Goal: Task Accomplishment & Management: Manage account settings

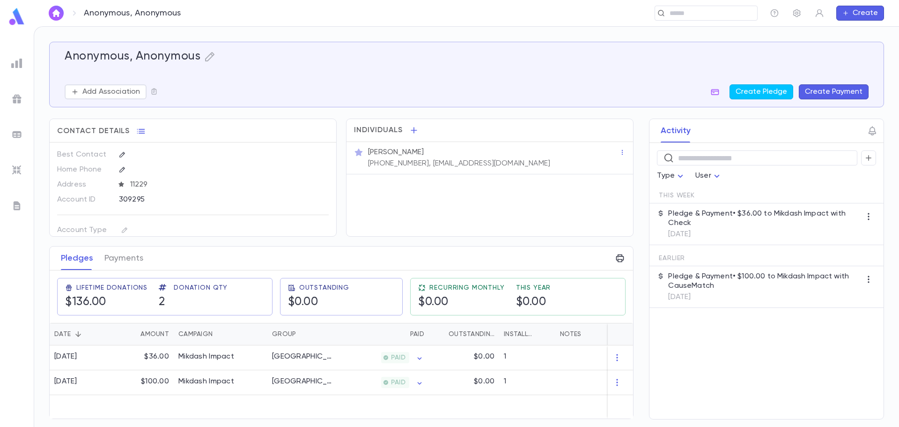
click at [27, 61] on ul at bounding box center [17, 239] width 34 height 376
click at [18, 59] on img at bounding box center [16, 63] width 11 height 11
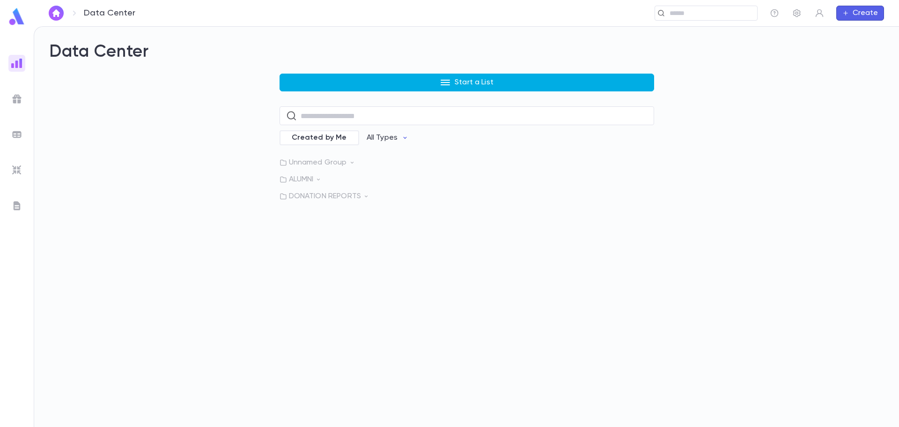
click at [409, 89] on button "Start a List" at bounding box center [467, 83] width 375 height 18
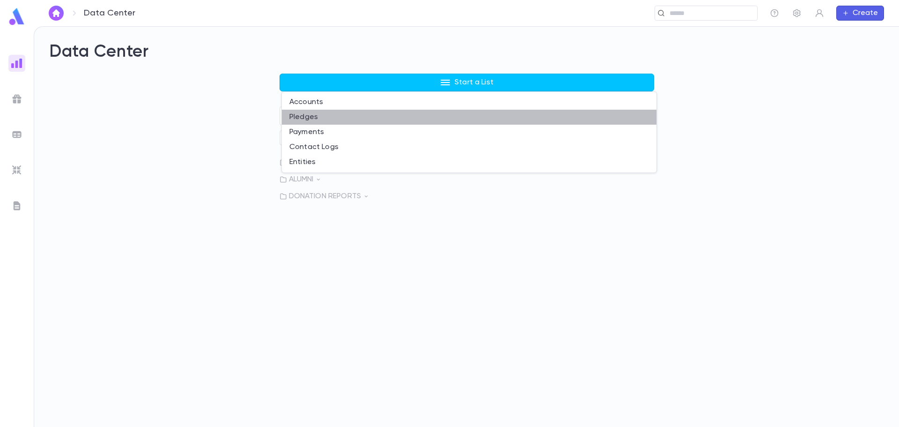
click at [333, 122] on li "Pledges" at bounding box center [469, 117] width 375 height 15
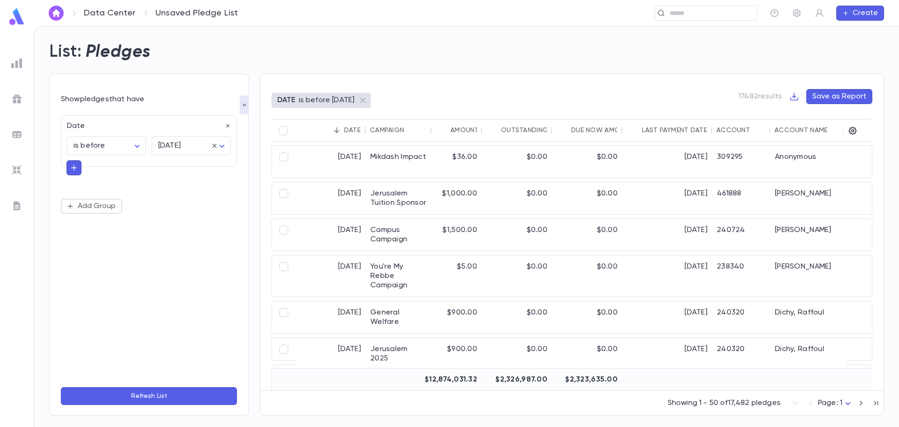
click at [65, 173] on div "Date is before ******** ​ tomorrow ******** ​" at bounding box center [149, 145] width 176 height 61
click at [69, 168] on button "button" at bounding box center [74, 167] width 15 height 15
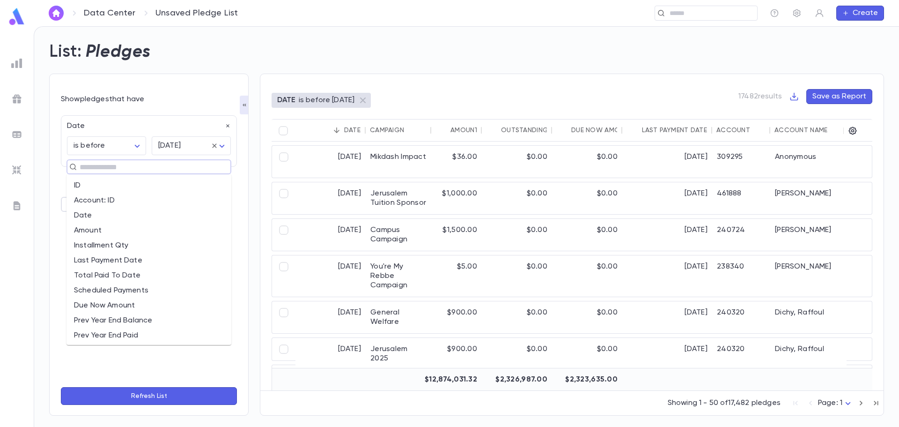
click at [89, 168] on input "text" at bounding box center [145, 166] width 136 height 13
type input "***"
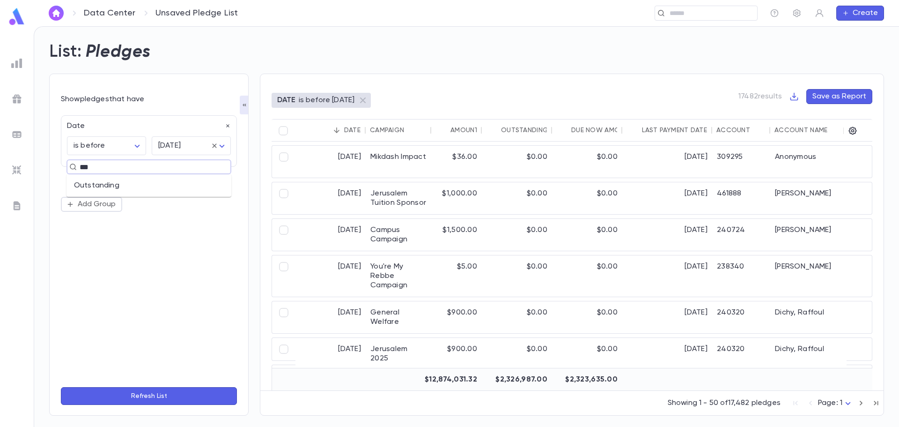
click at [125, 188] on li "Outstanding" at bounding box center [149, 185] width 165 height 15
click at [209, 205] on input "text" at bounding box center [198, 204] width 65 height 18
click at [132, 207] on body "Data Center Unsaved Pledge List ​ Create List: Pledges Show pledges that have D…" at bounding box center [449, 226] width 899 height 400
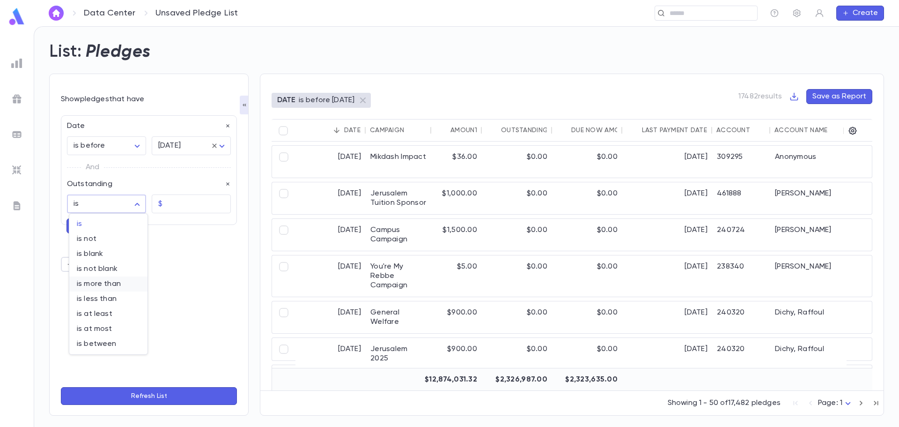
click at [105, 285] on span "is more than" at bounding box center [108, 283] width 63 height 9
type input "**********"
click at [176, 199] on input "text" at bounding box center [198, 204] width 65 height 18
type input "****"
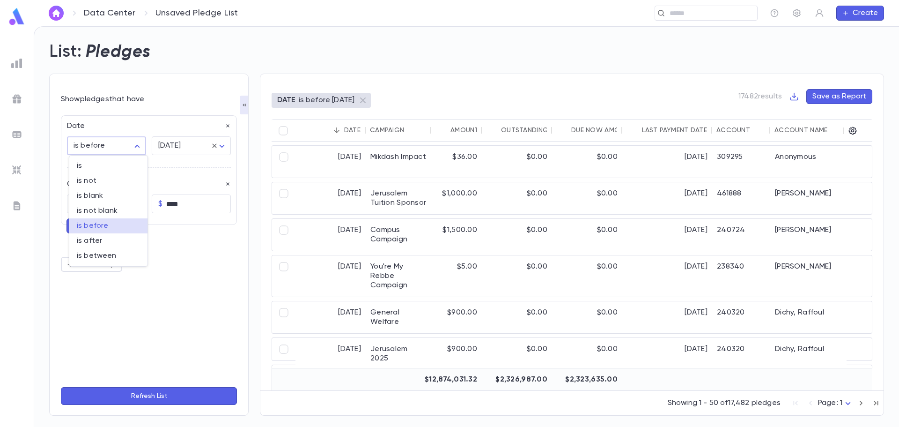
click at [126, 149] on body "**********" at bounding box center [449, 226] width 899 height 400
click at [105, 258] on span "is between" at bounding box center [108, 255] width 63 height 9
type input "*******"
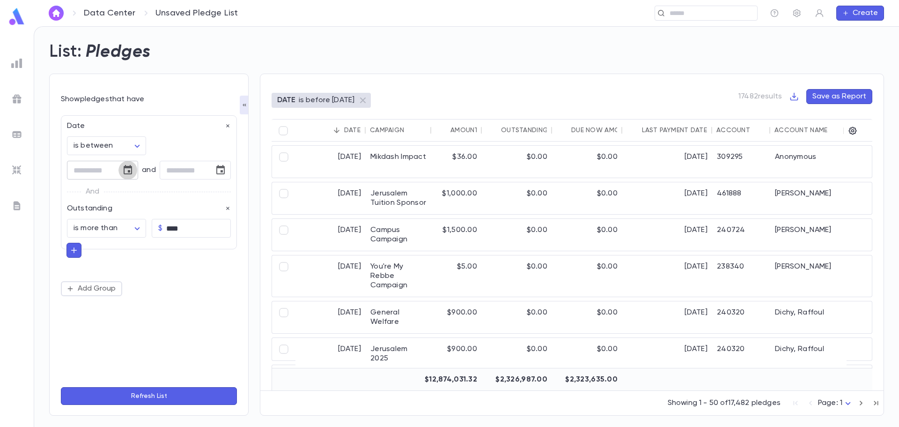
click at [132, 168] on icon "Choose date" at bounding box center [128, 169] width 8 height 9
click at [50, 195] on div "September 2025" at bounding box center [38, 193] width 22 height 9
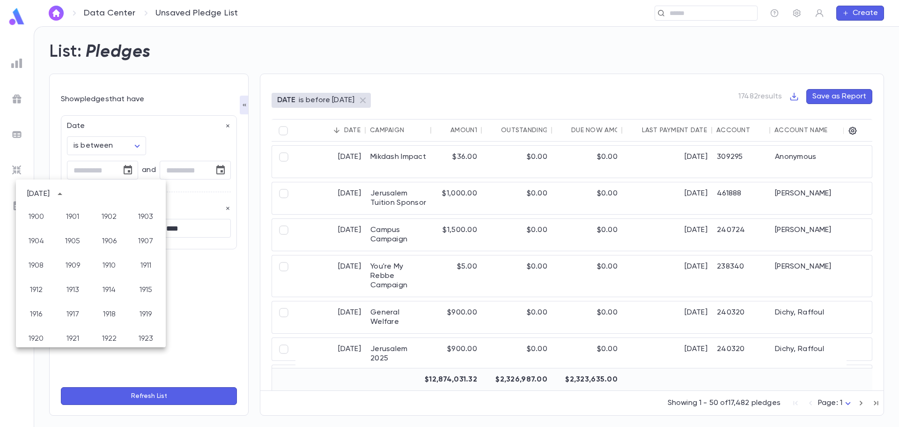
scroll to position [696, 0]
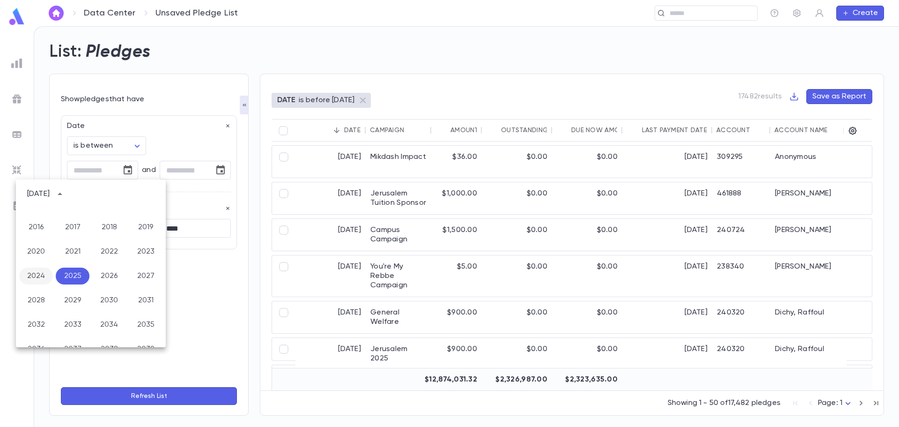
click at [33, 278] on button "2024" at bounding box center [36, 275] width 34 height 17
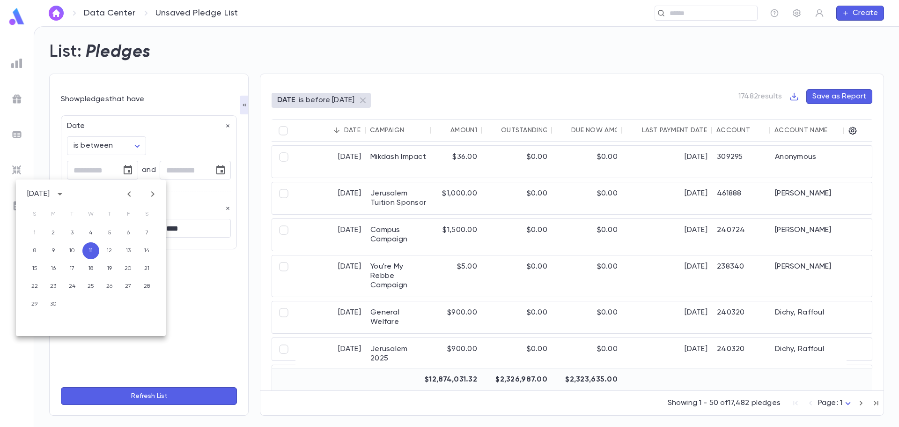
click at [49, 196] on div "September 2024" at bounding box center [38, 193] width 22 height 9
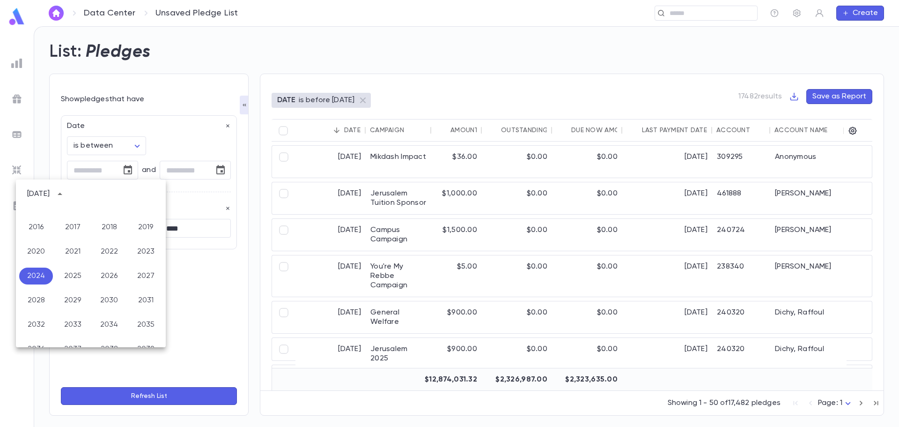
click at [49, 196] on div "September 2024" at bounding box center [38, 193] width 22 height 9
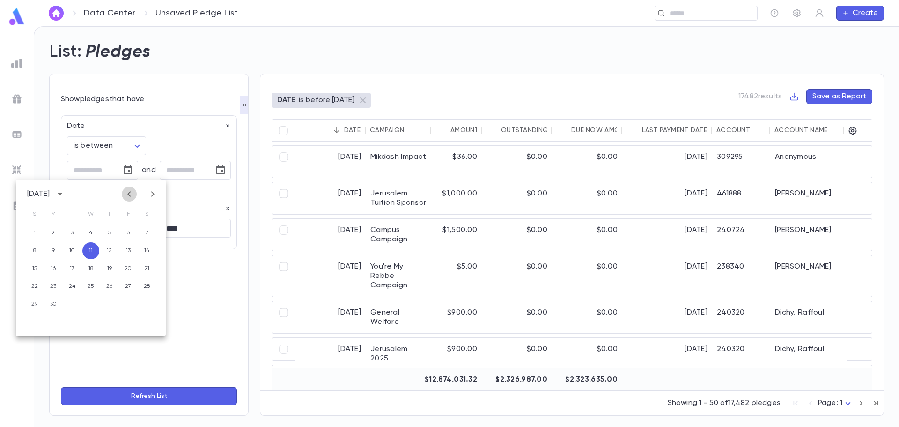
click at [130, 195] on icon "Previous month" at bounding box center [129, 193] width 11 height 11
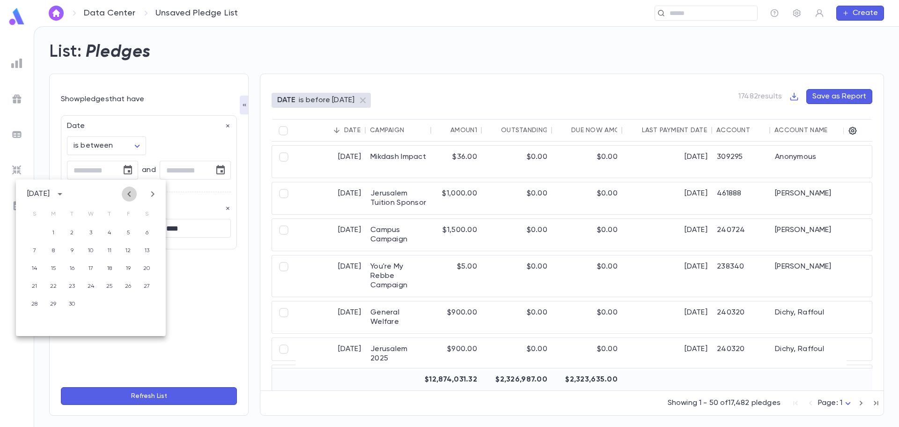
click at [130, 195] on icon "Previous month" at bounding box center [129, 193] width 11 height 11
click at [150, 195] on icon "Next month" at bounding box center [152, 193] width 11 height 11
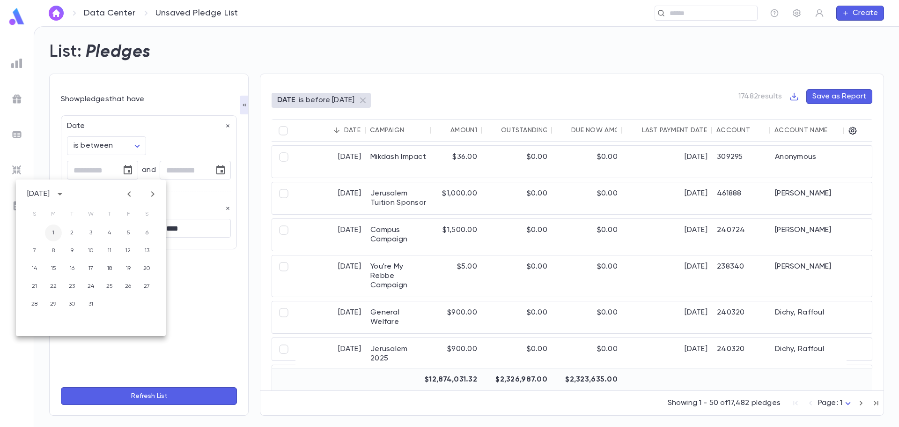
click at [53, 233] on button "1" at bounding box center [53, 232] width 17 height 17
type input "**********"
click at [171, 166] on input "tel" at bounding box center [184, 170] width 48 height 18
click at [217, 168] on icon "Choose date" at bounding box center [220, 169] width 8 height 9
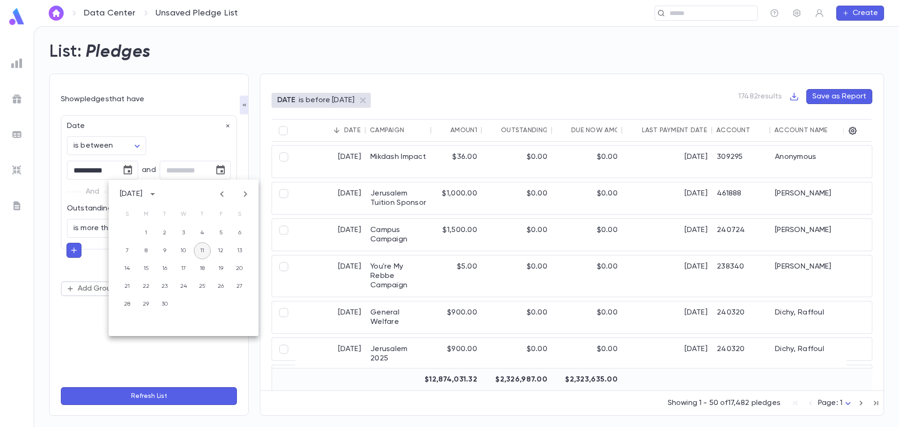
click at [210, 251] on button "11" at bounding box center [202, 250] width 17 height 17
type input "**********"
click at [152, 394] on button "Refresh List" at bounding box center [149, 396] width 176 height 18
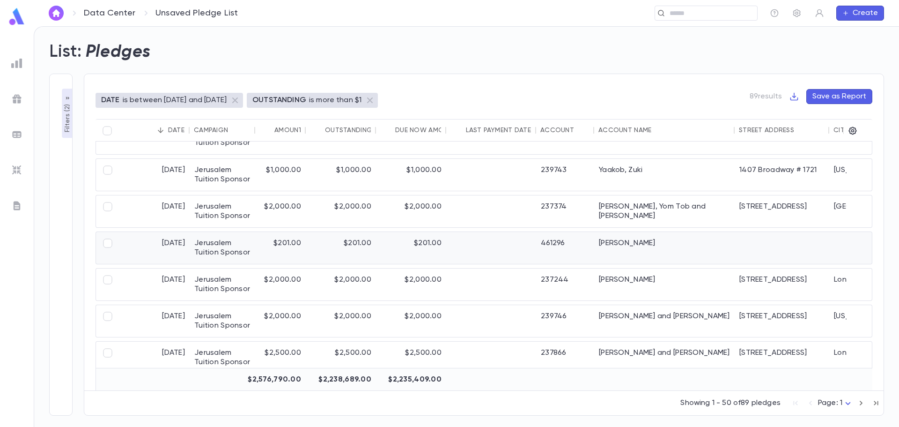
scroll to position [0, 0]
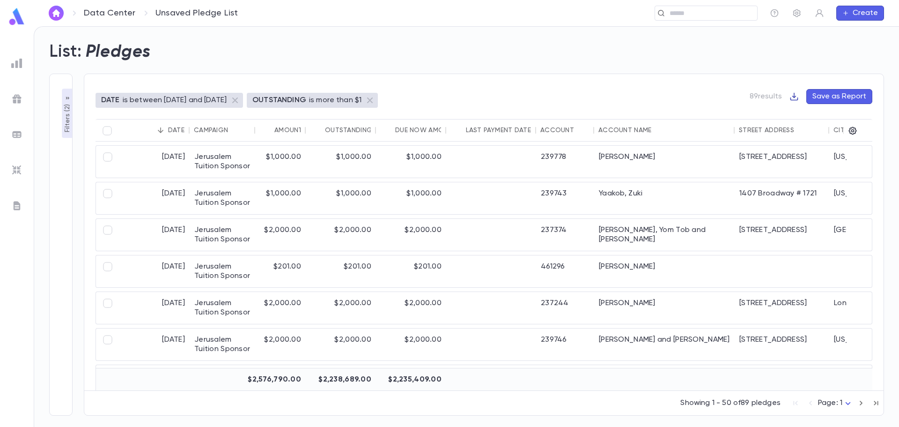
click at [797, 96] on icon "button" at bounding box center [794, 96] width 9 height 9
click at [804, 109] on li "Download CSV" at bounding box center [826, 114] width 67 height 15
click at [799, 97] on icon "button" at bounding box center [794, 96] width 9 height 9
click at [811, 131] on li "Download PDF" at bounding box center [826, 129] width 67 height 15
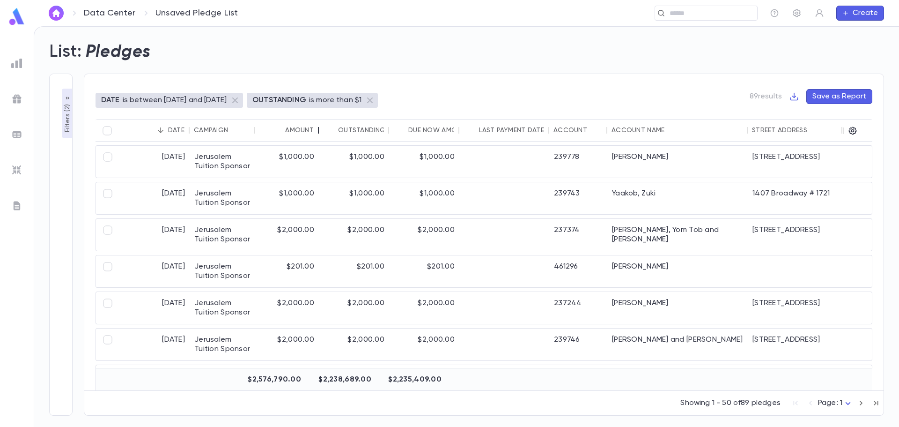
drag, startPoint x: 307, startPoint y: 131, endPoint x: 320, endPoint y: 131, distance: 13.1
click at [320, 131] on div at bounding box center [318, 130] width 11 height 22
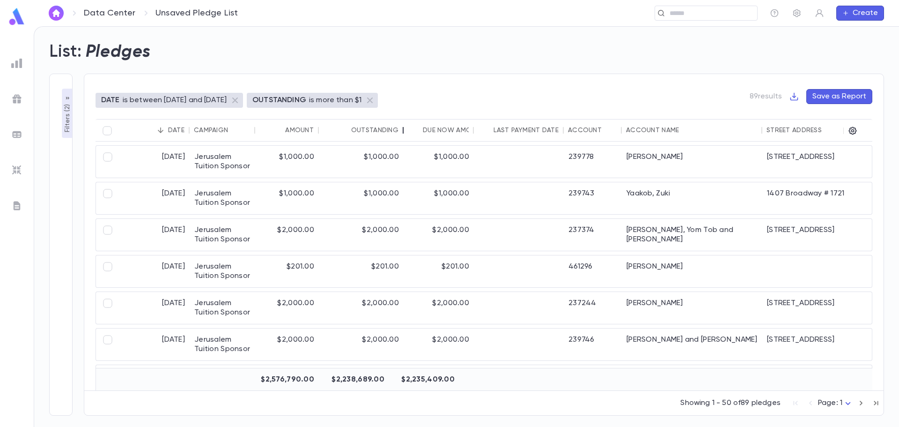
drag, startPoint x: 391, startPoint y: 128, endPoint x: 405, endPoint y: 128, distance: 14.5
click at [405, 128] on div at bounding box center [403, 130] width 11 height 22
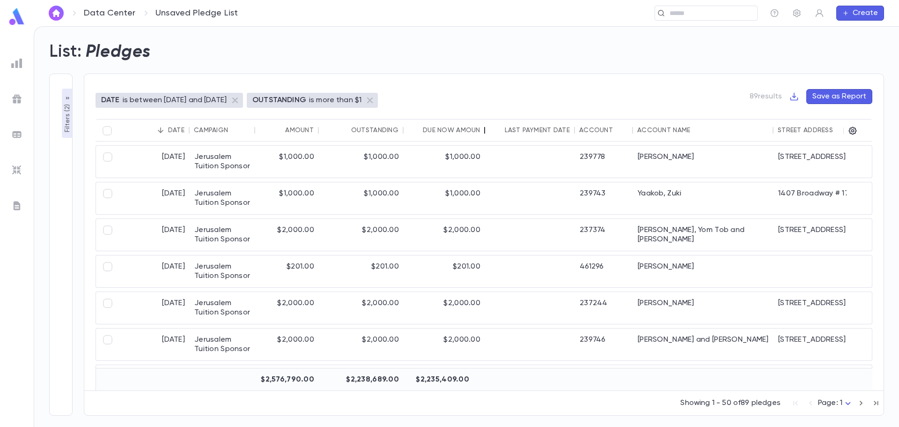
drag, startPoint x: 471, startPoint y: 130, endPoint x: 483, endPoint y: 129, distance: 11.7
click at [483, 129] on div at bounding box center [484, 130] width 11 height 22
click at [792, 96] on icon "button" at bounding box center [794, 96] width 9 height 9
click at [830, 129] on li "Download PDF" at bounding box center [826, 129] width 67 height 15
click at [671, 16] on input "text" at bounding box center [703, 13] width 73 height 9
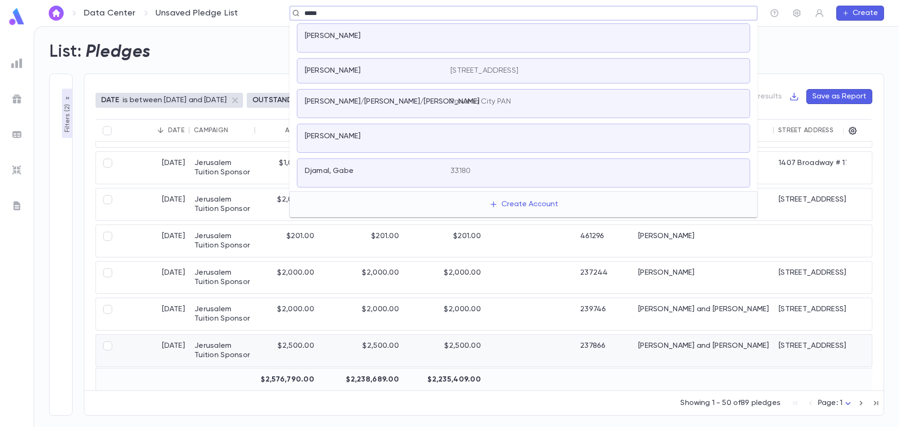
scroll to position [47, 0]
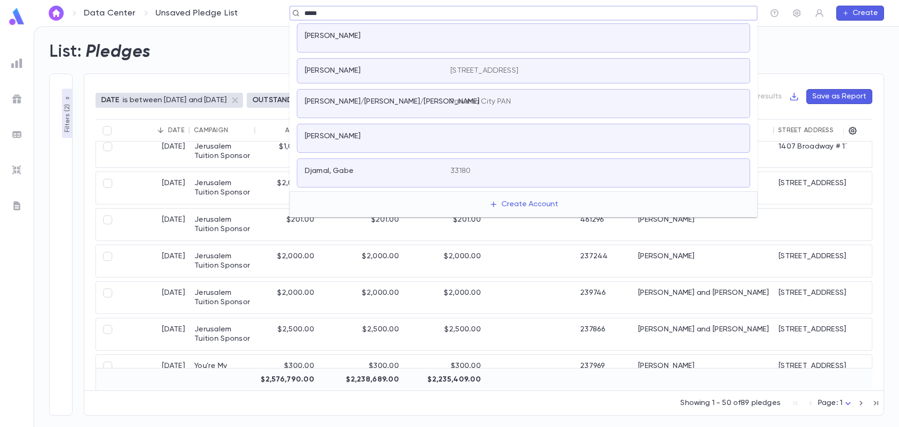
type input "*****"
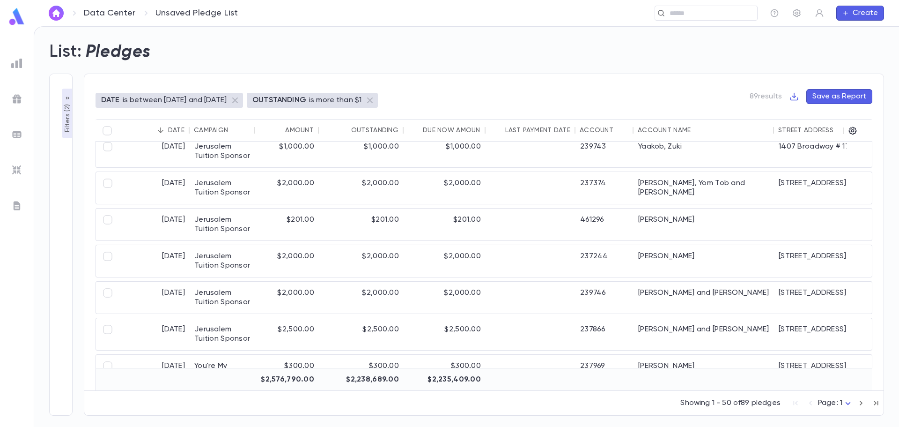
click at [277, 409] on div "Showing 1 - 50 of 89 pledges Page: 1 *" at bounding box center [484, 401] width 800 height 21
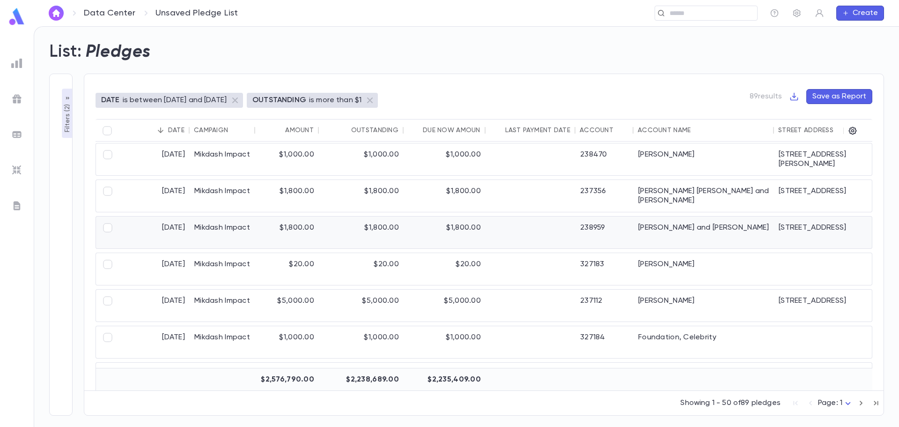
scroll to position [609, 0]
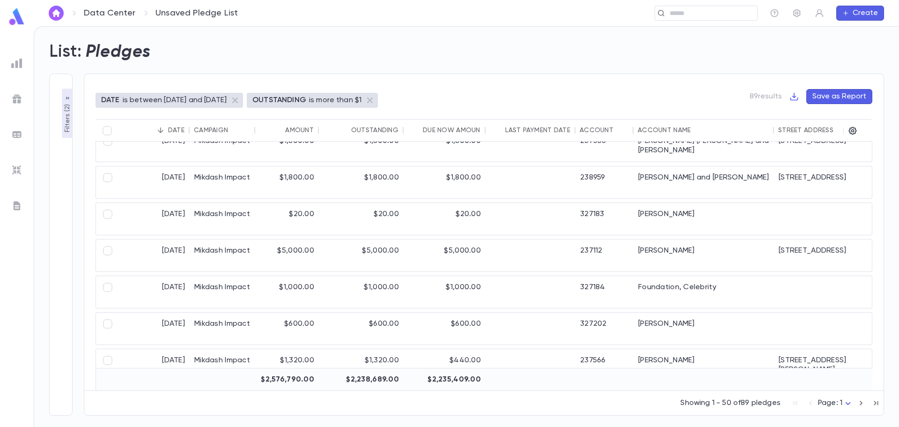
click at [380, 131] on div "Outstanding" at bounding box center [374, 129] width 47 height 7
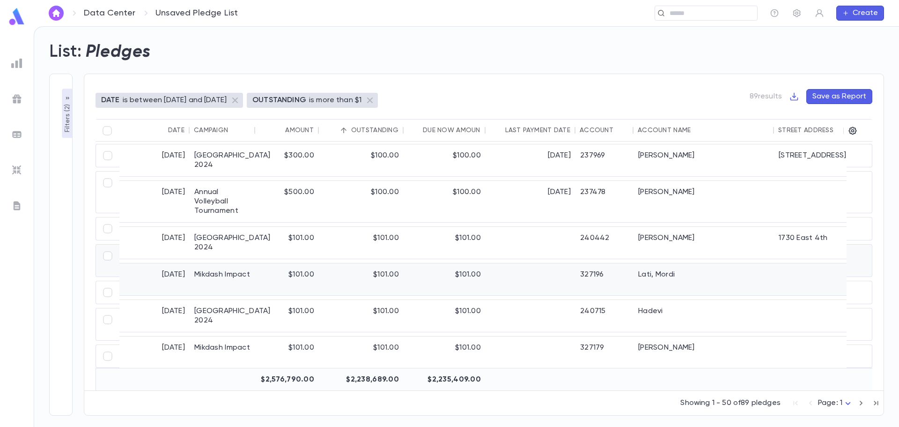
scroll to position [234, 0]
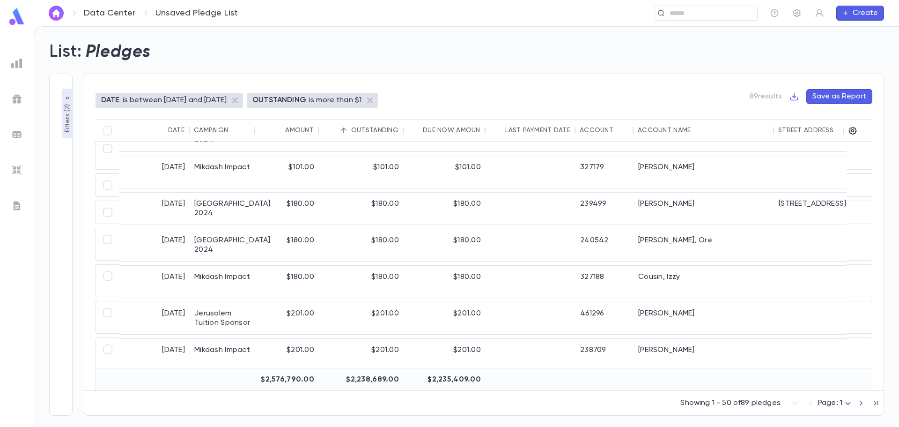
click at [655, 131] on div "Account Name" at bounding box center [664, 129] width 53 height 7
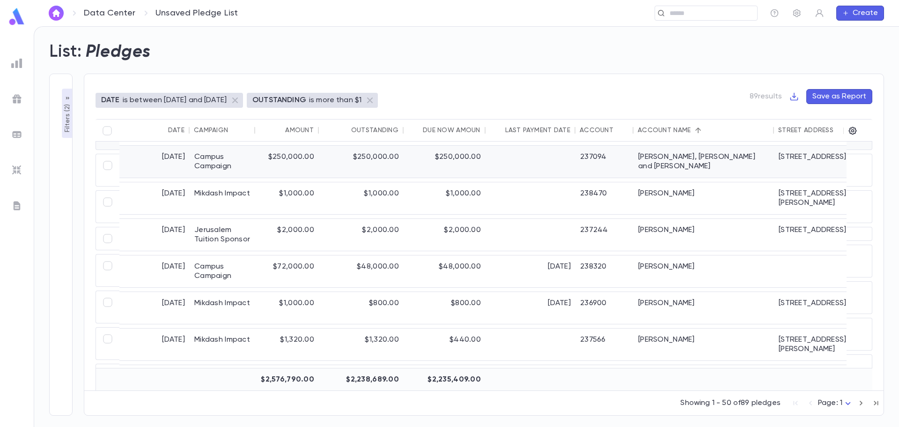
scroll to position [1141, 0]
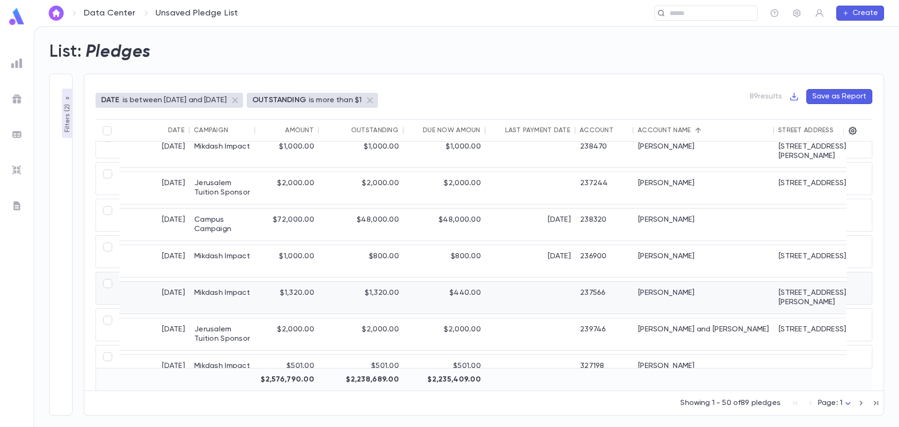
click at [496, 296] on div at bounding box center [531, 297] width 90 height 32
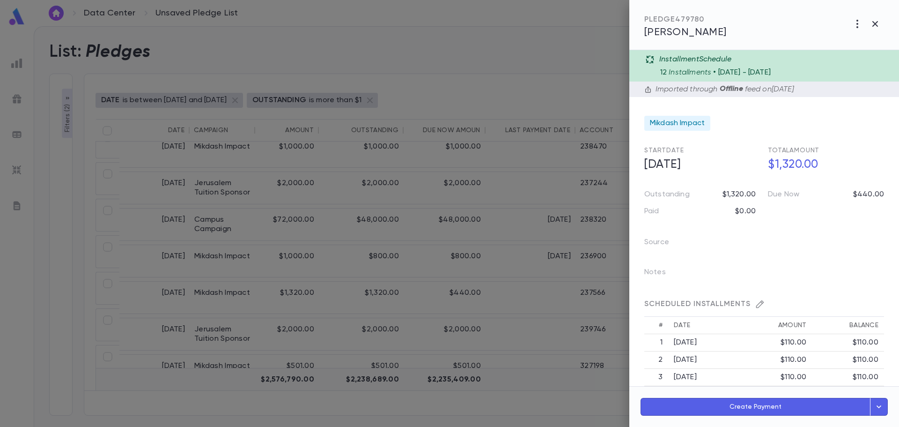
click at [769, 31] on div "PLEDGE 479780 Jemal, Isaac" at bounding box center [765, 25] width 270 height 50
click at [696, 34] on span "[PERSON_NAME]" at bounding box center [685, 32] width 82 height 10
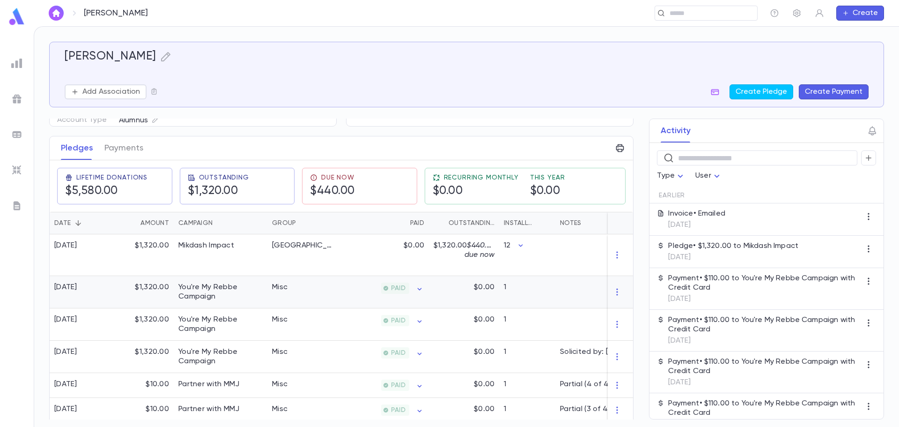
scroll to position [94, 0]
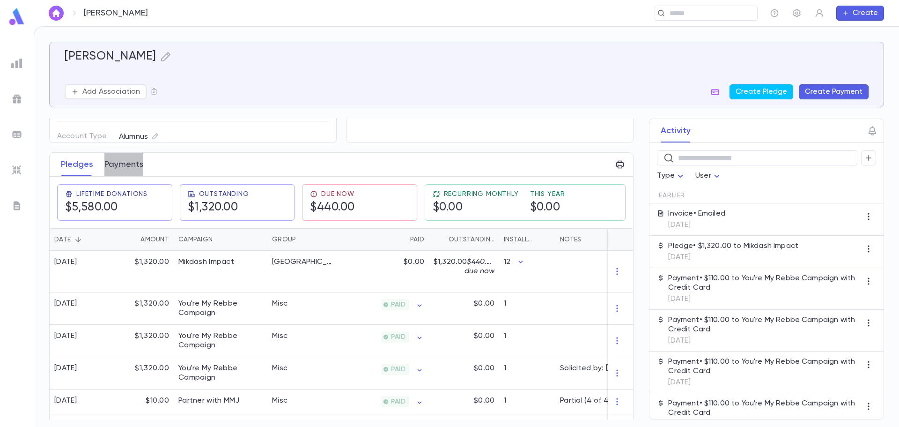
click at [123, 162] on button "Payments" at bounding box center [123, 164] width 39 height 23
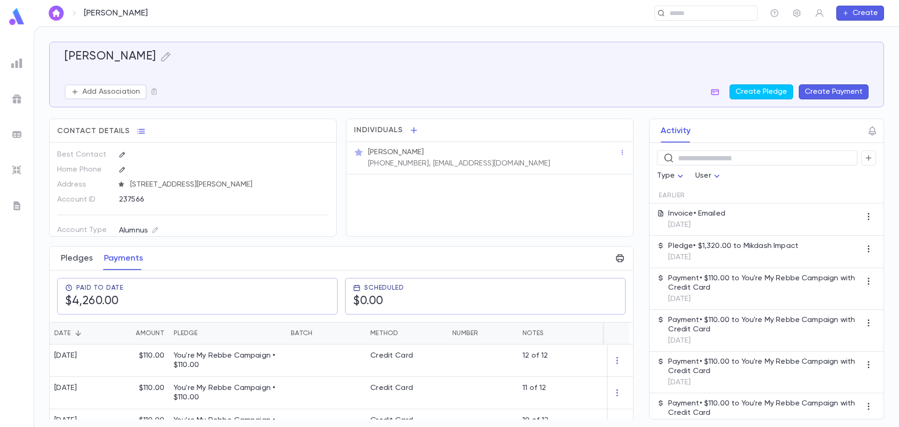
click at [89, 257] on button "Pledges" at bounding box center [77, 257] width 32 height 23
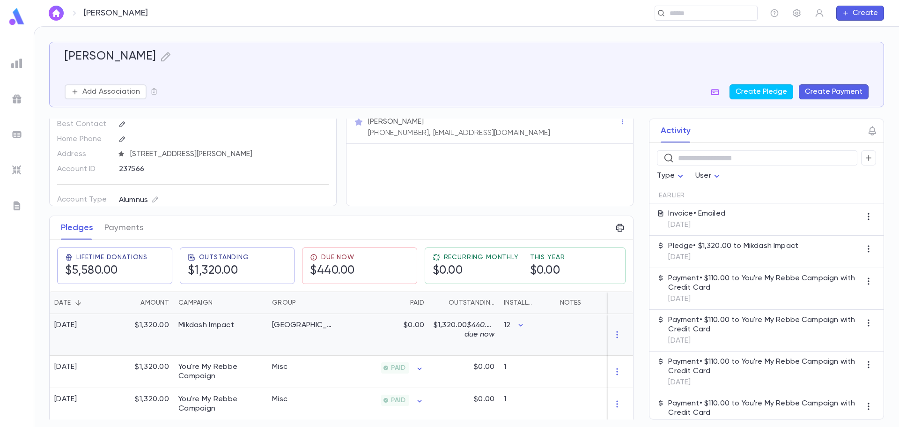
scroll to position [47, 0]
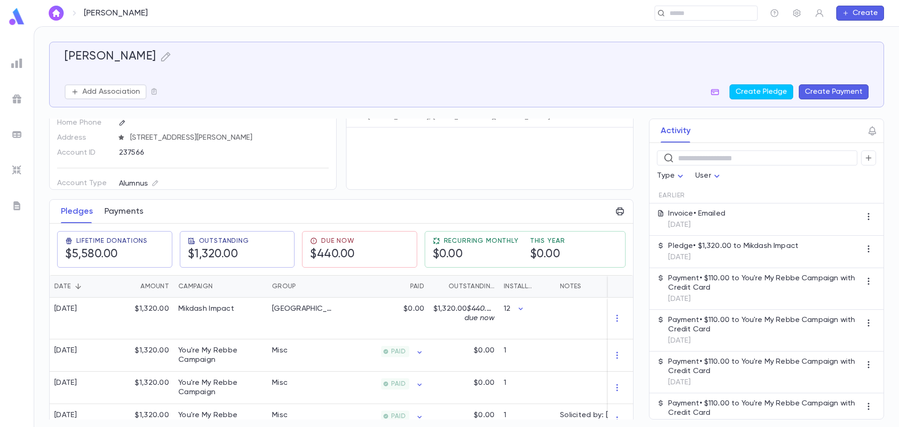
click at [111, 207] on button "Payments" at bounding box center [123, 211] width 39 height 23
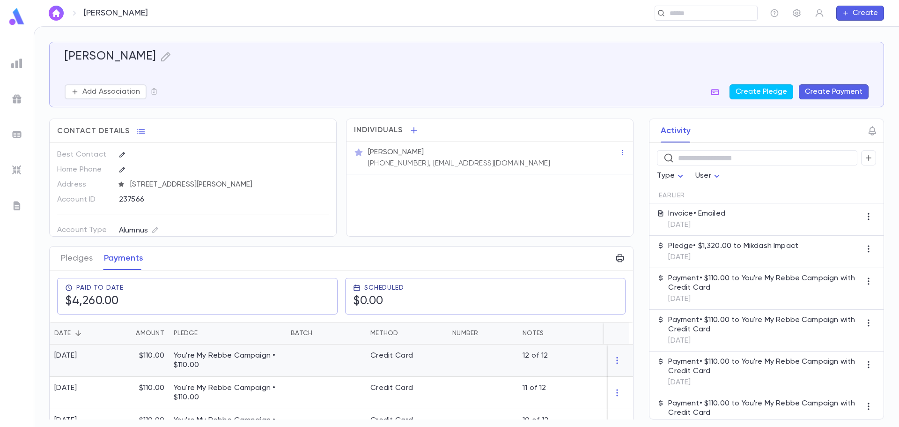
click at [401, 358] on div "Credit Card" at bounding box center [391, 355] width 43 height 9
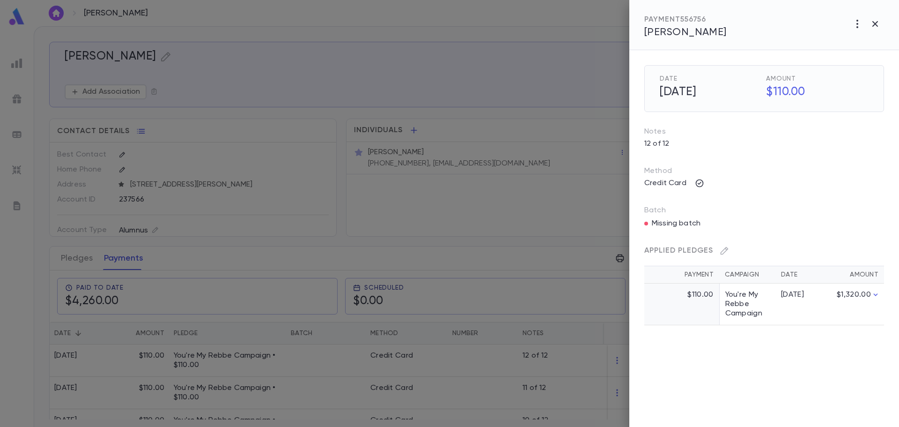
click at [670, 179] on p "Credit Card" at bounding box center [665, 183] width 53 height 15
click at [667, 185] on p "Credit Card" at bounding box center [665, 183] width 53 height 15
click at [873, 23] on icon "button" at bounding box center [875, 23] width 11 height 11
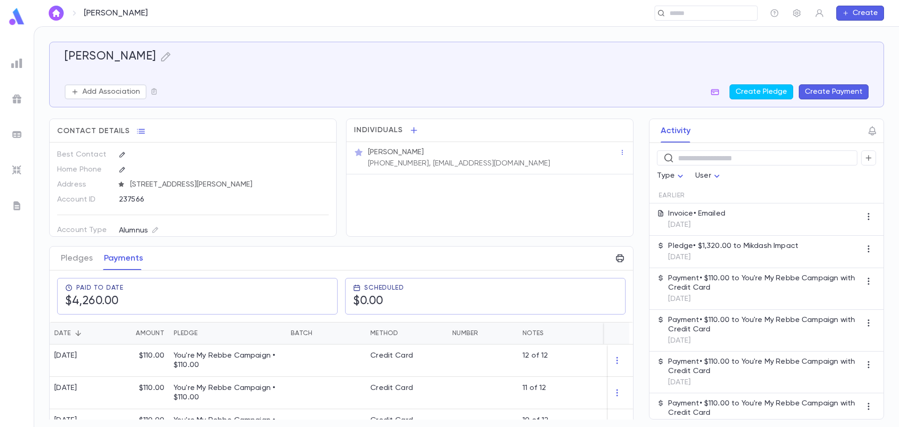
click at [807, 96] on button "Create Payment" at bounding box center [834, 91] width 70 height 15
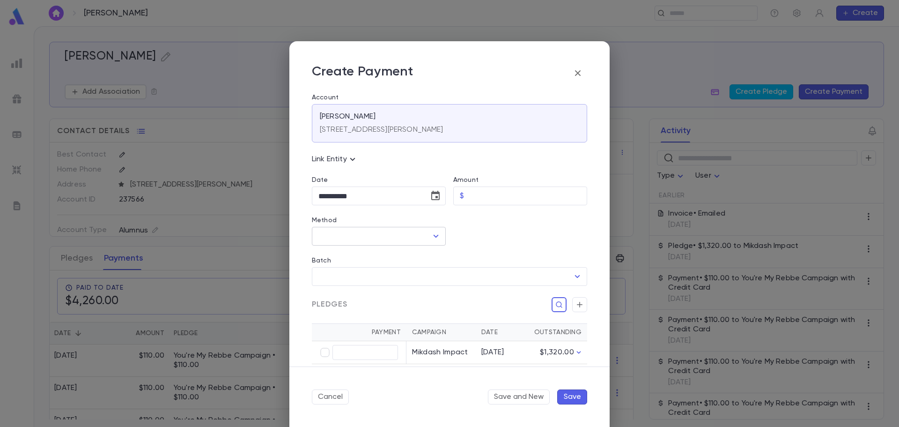
click at [407, 242] on input "Method" at bounding box center [371, 236] width 111 height 18
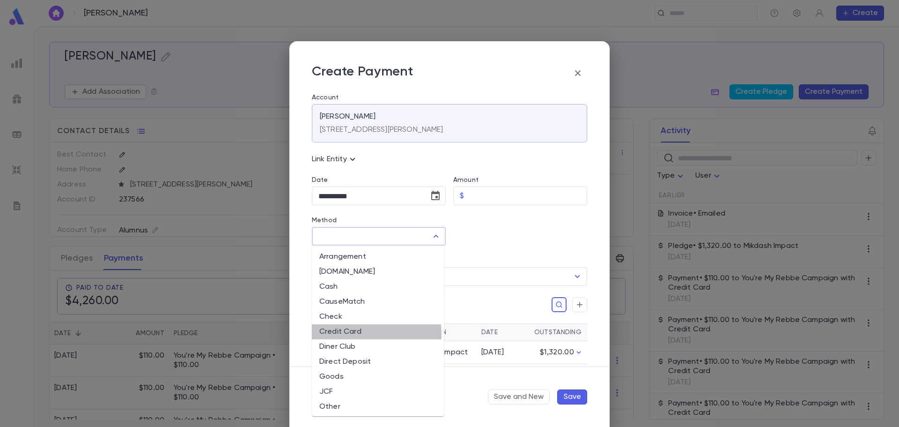
click at [370, 334] on li "Credit Card" at bounding box center [378, 331] width 132 height 15
type input "**********"
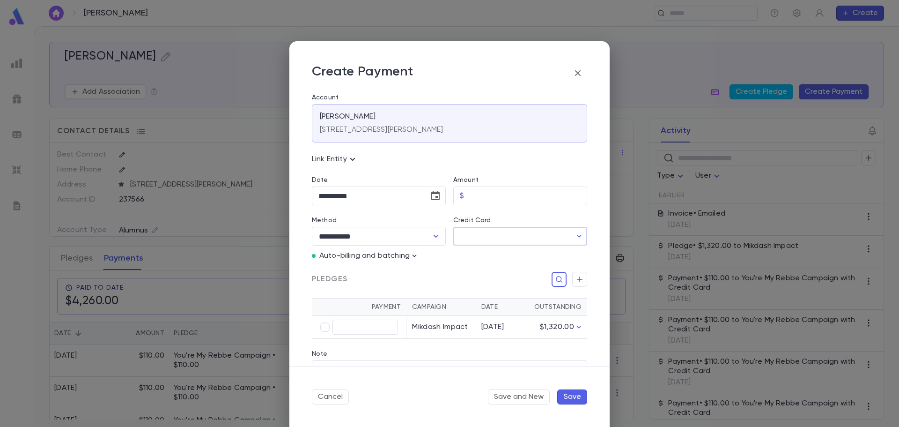
click at [493, 229] on input "Credit Card" at bounding box center [512, 236] width 119 height 18
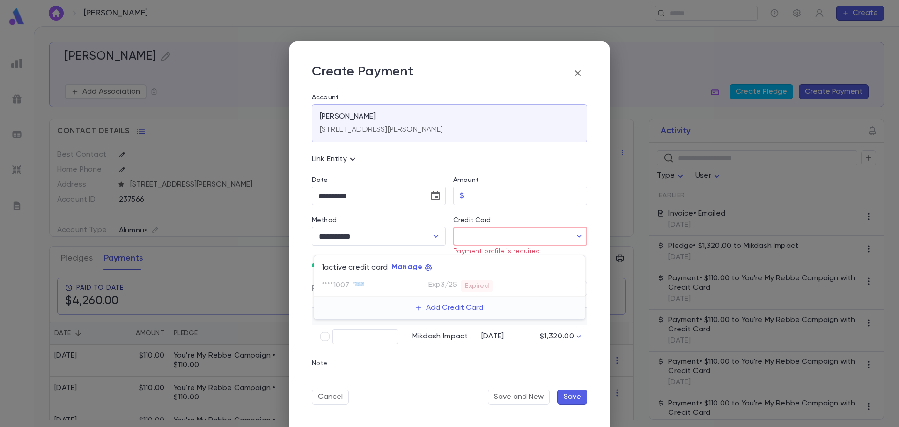
click at [577, 73] on div at bounding box center [449, 213] width 899 height 427
click at [577, 70] on icon "button" at bounding box center [577, 72] width 11 height 11
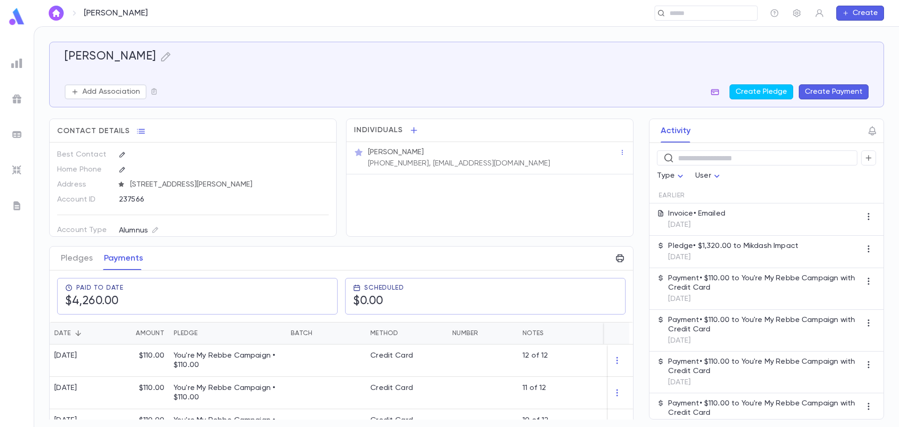
click at [717, 93] on icon "button" at bounding box center [715, 91] width 9 height 9
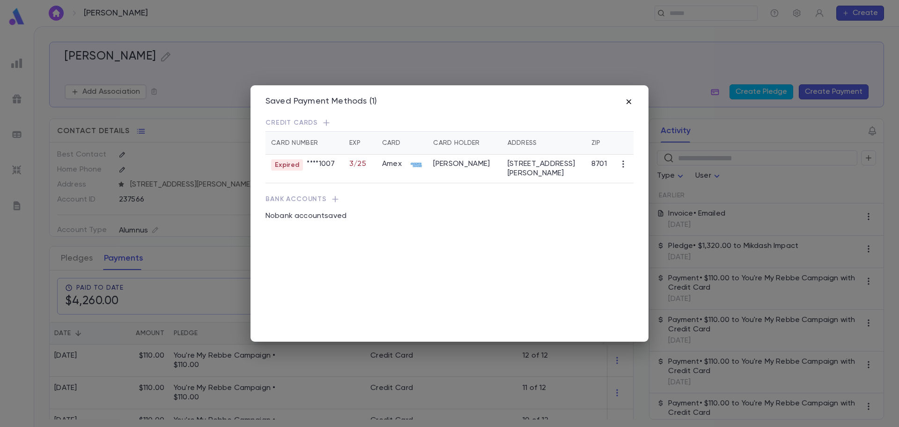
click at [630, 101] on icon "button" at bounding box center [628, 101] width 9 height 9
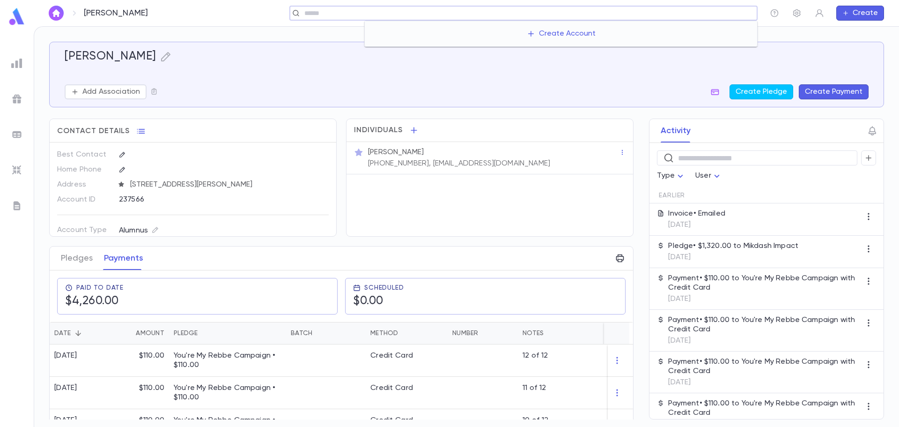
click at [685, 13] on input "text" at bounding box center [528, 13] width 452 height 9
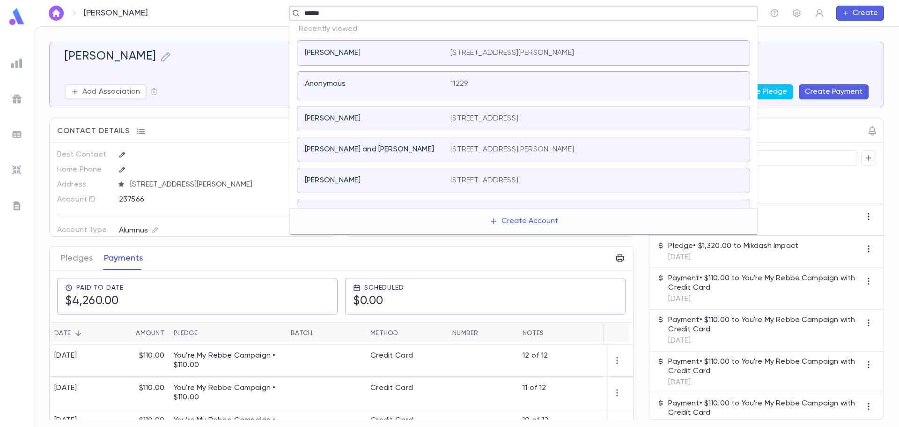
type input "*******"
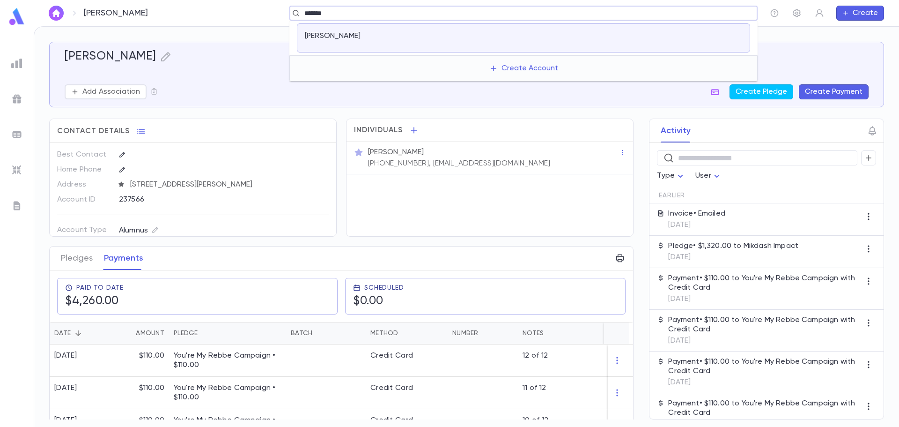
click at [658, 29] on div "[PERSON_NAME]" at bounding box center [523, 37] width 453 height 29
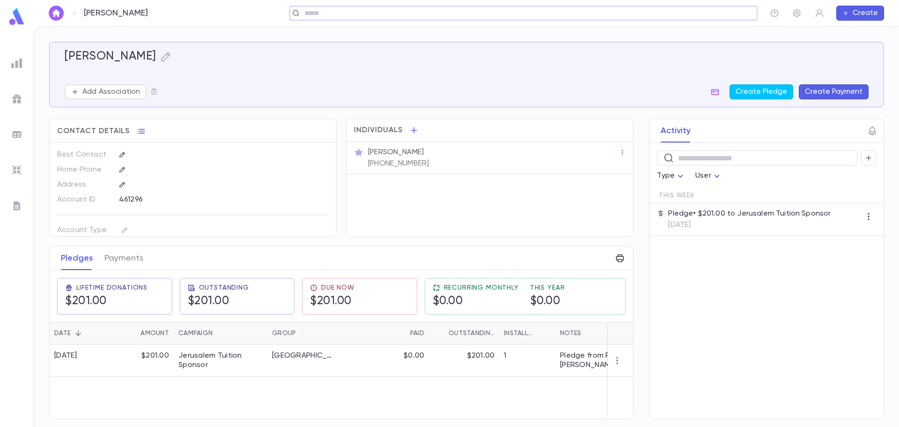
click at [358, 19] on div "​" at bounding box center [523, 13] width 468 height 15
click at [636, 15] on input "text" at bounding box center [521, 13] width 438 height 9
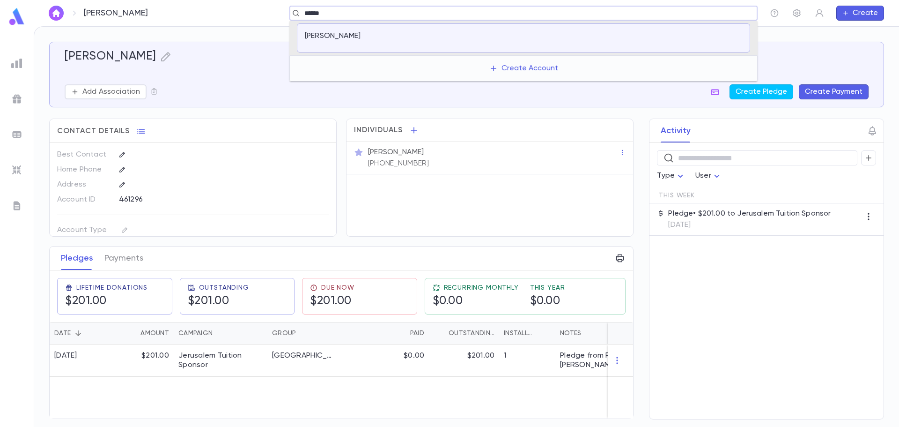
type input "*******"
click at [615, 37] on div "[STREET_ADDRESS][US_STATE]" at bounding box center [597, 35] width 292 height 9
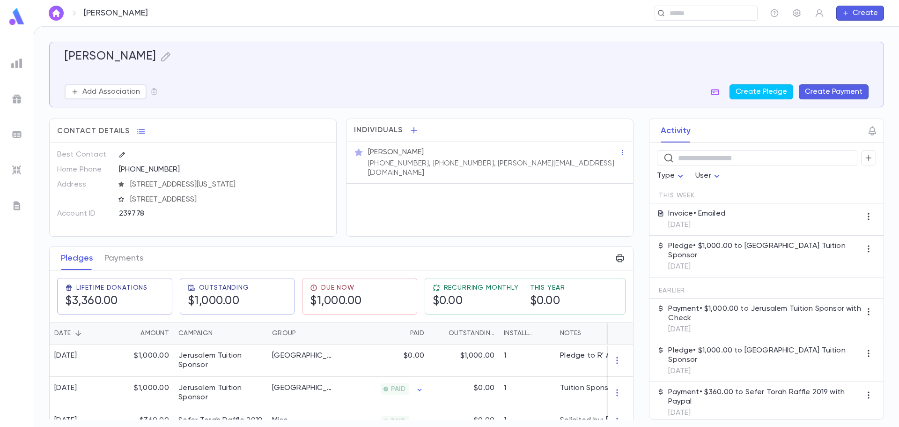
click at [645, 207] on div "Activity ​ Type User This Week Invoice • Emailed [DATE] Pledge • $1,000.00 to […" at bounding box center [758, 269] width 252 height 301
click at [800, 218] on div "Invoice • Emailed [DATE]" at bounding box center [767, 219] width 234 height 32
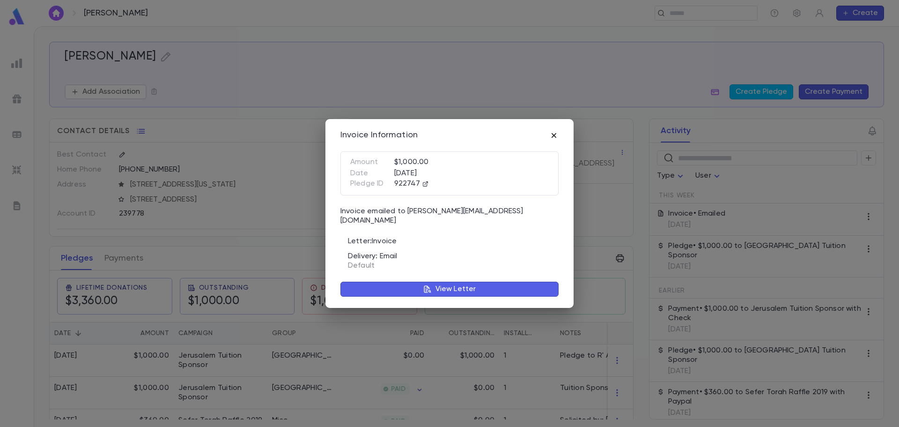
click at [552, 137] on icon "button" at bounding box center [554, 135] width 5 height 5
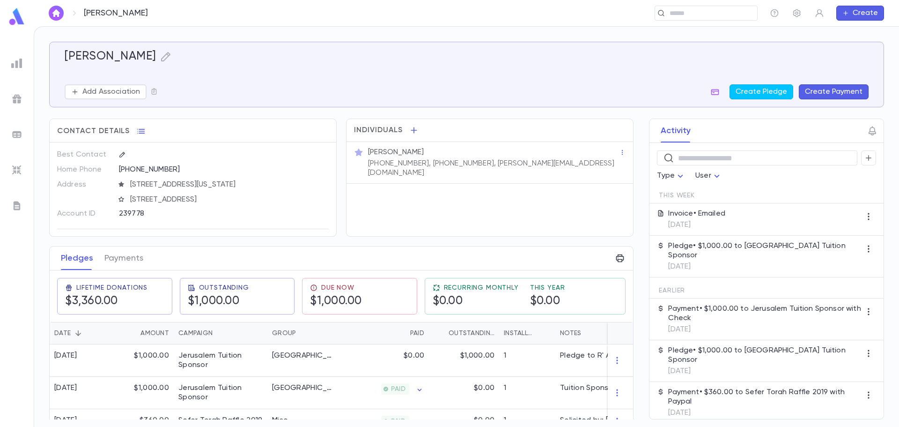
click at [736, 262] on p "[DATE]" at bounding box center [764, 266] width 193 height 9
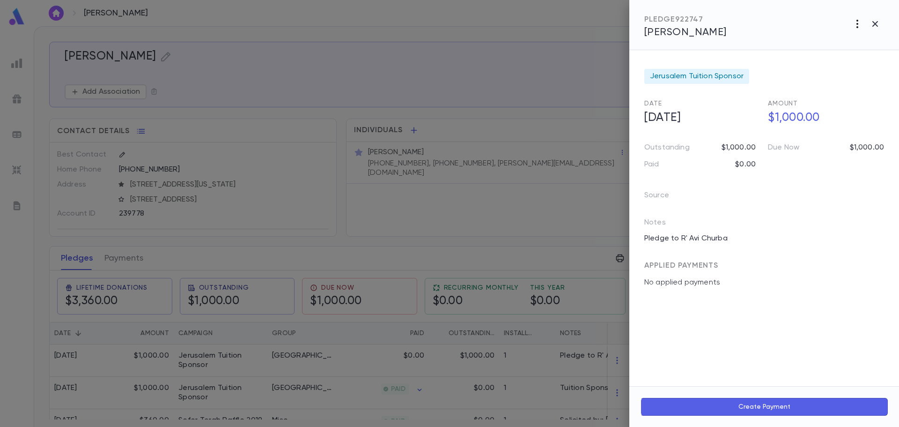
click at [855, 26] on icon "button" at bounding box center [857, 23] width 11 height 11
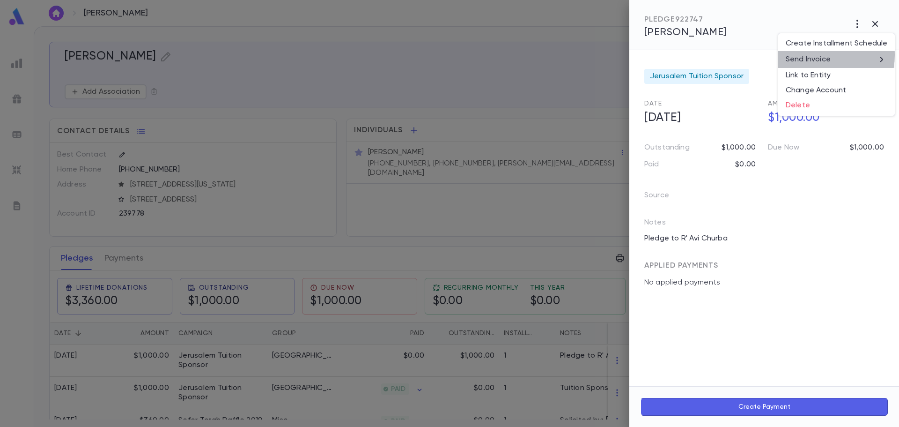
click at [816, 55] on p "Send Invoice" at bounding box center [808, 59] width 45 height 9
click at [868, 64] on li "Email" at bounding box center [875, 60] width 33 height 17
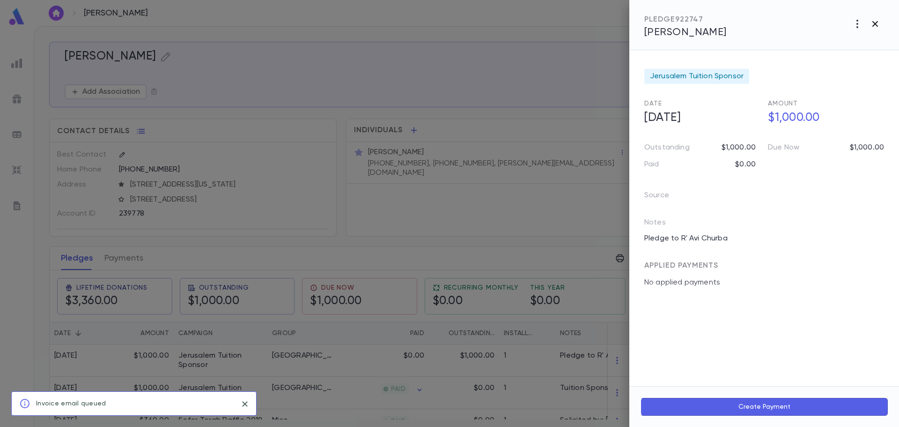
click at [875, 26] on icon "button" at bounding box center [875, 23] width 11 height 11
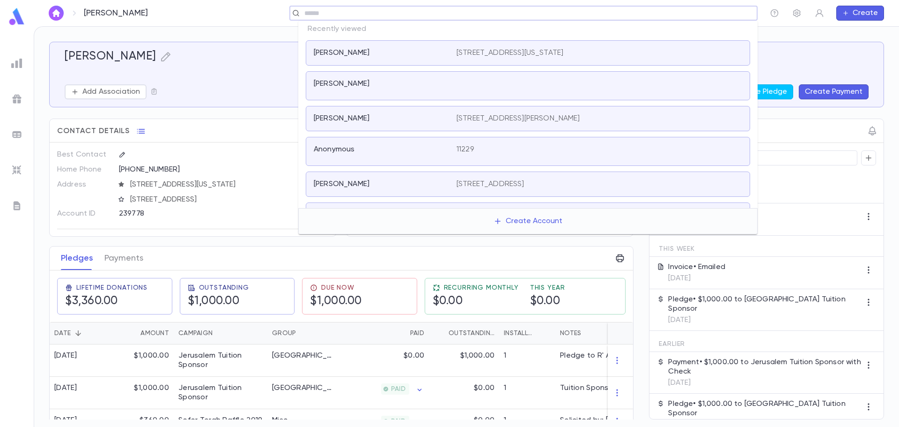
click at [681, 19] on div "​" at bounding box center [523, 13] width 468 height 15
type input "*******"
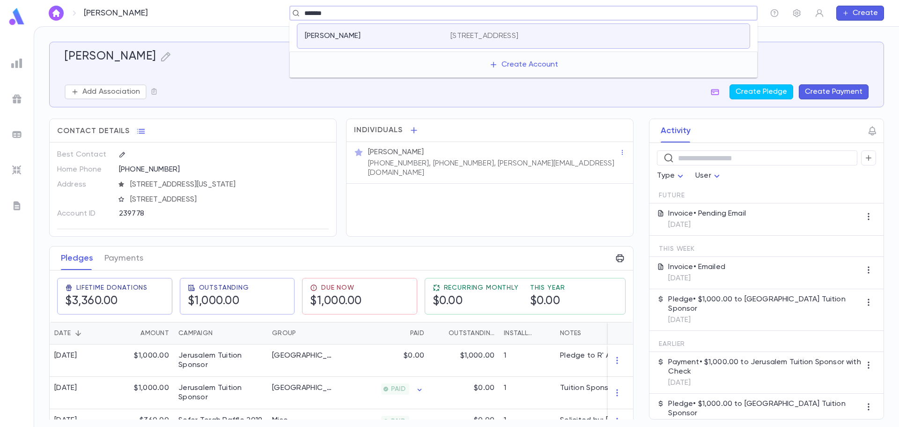
click at [675, 30] on div "[GEOGRAPHIC_DATA][PERSON_NAME] [STREET_ADDRESS]" at bounding box center [523, 35] width 453 height 25
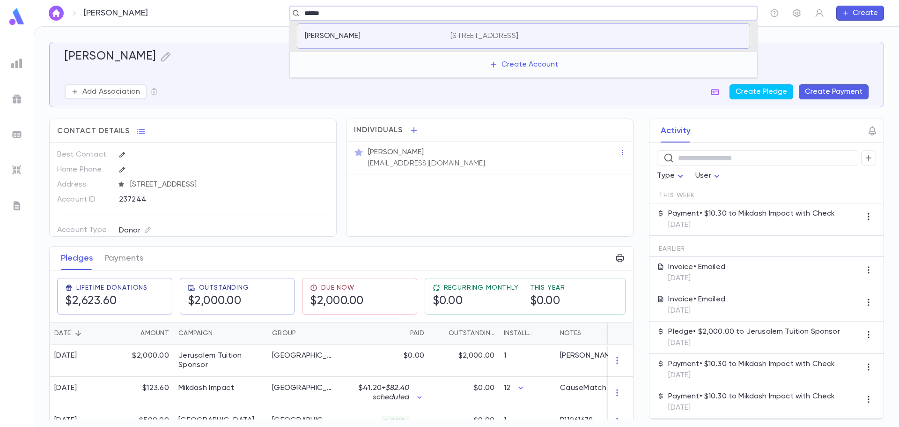
type input "*******"
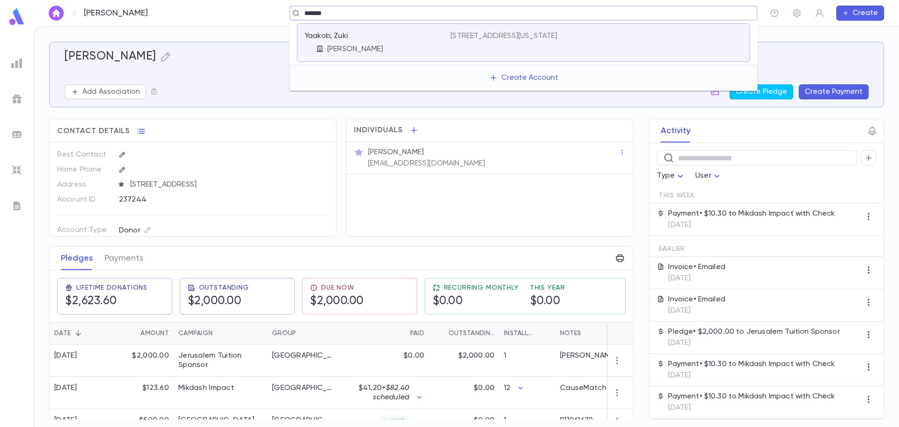
click at [343, 35] on p "Yaakob, Zuki" at bounding box center [326, 35] width 43 height 9
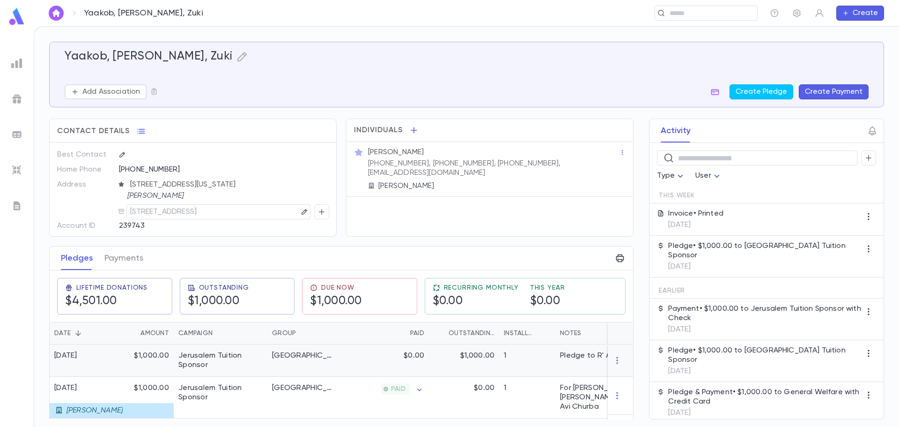
drag, startPoint x: 193, startPoint y: 363, endPoint x: 411, endPoint y: 358, distance: 217.4
click at [411, 358] on p "$0.00" at bounding box center [414, 355] width 21 height 9
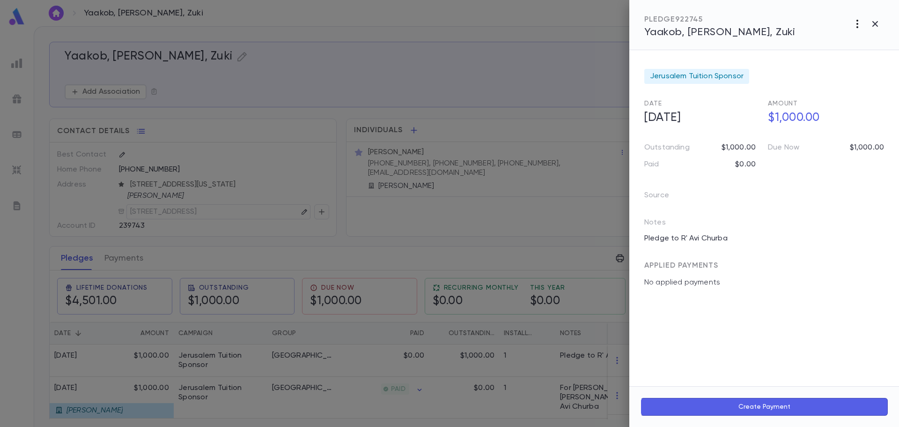
click at [856, 22] on icon "button" at bounding box center [857, 23] width 11 height 11
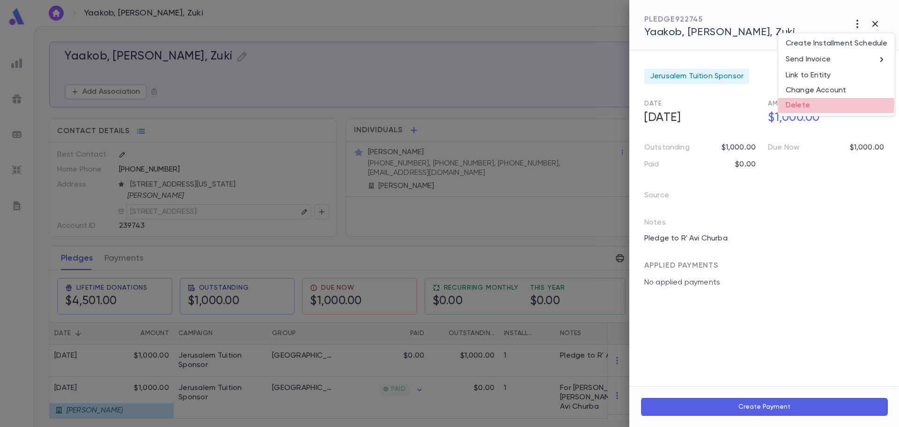
click at [832, 104] on li "Delete" at bounding box center [836, 105] width 117 height 15
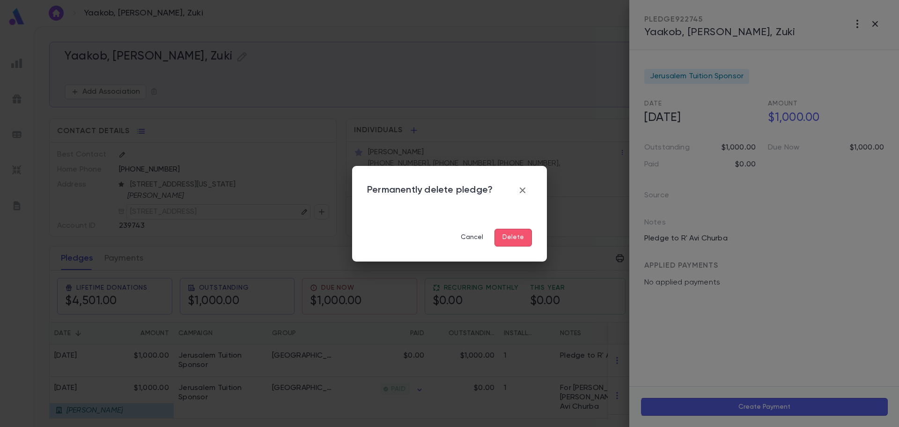
click at [525, 240] on button "Delete" at bounding box center [513, 238] width 37 height 18
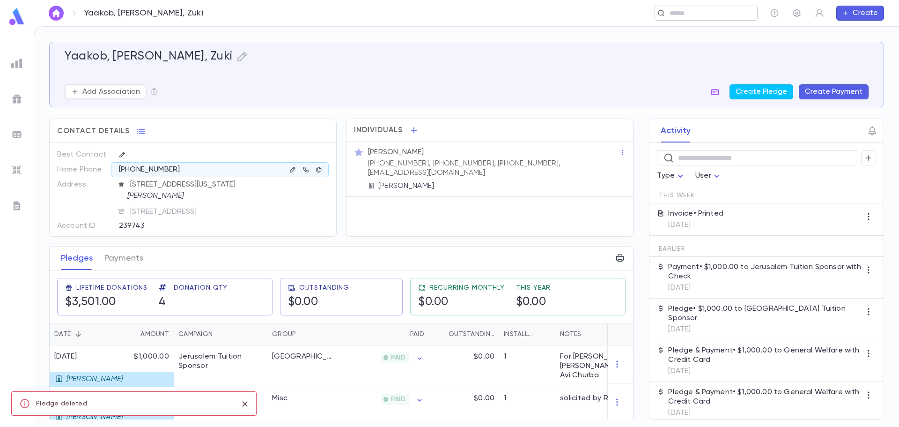
click at [704, 15] on input "text" at bounding box center [703, 13] width 73 height 9
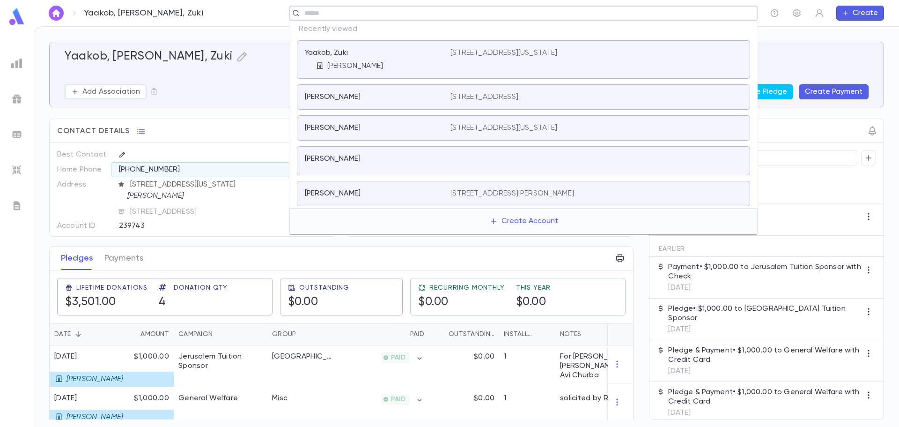
click at [437, 99] on div "[PERSON_NAME]" at bounding box center [372, 96] width 134 height 9
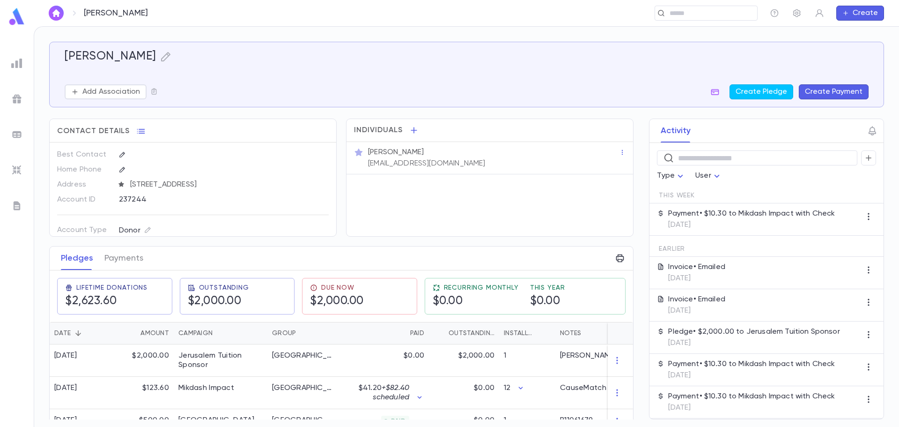
click at [827, 93] on button "Create Payment" at bounding box center [834, 91] width 70 height 15
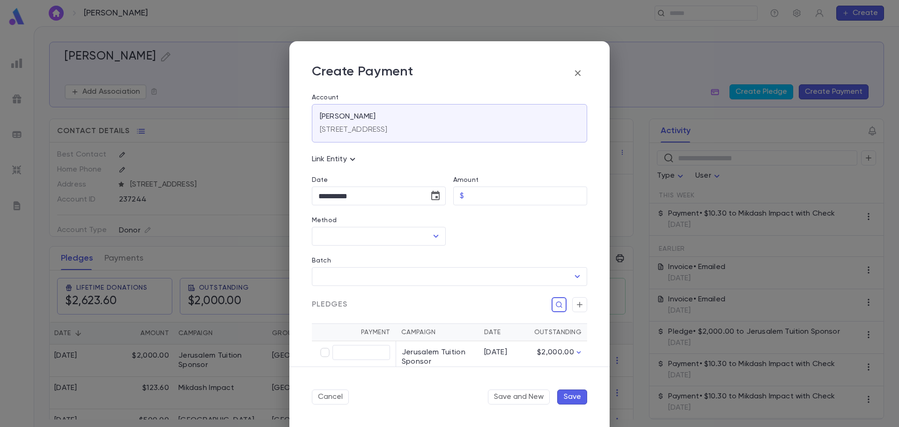
click at [526, 209] on div at bounding box center [516, 225] width 141 height 40
click at [526, 201] on input "Amount" at bounding box center [527, 196] width 119 height 18
type input "********"
click at [389, 237] on input "Method" at bounding box center [371, 236] width 111 height 18
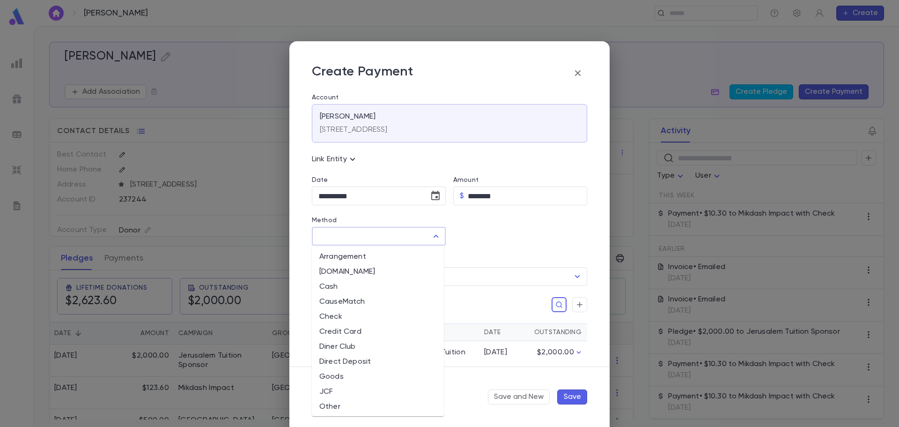
click at [356, 321] on li "Check" at bounding box center [378, 316] width 132 height 15
type input "*****"
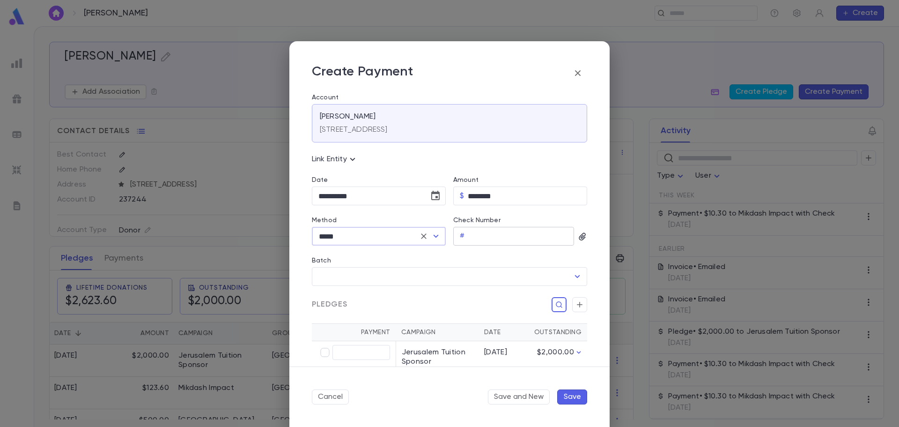
click at [489, 237] on input "Check Number" at bounding box center [521, 236] width 106 height 18
type input "****"
type input "********"
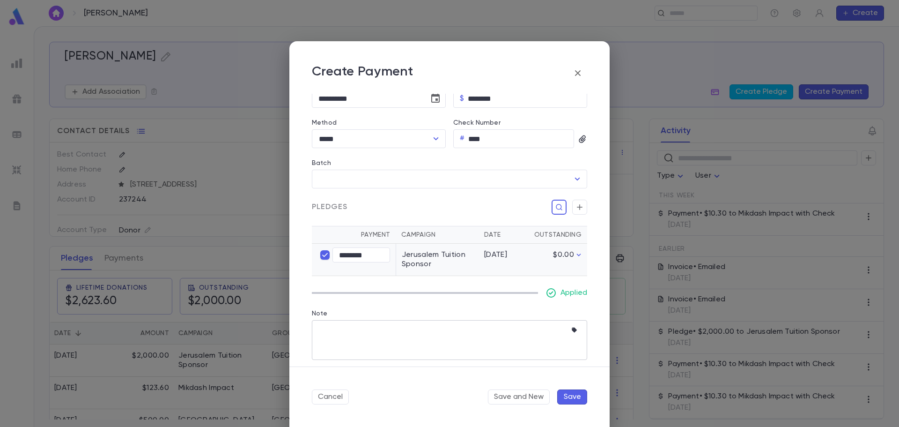
scroll to position [102, 0]
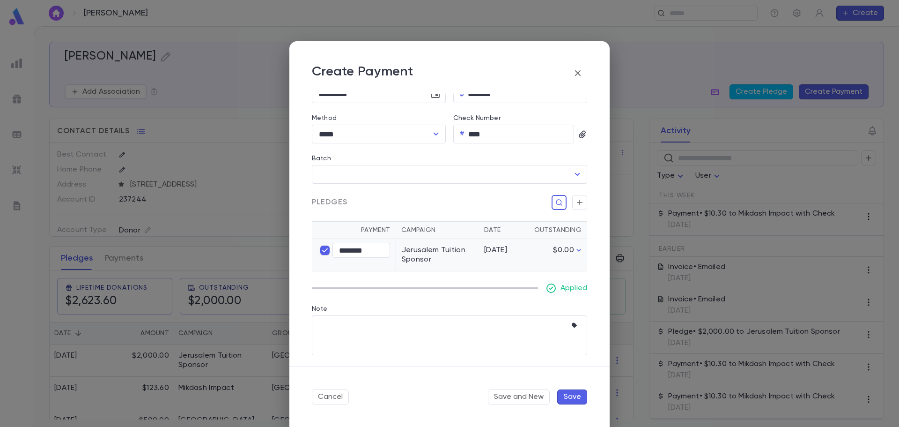
click at [573, 396] on button "Save" at bounding box center [572, 396] width 30 height 15
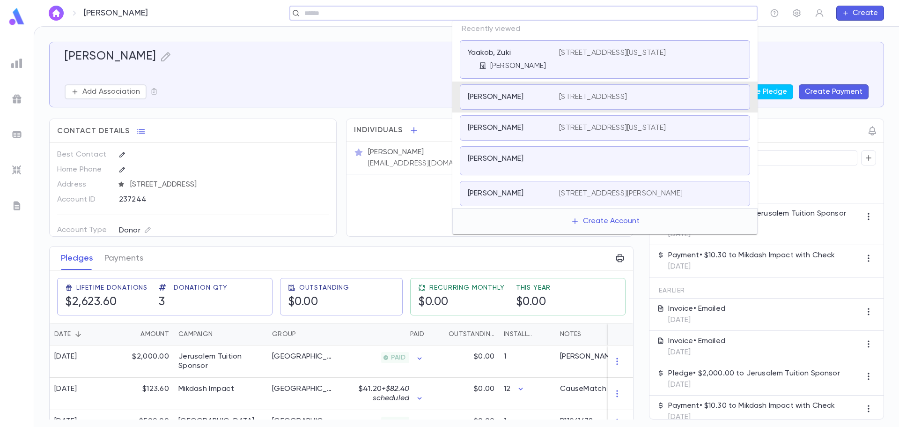
click at [694, 13] on input "text" at bounding box center [521, 13] width 438 height 9
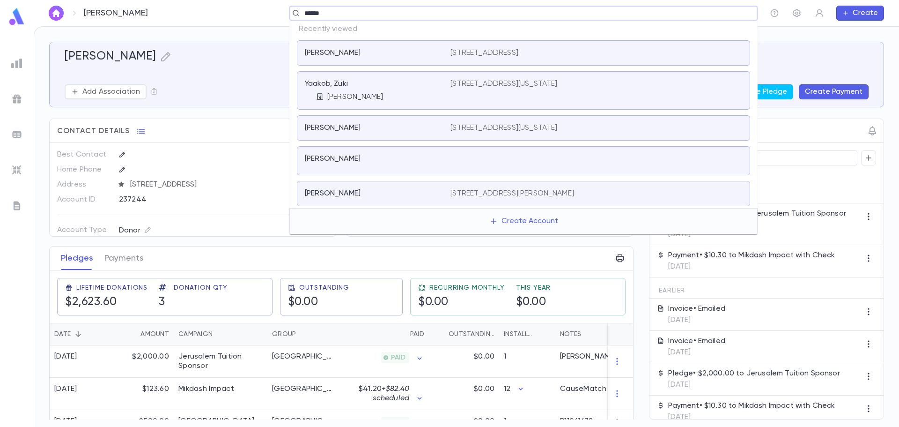
type input "*******"
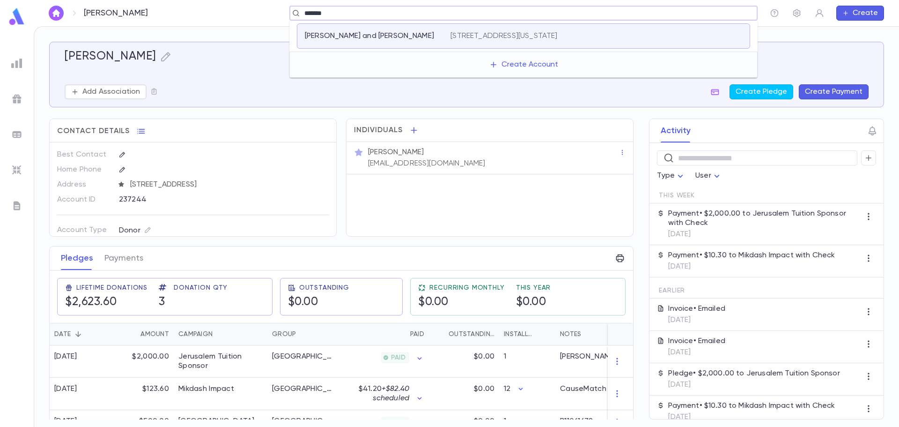
click at [628, 32] on div "[STREET_ADDRESS][US_STATE]" at bounding box center [597, 35] width 292 height 9
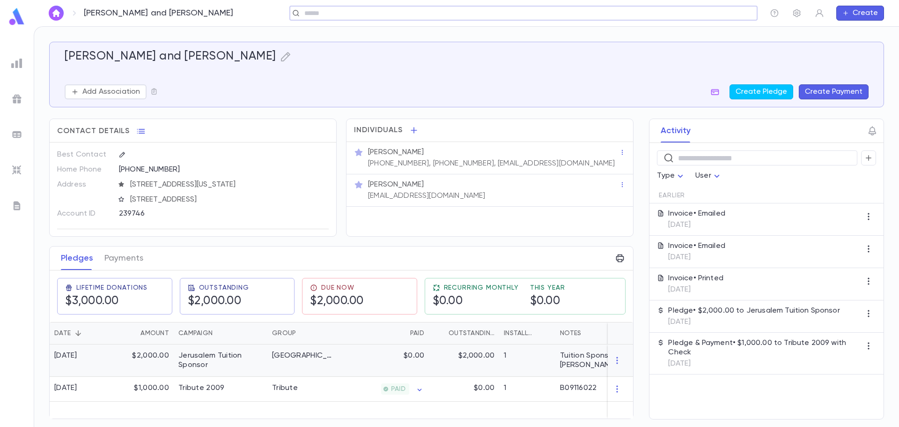
click at [574, 363] on div "Tuition Sponsor for [PERSON_NAME]" at bounding box center [614, 360] width 108 height 19
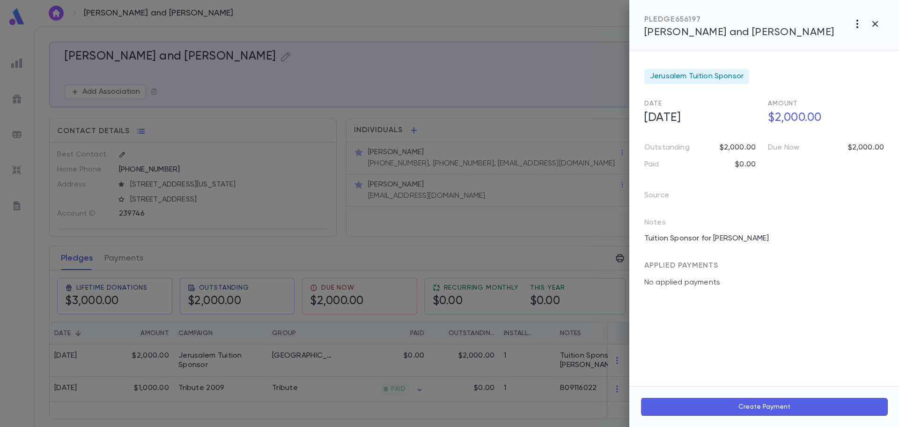
click at [863, 27] on icon "button" at bounding box center [857, 23] width 11 height 11
click at [830, 67] on li "Send Invoice" at bounding box center [836, 59] width 117 height 17
click at [874, 60] on li "Email" at bounding box center [875, 60] width 33 height 17
click at [879, 24] on icon "button" at bounding box center [875, 23] width 11 height 11
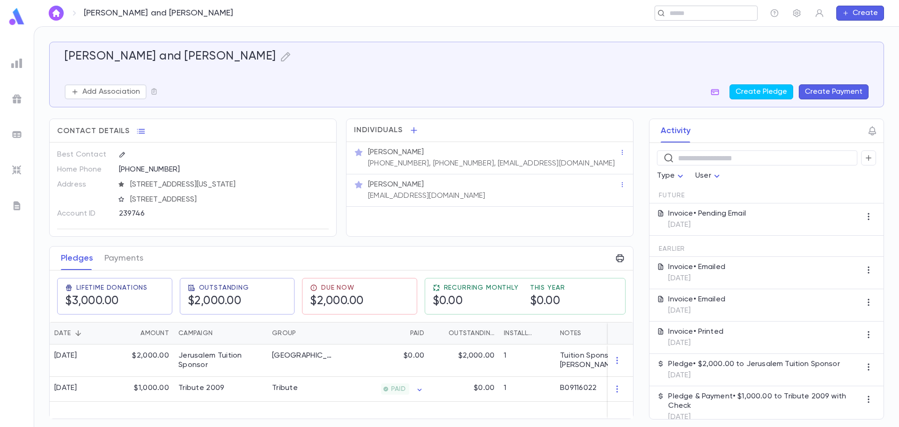
click at [683, 13] on input "text" at bounding box center [703, 13] width 73 height 9
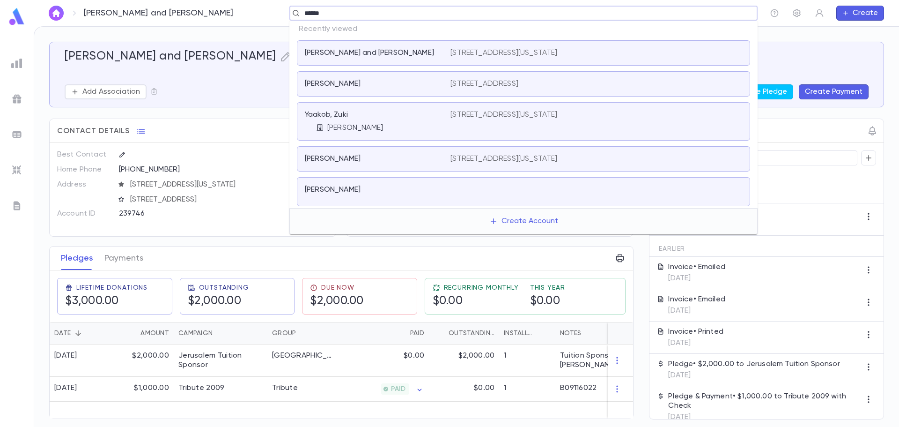
type input "*******"
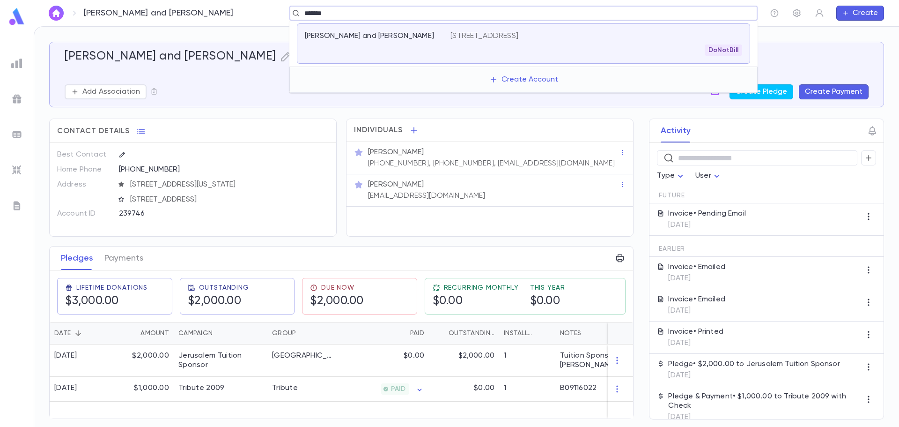
click at [615, 44] on div "[STREET_ADDRESS] DoNotBill" at bounding box center [597, 43] width 292 height 24
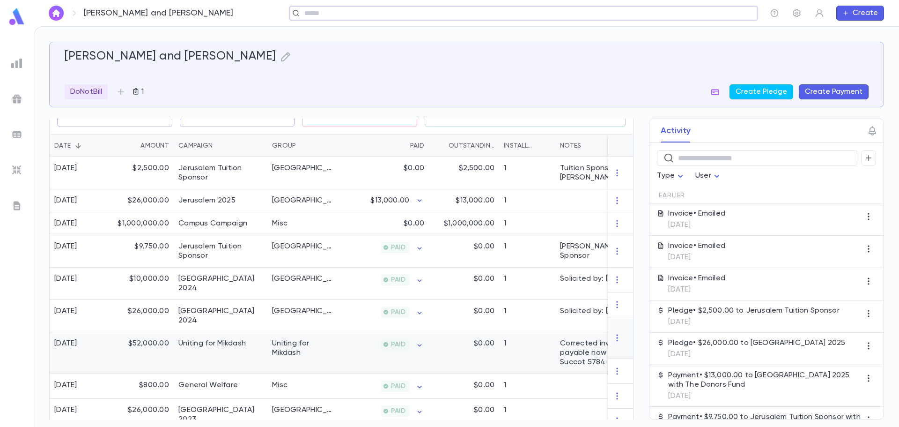
scroll to position [141, 0]
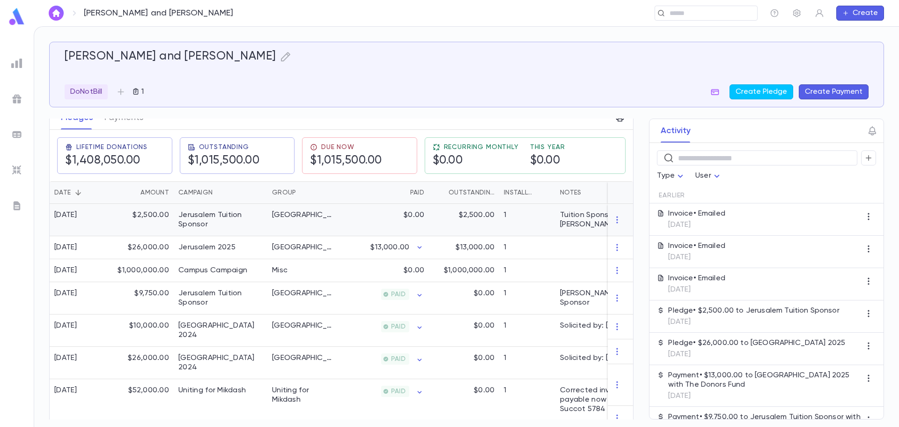
click at [313, 214] on div "[GEOGRAPHIC_DATA]" at bounding box center [302, 220] width 70 height 32
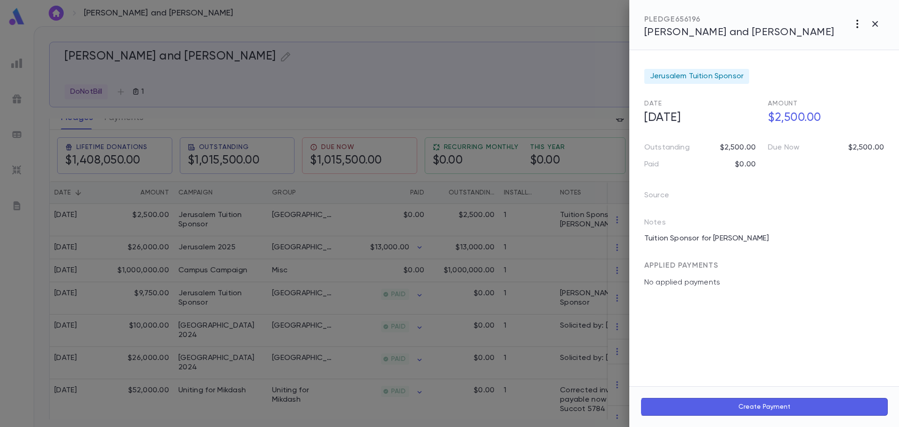
click at [857, 21] on icon "button" at bounding box center [858, 24] width 2 height 8
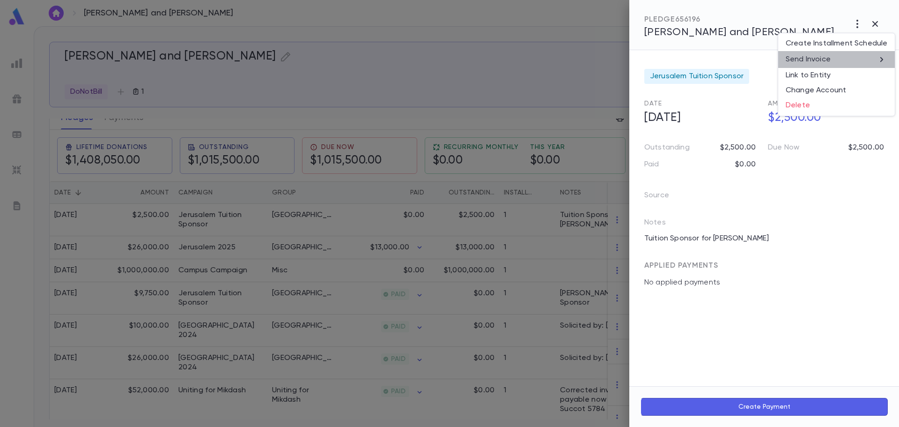
click at [849, 55] on li "Send Invoice" at bounding box center [836, 59] width 117 height 17
click at [868, 58] on li "Email" at bounding box center [875, 60] width 33 height 17
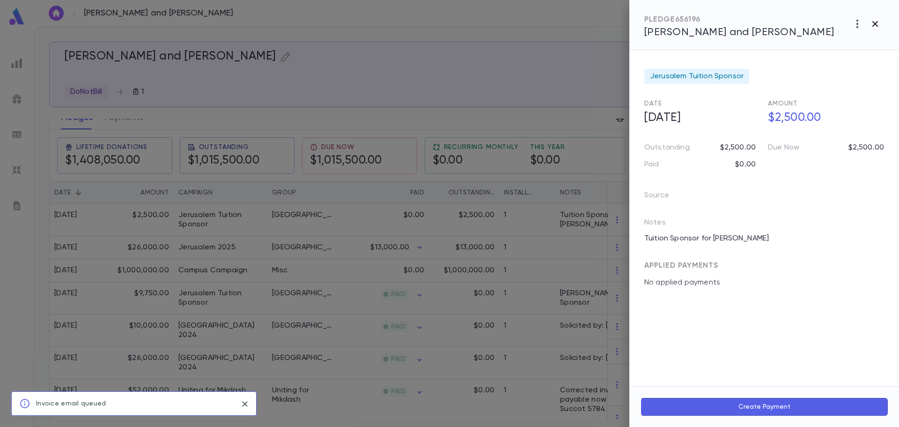
click at [874, 22] on icon "button" at bounding box center [876, 24] width 6 height 6
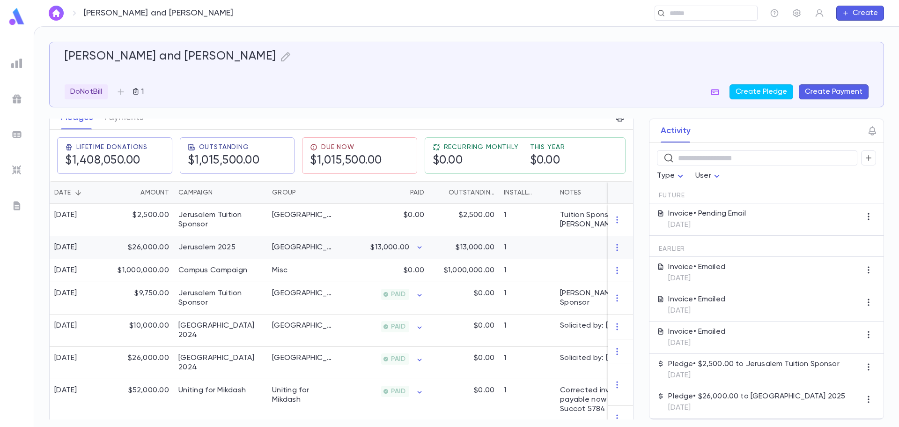
click at [330, 249] on div "[GEOGRAPHIC_DATA]" at bounding box center [302, 247] width 70 height 23
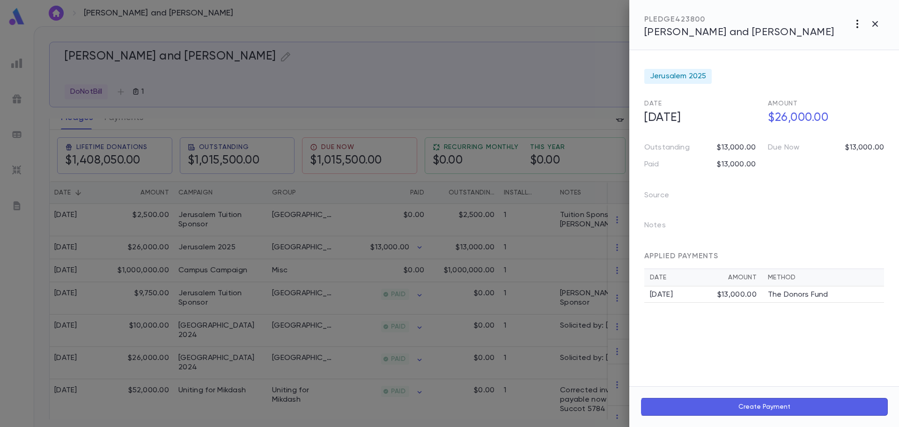
click at [858, 22] on icon "button" at bounding box center [857, 23] width 11 height 11
click at [850, 62] on li "Send Invoice" at bounding box center [836, 59] width 117 height 17
click at [879, 57] on li "Email" at bounding box center [875, 60] width 33 height 17
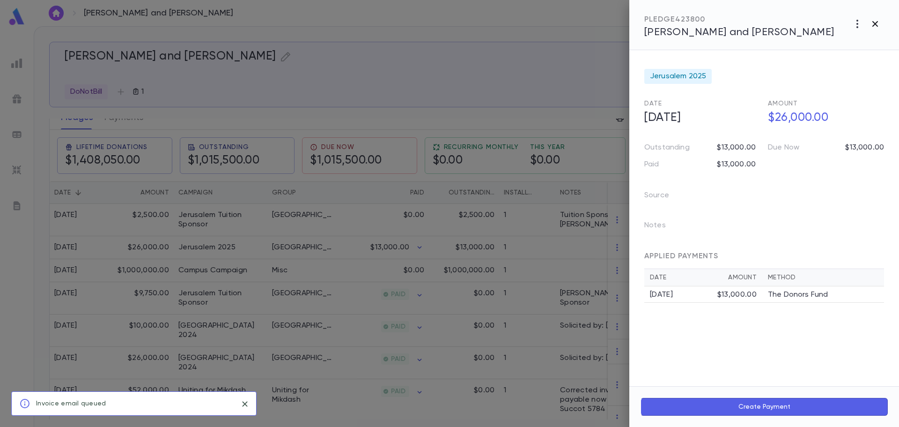
click at [878, 24] on icon "button" at bounding box center [875, 23] width 11 height 11
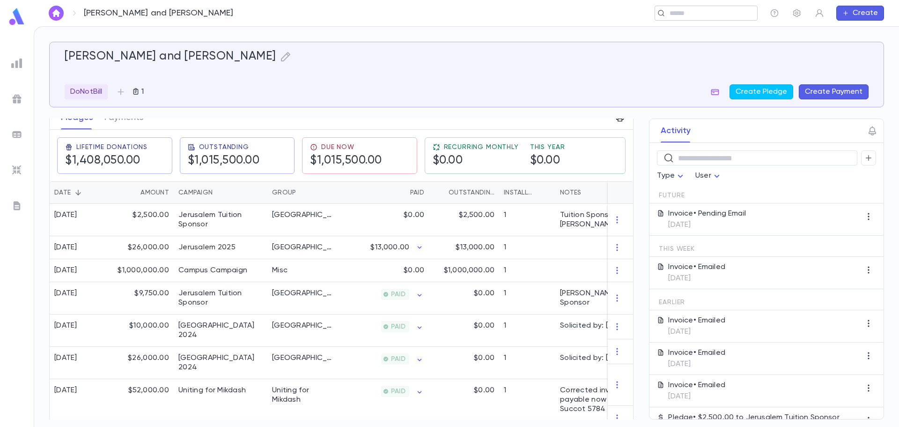
click at [694, 12] on input "text" at bounding box center [703, 13] width 73 height 9
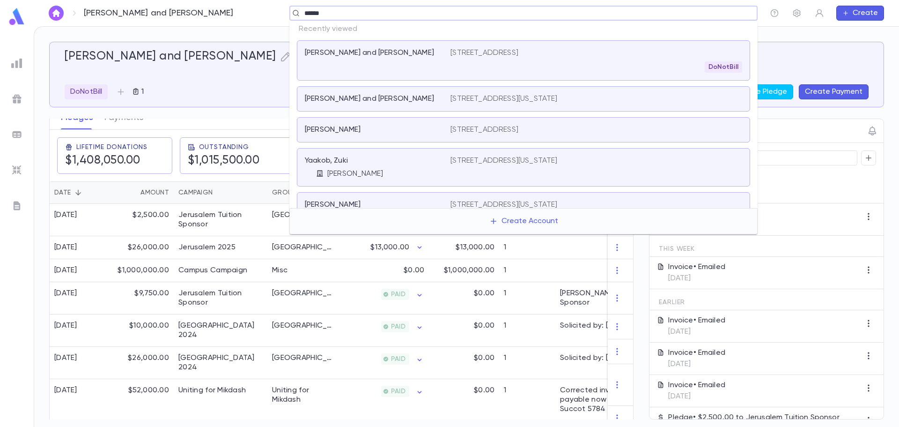
type input "*******"
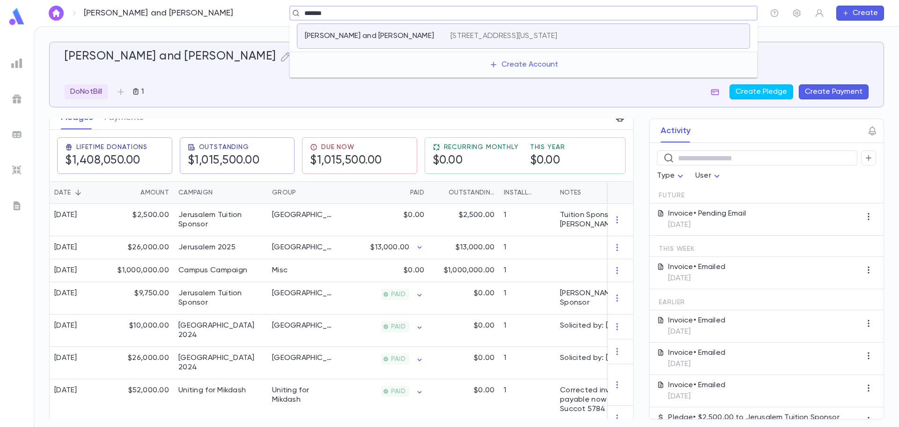
click at [557, 37] on p "[STREET_ADDRESS][US_STATE]" at bounding box center [504, 35] width 107 height 9
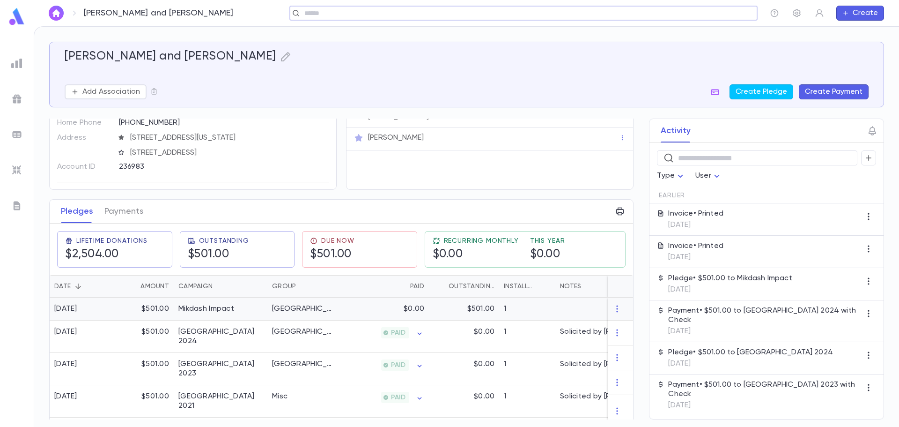
scroll to position [59, 0]
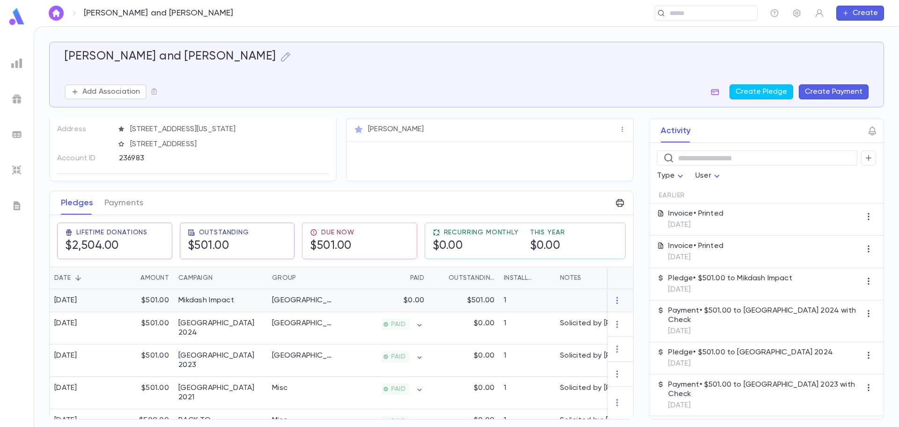
click at [303, 298] on div "[GEOGRAPHIC_DATA]" at bounding box center [302, 300] width 61 height 9
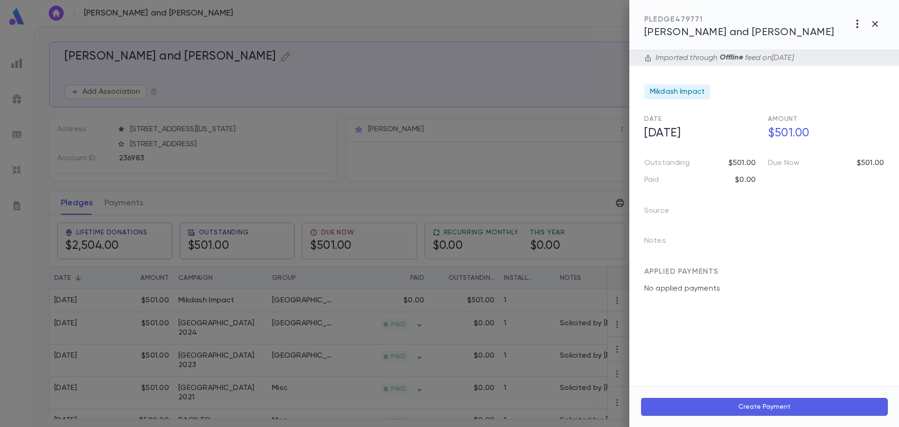
click at [857, 23] on icon "button" at bounding box center [857, 23] width 11 height 11
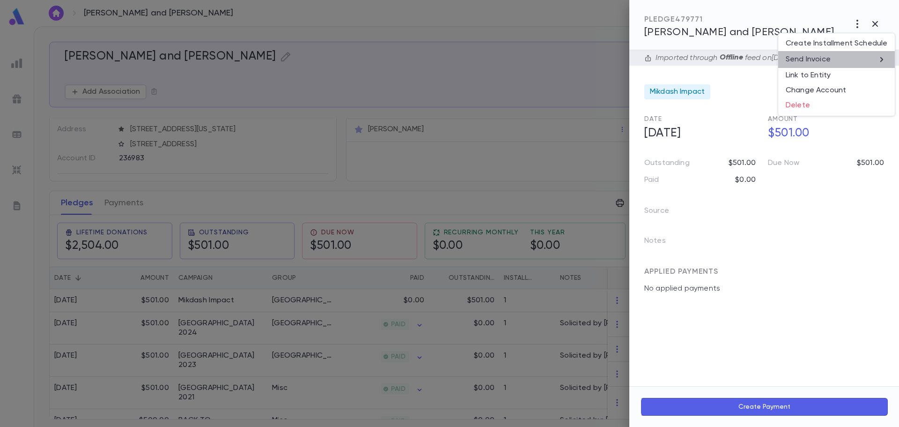
click at [850, 58] on li "Send Invoice" at bounding box center [836, 59] width 117 height 17
click at [875, 60] on li "Email" at bounding box center [875, 60] width 33 height 17
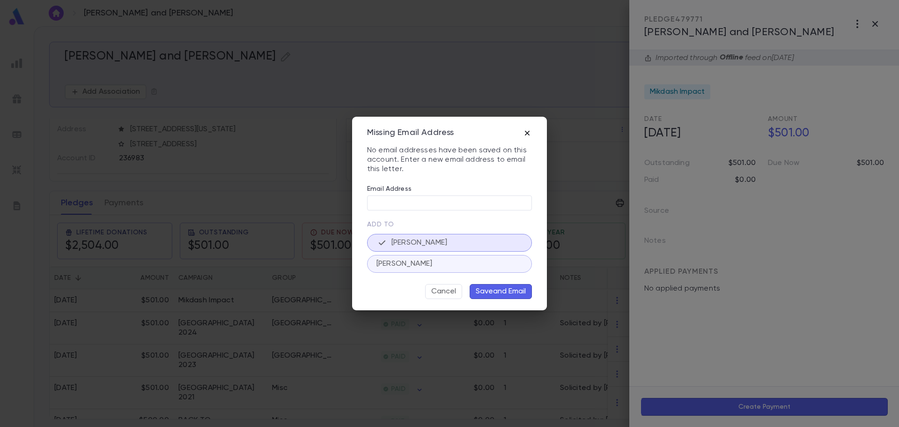
click at [530, 131] on icon "button" at bounding box center [527, 132] width 9 height 9
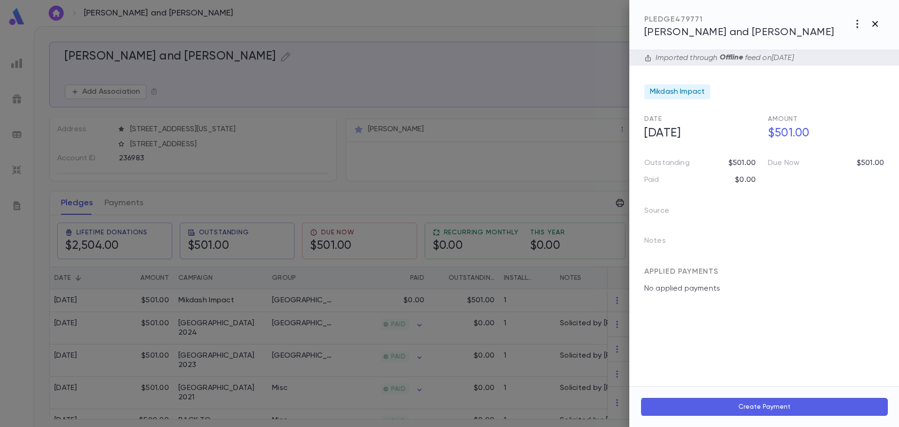
click at [877, 15] on button "button" at bounding box center [876, 24] width 18 height 18
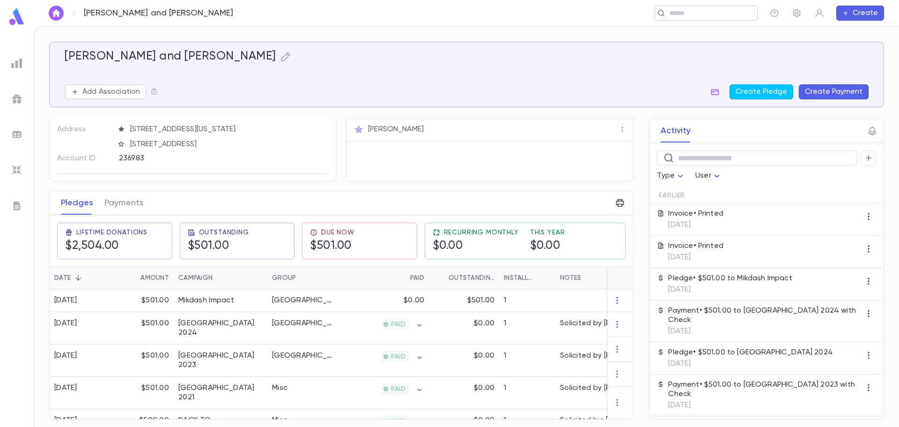
click at [698, 13] on input "text" at bounding box center [703, 13] width 73 height 9
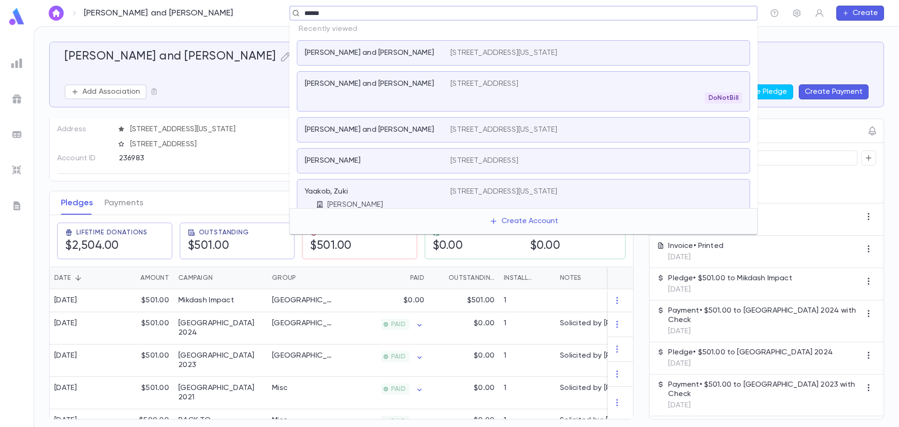
type input "*******"
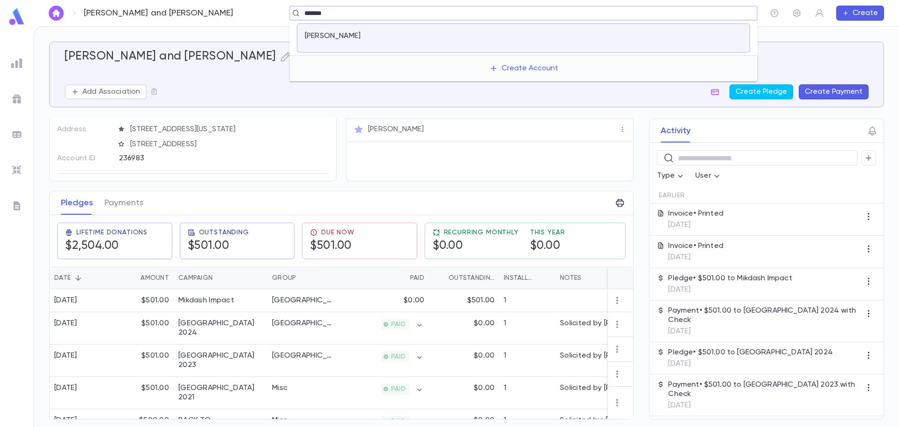
click at [594, 37] on div at bounding box center [597, 37] width 292 height 13
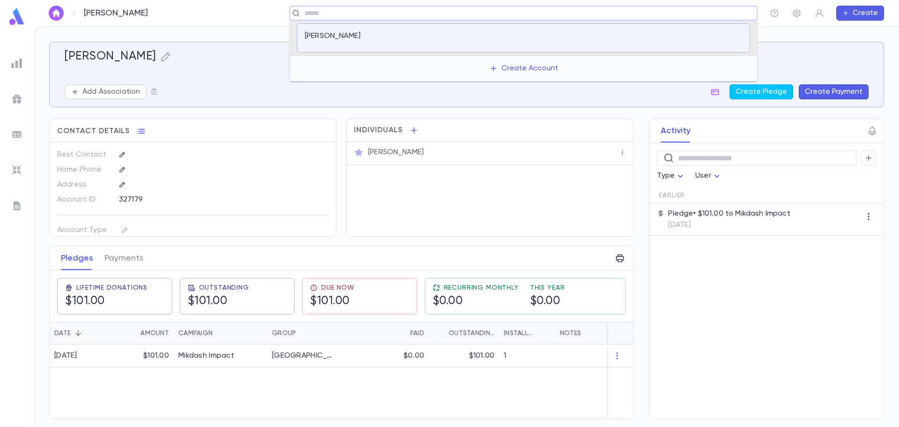
click at [527, 10] on input "text" at bounding box center [521, 13] width 438 height 9
type input "*******"
click at [519, 35] on p "[STREET_ADDRESS]" at bounding box center [485, 35] width 68 height 9
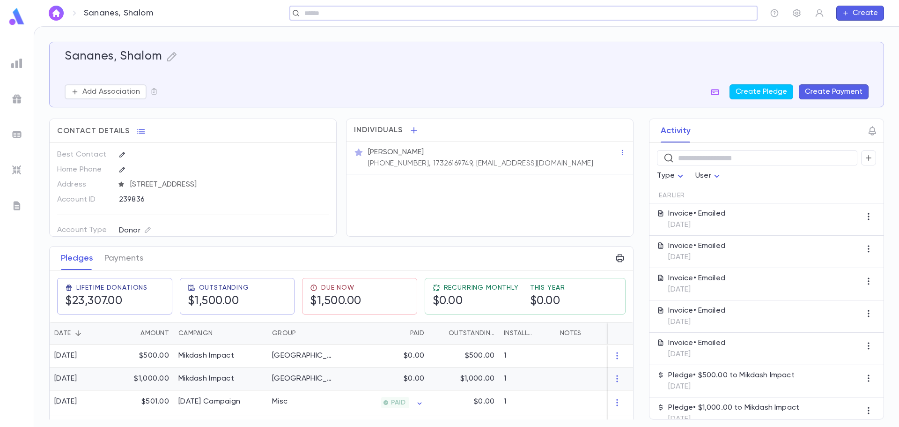
scroll to position [47, 0]
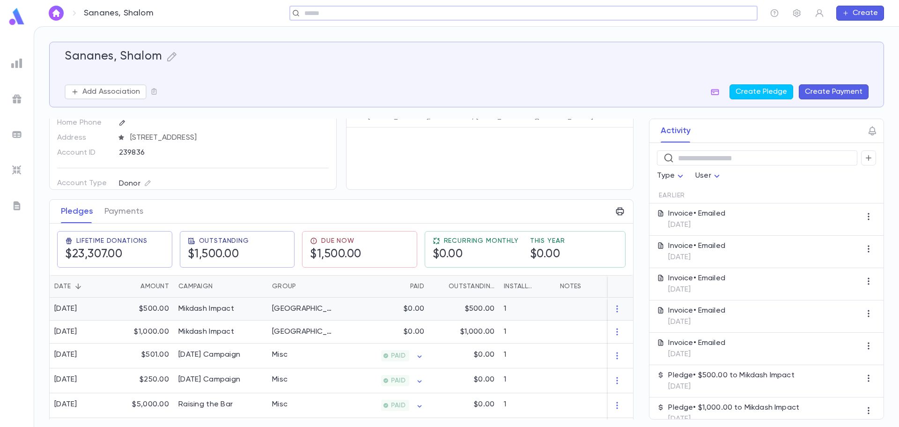
click at [329, 303] on div "[GEOGRAPHIC_DATA]" at bounding box center [302, 308] width 70 height 23
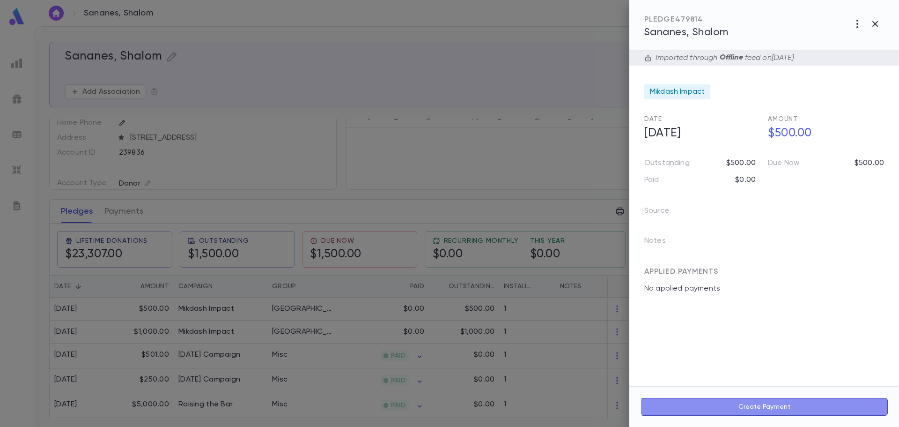
click at [762, 411] on button "Create Payment" at bounding box center [764, 407] width 247 height 18
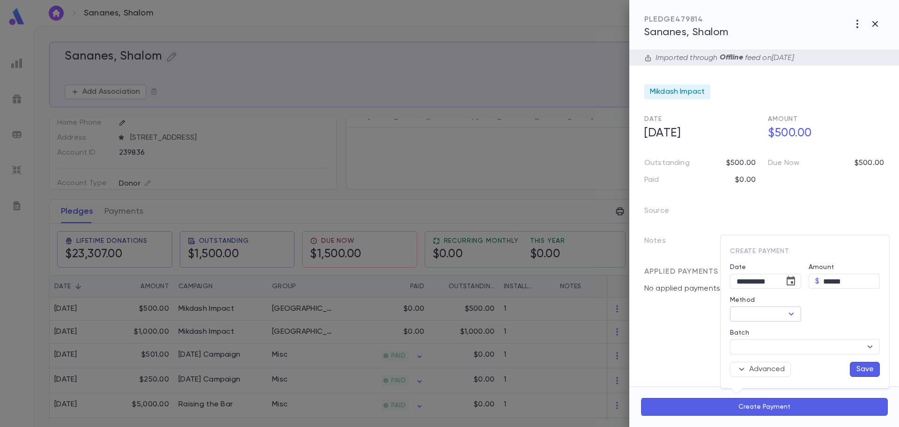
click at [770, 312] on input "Method" at bounding box center [758, 313] width 50 height 13
click at [748, 295] on li "Other" at bounding box center [767, 296] width 75 height 15
type input "*****"
click at [867, 370] on button "Save" at bounding box center [865, 369] width 30 height 15
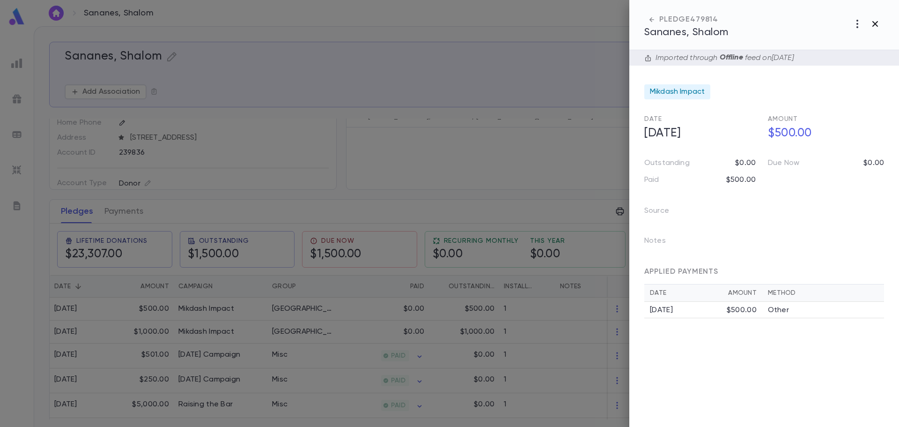
click at [879, 26] on icon "button" at bounding box center [875, 23] width 11 height 11
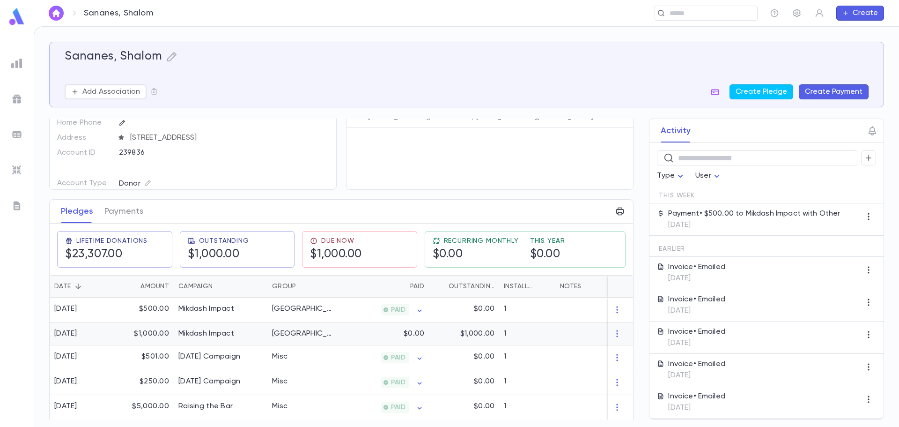
click at [528, 328] on div "1" at bounding box center [527, 333] width 56 height 23
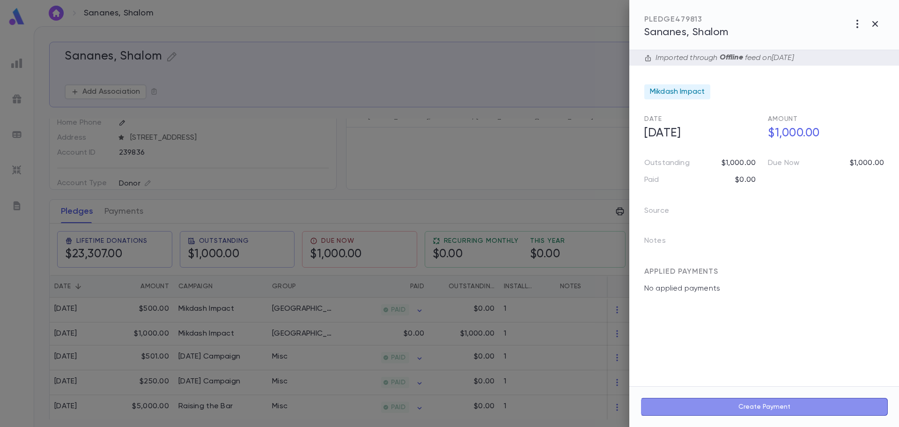
click at [778, 410] on button "Create Payment" at bounding box center [764, 407] width 247 height 18
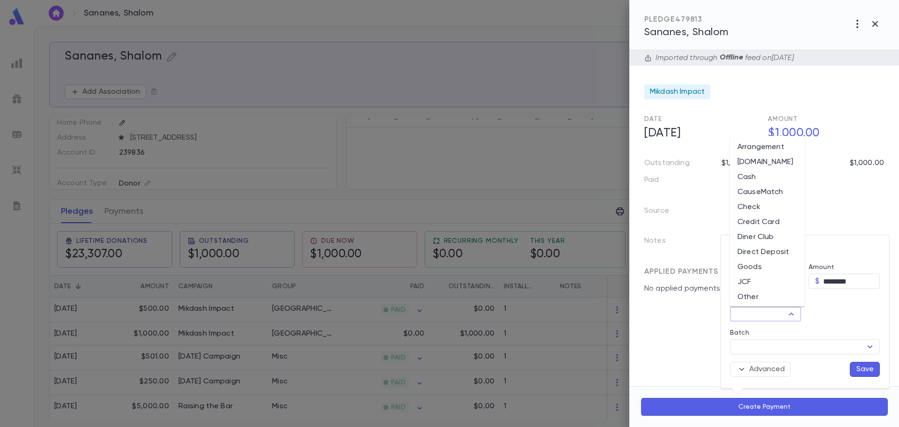
click at [764, 308] on input "Method" at bounding box center [758, 313] width 50 height 13
click at [750, 296] on li "Other" at bounding box center [767, 296] width 75 height 15
type input "*****"
click at [871, 368] on button "Save" at bounding box center [865, 369] width 30 height 15
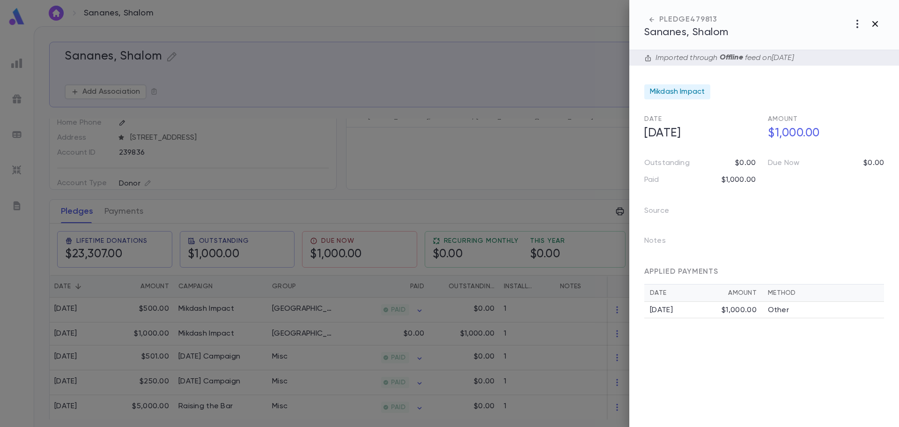
click at [879, 22] on icon "button" at bounding box center [875, 23] width 11 height 11
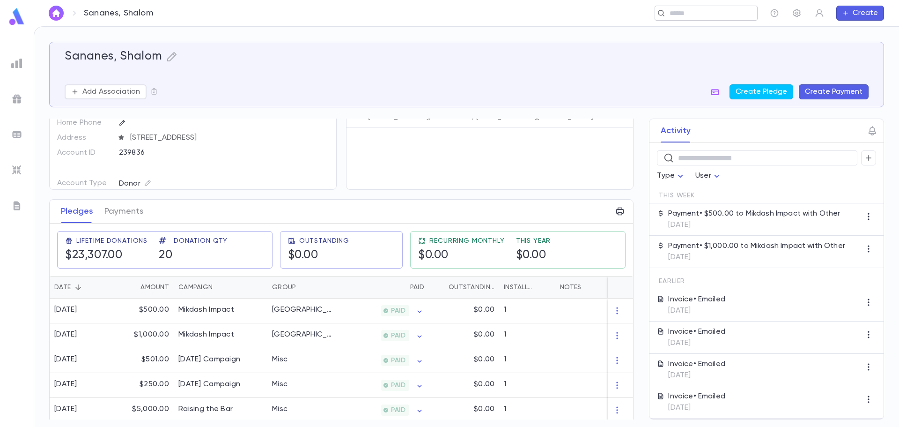
click at [709, 14] on input "text" at bounding box center [703, 13] width 73 height 9
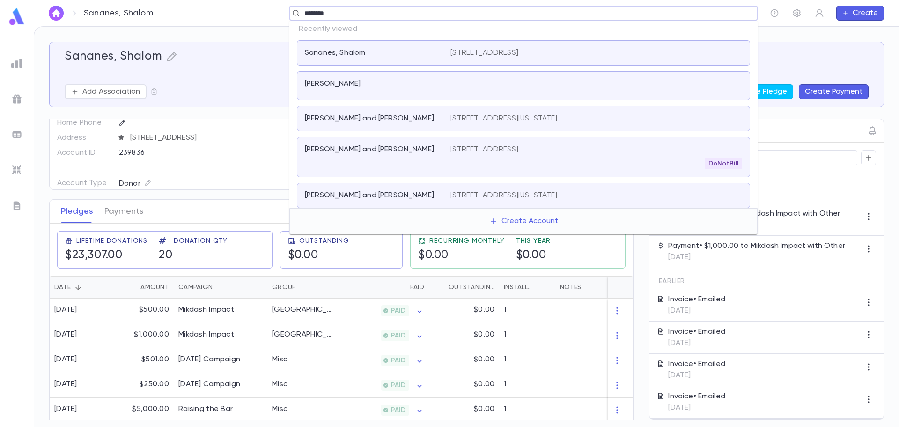
type input "*******"
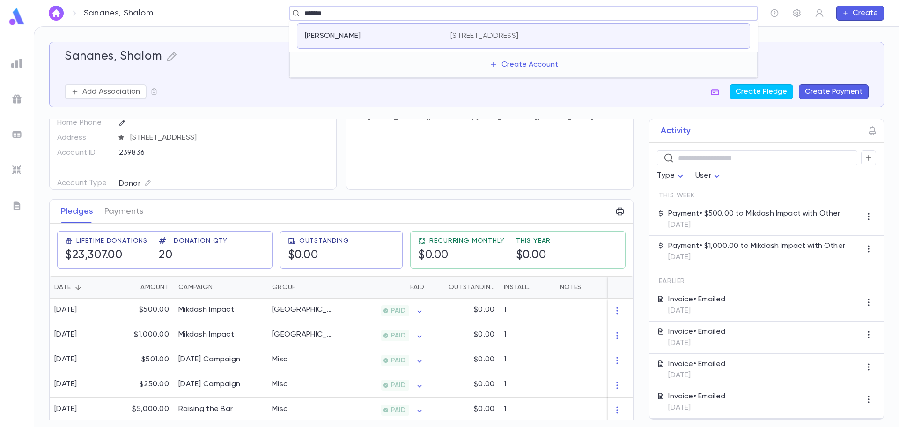
click at [683, 43] on div "[PERSON_NAME] E [STREET_ADDRESS]" at bounding box center [523, 35] width 453 height 25
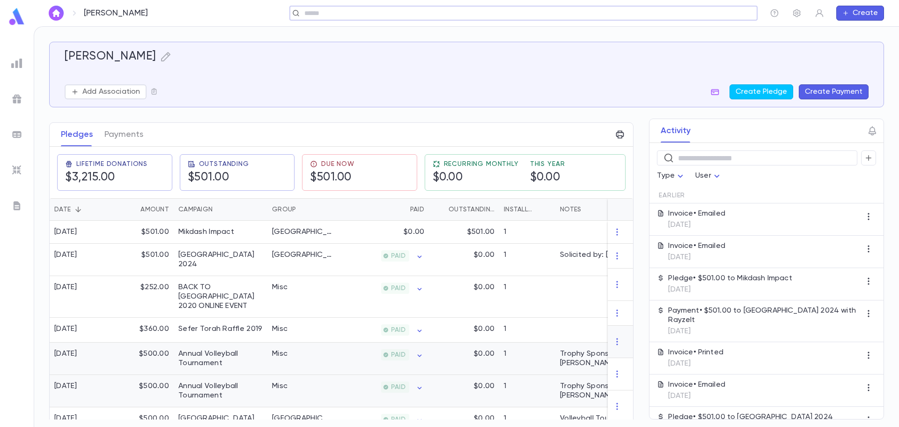
scroll to position [141, 0]
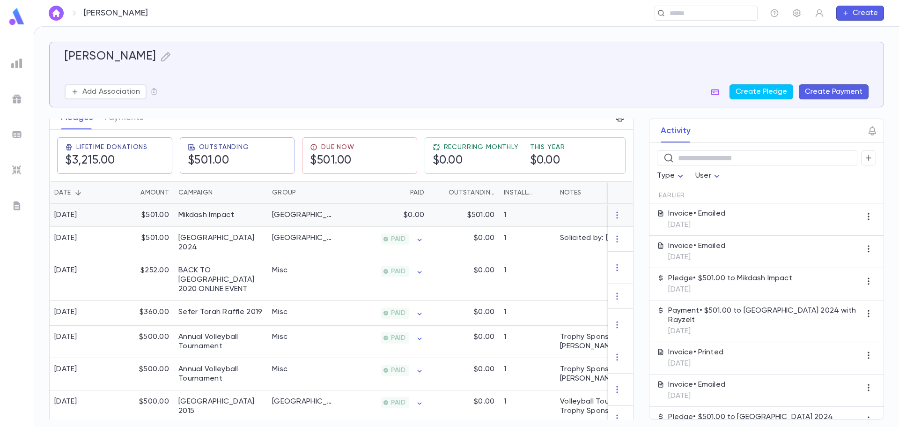
click at [350, 220] on div "$0.00" at bounding box center [383, 215] width 91 height 23
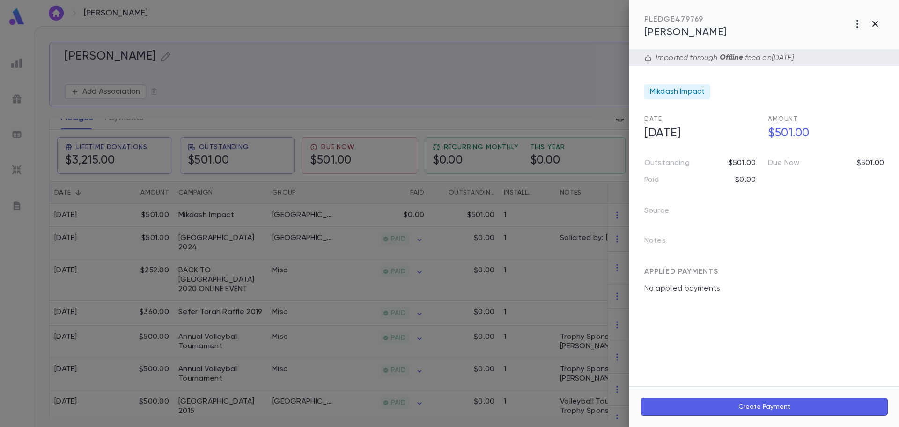
click at [876, 27] on icon "button" at bounding box center [875, 23] width 11 height 11
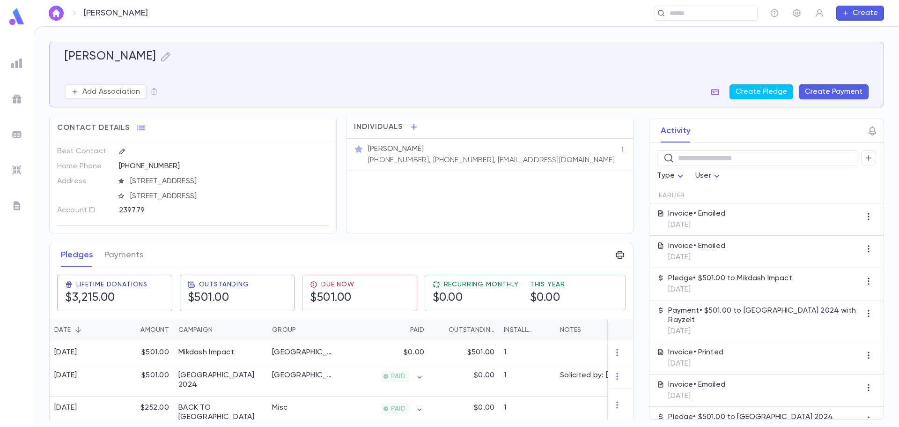
scroll to position [0, 0]
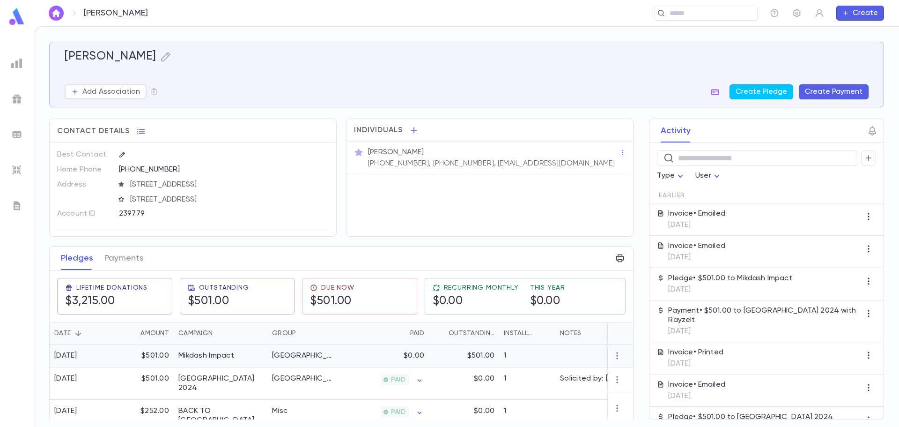
click at [493, 362] on div "$501.00" at bounding box center [464, 355] width 70 height 23
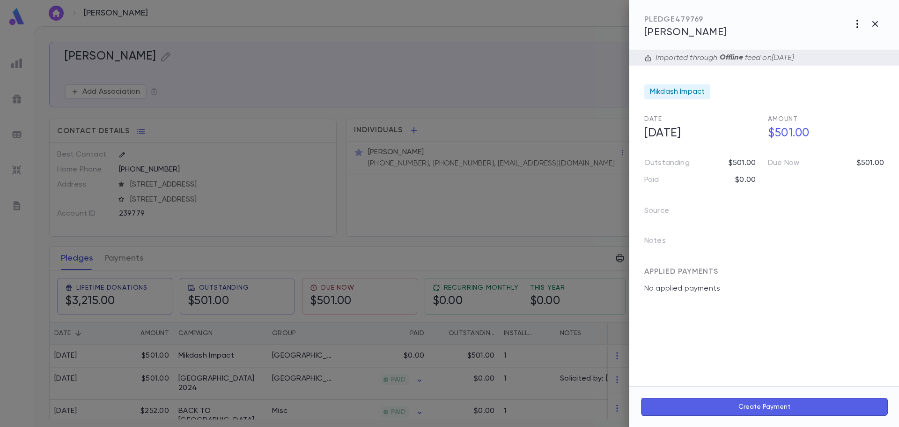
click at [858, 23] on icon "button" at bounding box center [857, 23] width 11 height 11
click at [843, 62] on li "Send Invoice" at bounding box center [836, 59] width 117 height 17
click at [868, 61] on li "Email" at bounding box center [875, 60] width 33 height 17
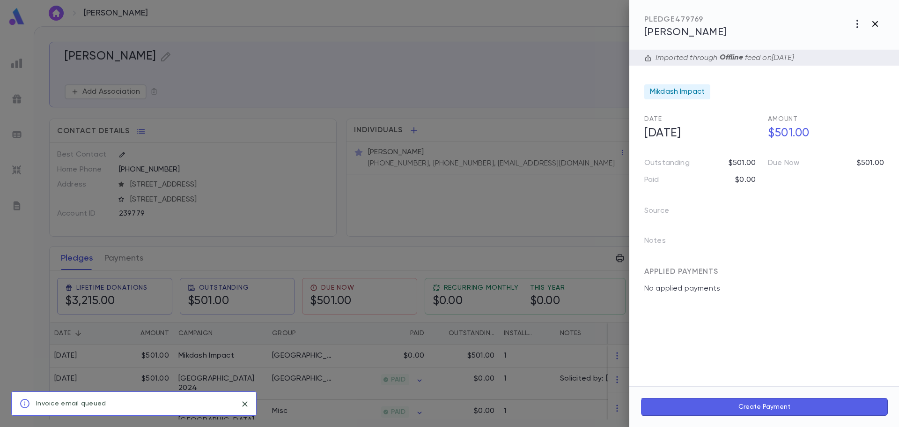
click at [876, 23] on icon "button" at bounding box center [876, 24] width 6 height 6
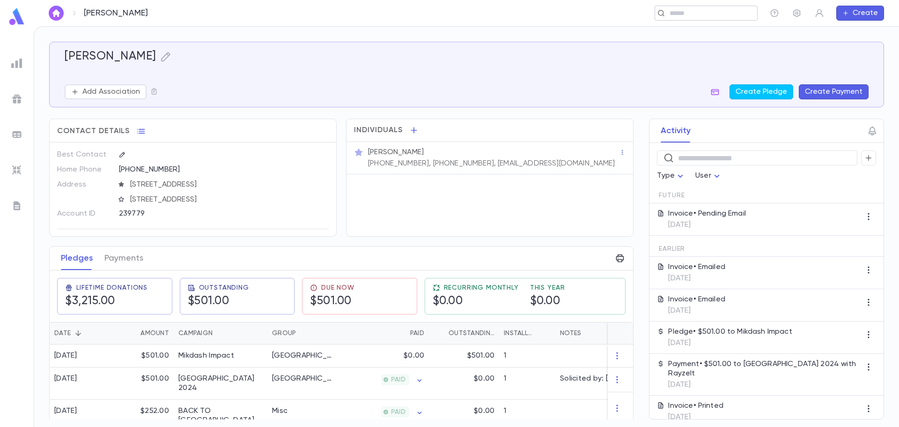
click at [711, 12] on input "text" at bounding box center [703, 13] width 73 height 9
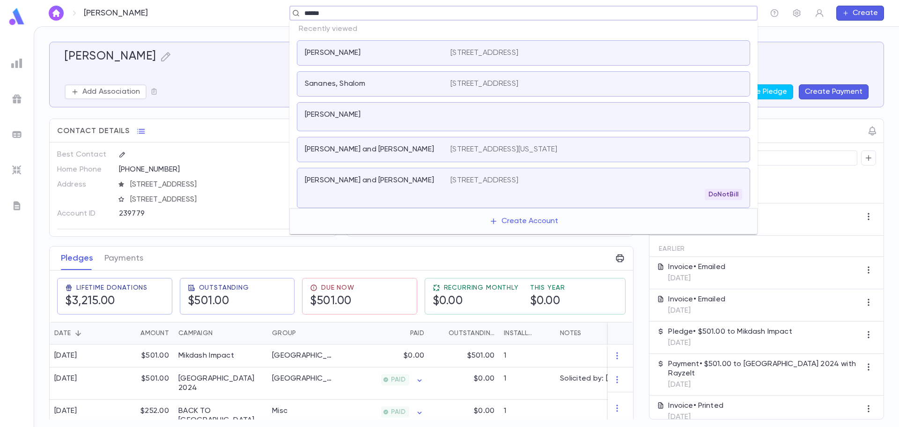
type input "*******"
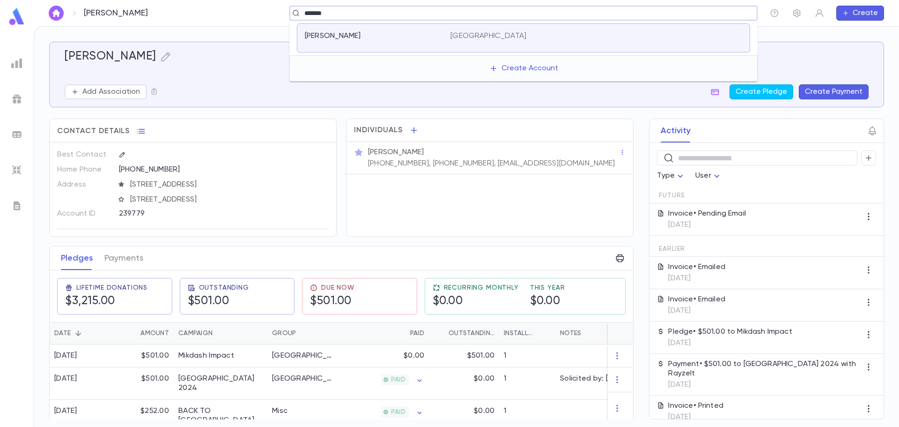
click at [484, 30] on div "[PERSON_NAME][GEOGRAPHIC_DATA]" at bounding box center [523, 37] width 453 height 29
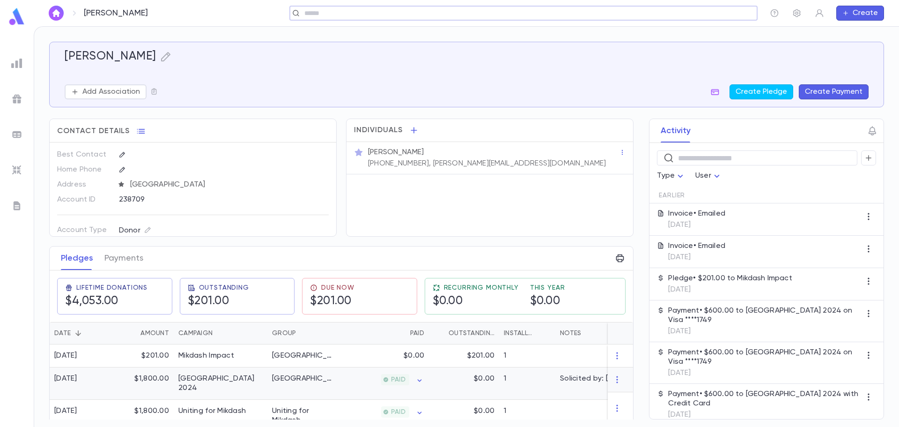
scroll to position [34, 0]
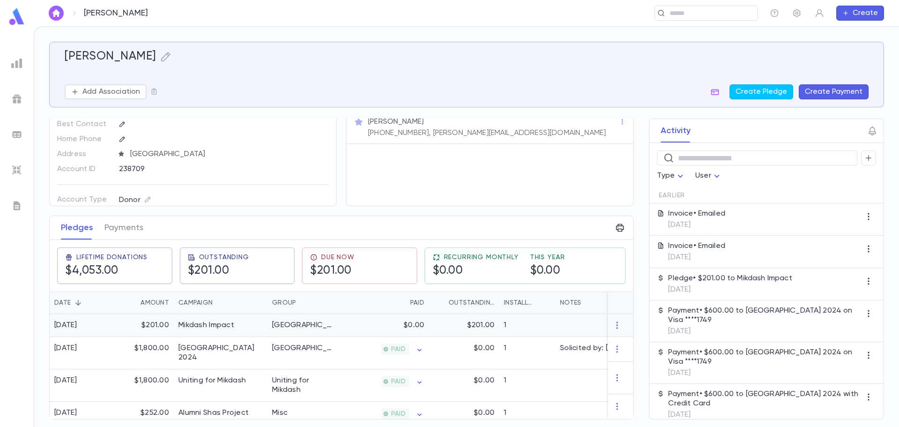
click at [337, 322] on div "[GEOGRAPHIC_DATA]" at bounding box center [302, 325] width 70 height 23
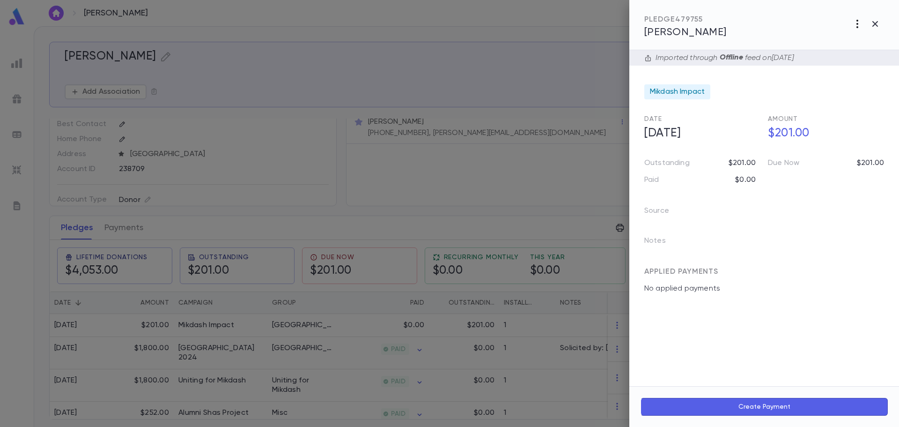
click at [860, 24] on icon "button" at bounding box center [857, 23] width 11 height 11
click at [839, 62] on li "Send Invoice" at bounding box center [836, 59] width 117 height 17
click at [870, 59] on li "Email" at bounding box center [875, 60] width 33 height 17
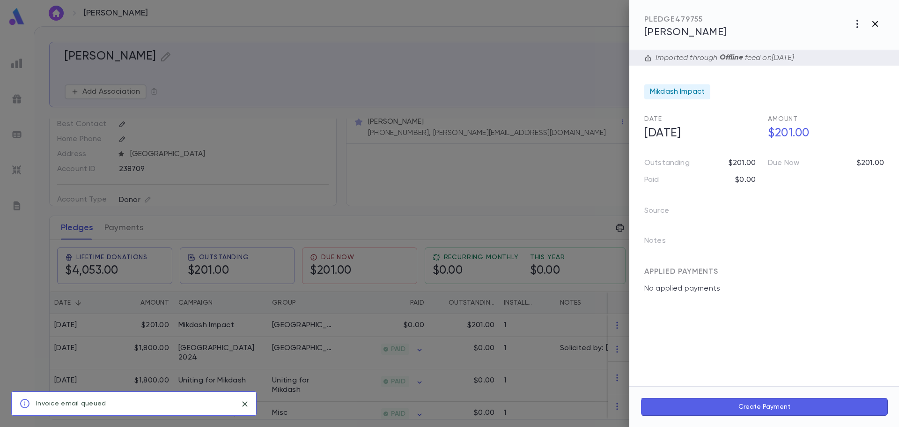
click at [875, 22] on icon "button" at bounding box center [875, 23] width 11 height 11
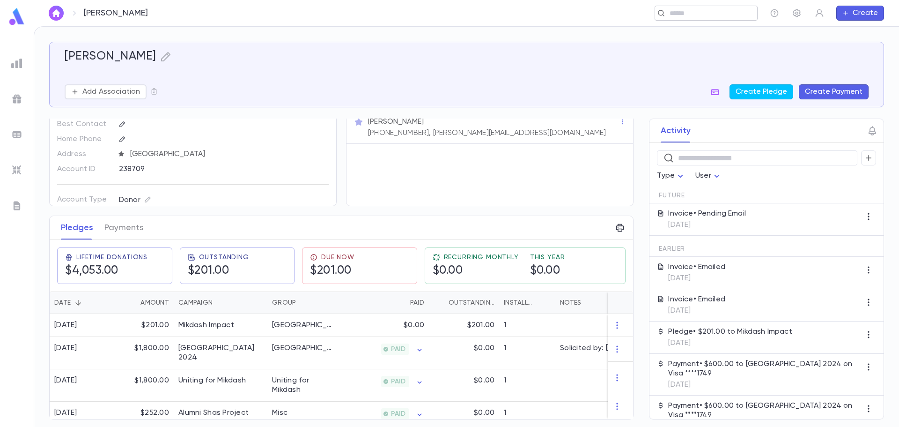
click at [701, 15] on input "text" at bounding box center [703, 13] width 73 height 9
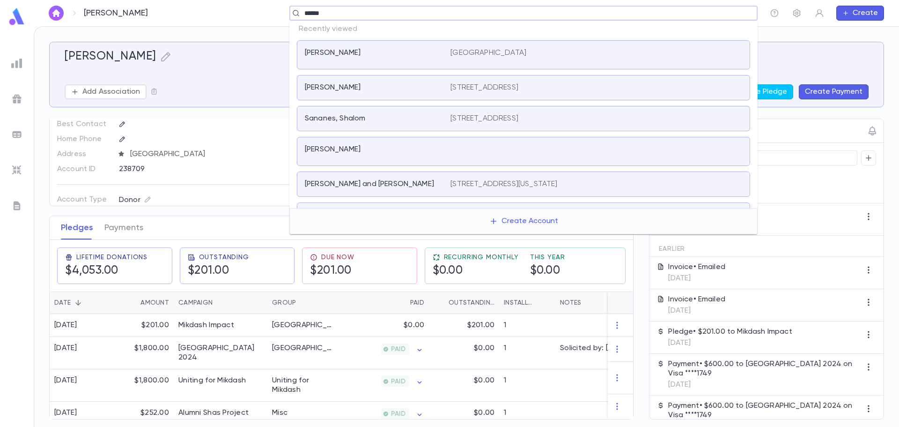
type input "*******"
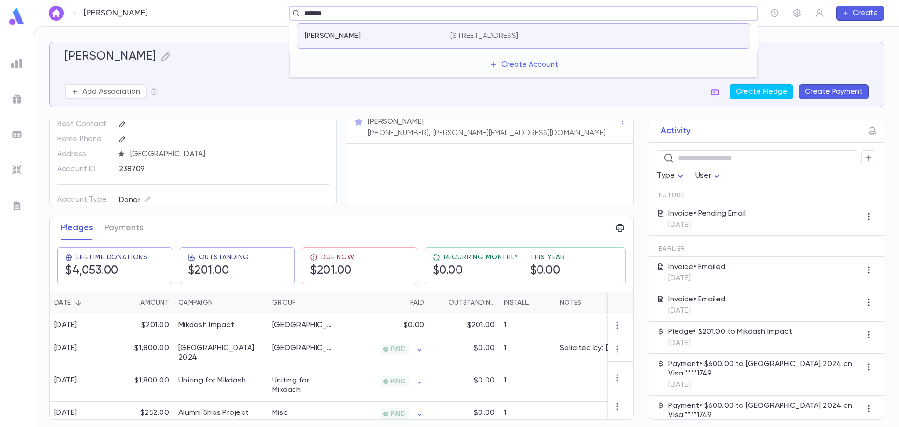
click at [662, 44] on div "[PERSON_NAME] [STREET_ADDRESS]" at bounding box center [523, 35] width 453 height 25
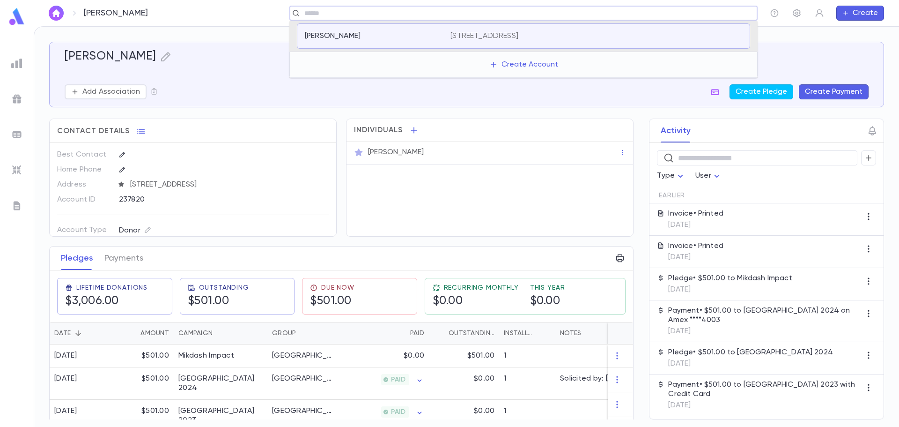
click at [590, 11] on input "text" at bounding box center [521, 13] width 438 height 9
type input "*******"
click at [569, 32] on div at bounding box center [597, 37] width 292 height 13
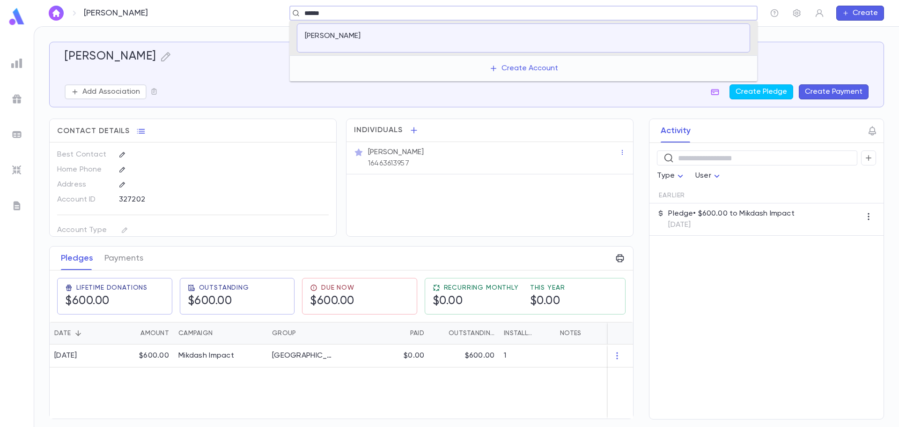
type input "*******"
click at [492, 43] on div at bounding box center [597, 37] width 292 height 13
click at [332, 16] on input "text" at bounding box center [521, 13] width 438 height 9
type input "*******"
click at [340, 49] on div "Cousin, Izzy" at bounding box center [523, 37] width 453 height 29
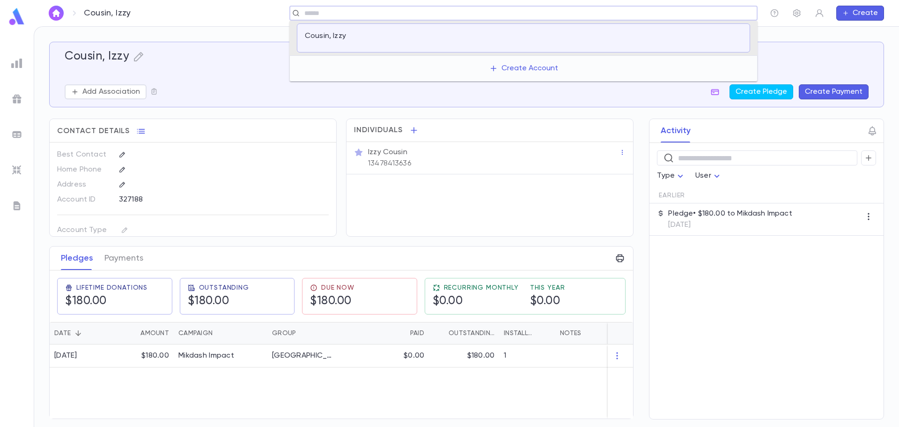
click at [450, 12] on input "text" at bounding box center [521, 13] width 438 height 9
type input "*******"
click at [448, 43] on div "[PERSON_NAME]" at bounding box center [378, 37] width 146 height 13
type input "*******"
click at [460, 48] on div "Foundation, Celebrity" at bounding box center [523, 37] width 453 height 29
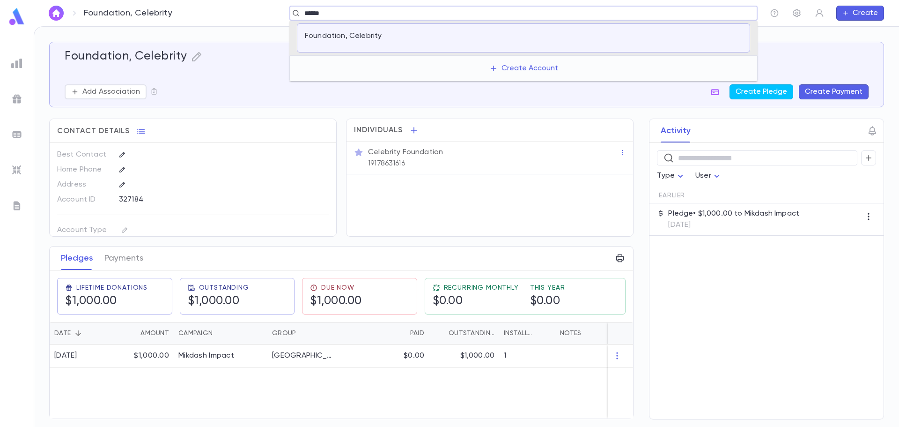
type input "*******"
click at [441, 34] on div "[PERSON_NAME]" at bounding box center [378, 37] width 146 height 13
type input "*******"
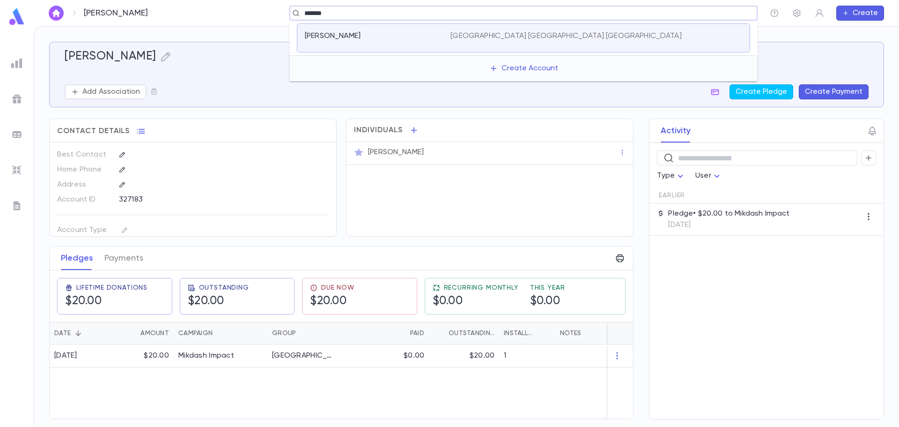
click at [461, 37] on p "[GEOGRAPHIC_DATA] [GEOGRAPHIC_DATA] [GEOGRAPHIC_DATA]" at bounding box center [566, 35] width 231 height 9
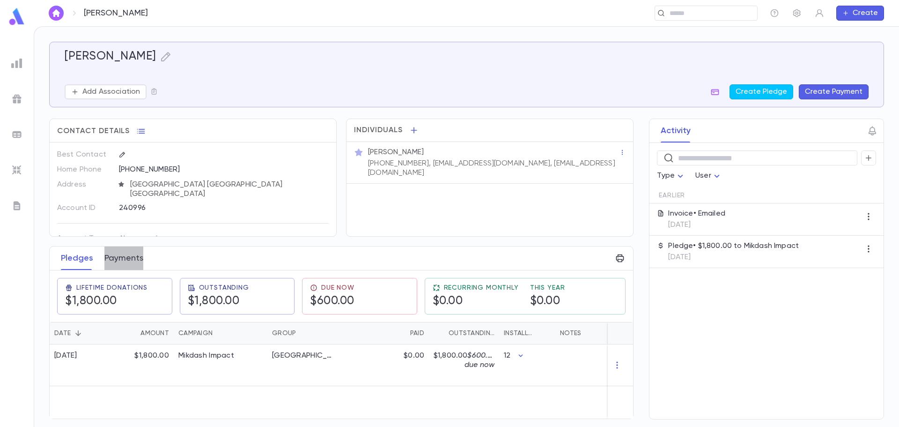
click at [121, 254] on button "Payments" at bounding box center [123, 257] width 39 height 23
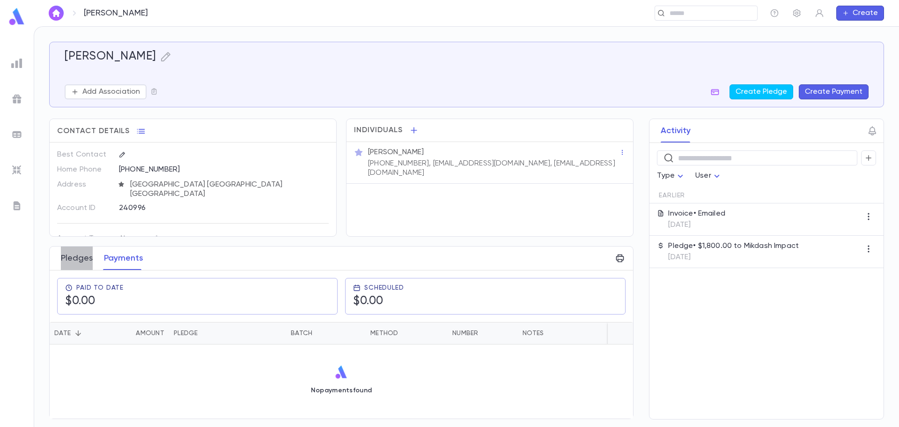
click at [90, 258] on button "Pledges" at bounding box center [77, 257] width 32 height 23
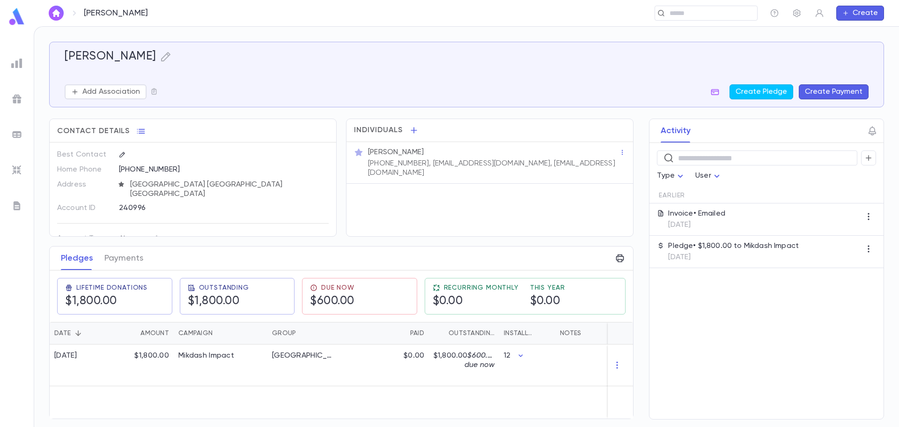
click at [748, 255] on p "[DATE]" at bounding box center [733, 256] width 131 height 9
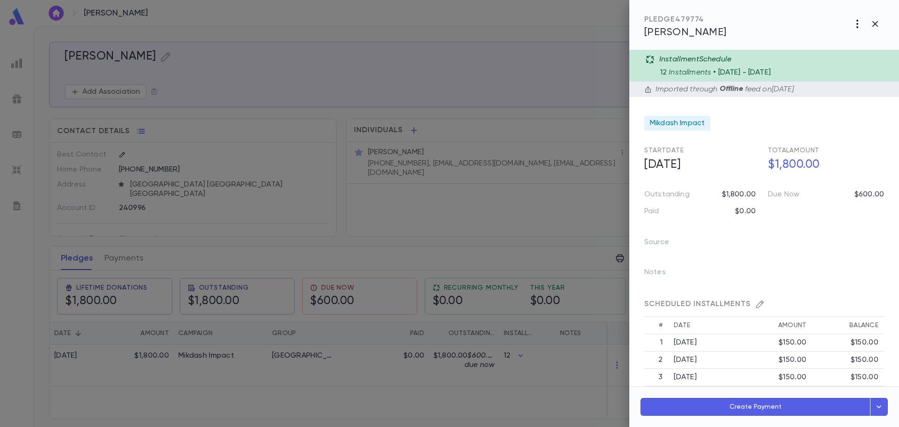
click at [859, 24] on icon "button" at bounding box center [857, 23] width 11 height 11
click at [855, 47] on p "Send Invoice" at bounding box center [848, 44] width 45 height 9
click at [871, 44] on li "Email" at bounding box center [875, 45] width 33 height 17
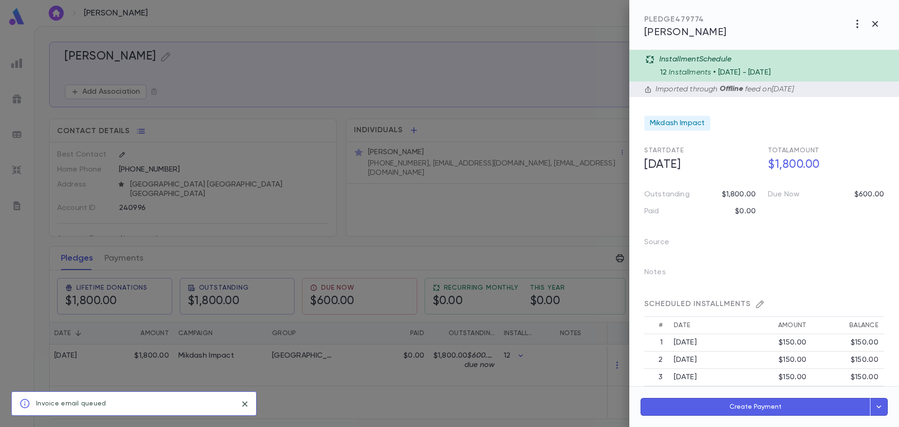
click at [414, 238] on div at bounding box center [449, 213] width 899 height 427
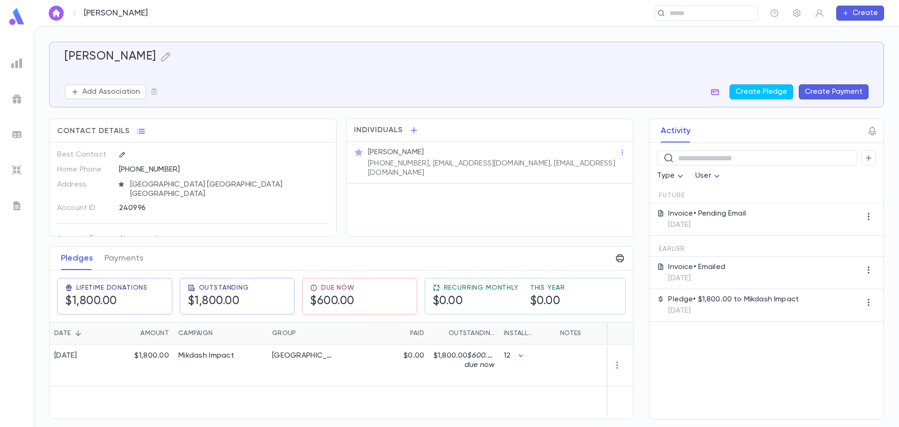
click at [716, 91] on icon "button" at bounding box center [715, 92] width 8 height 6
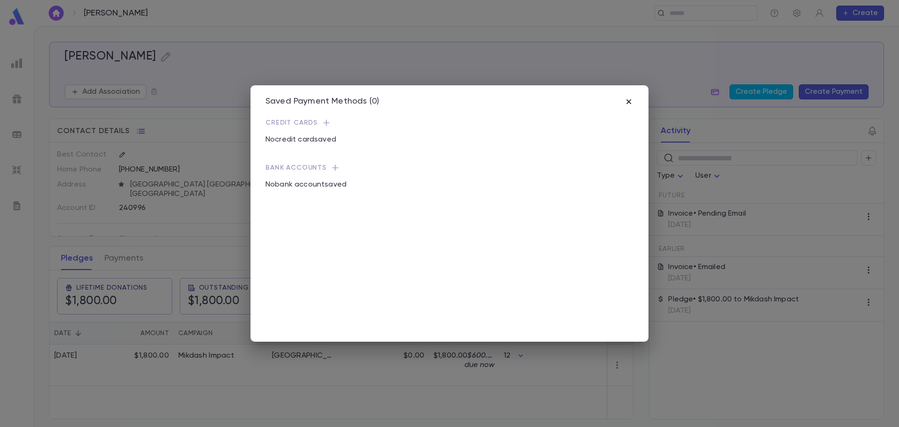
click at [631, 104] on icon "button" at bounding box center [628, 101] width 9 height 9
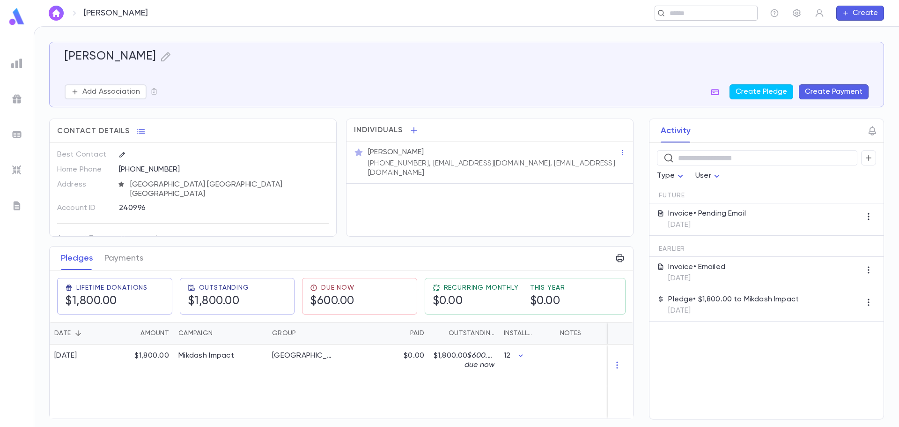
click at [683, 18] on div "​" at bounding box center [706, 13] width 103 height 15
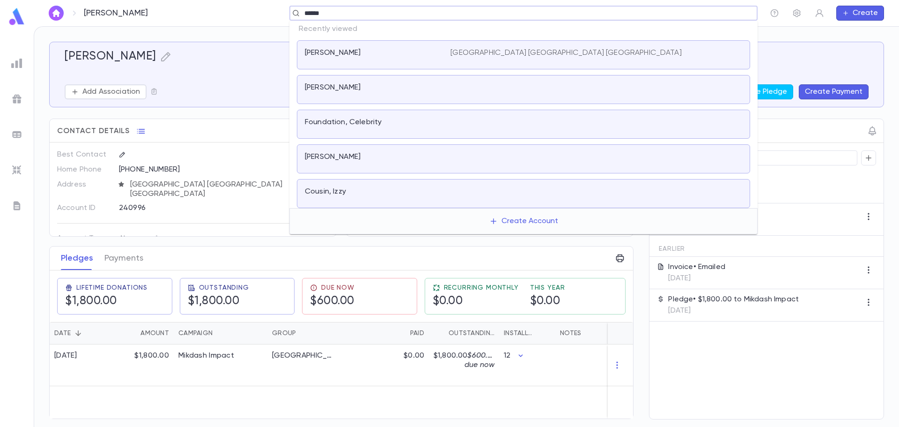
type input "*******"
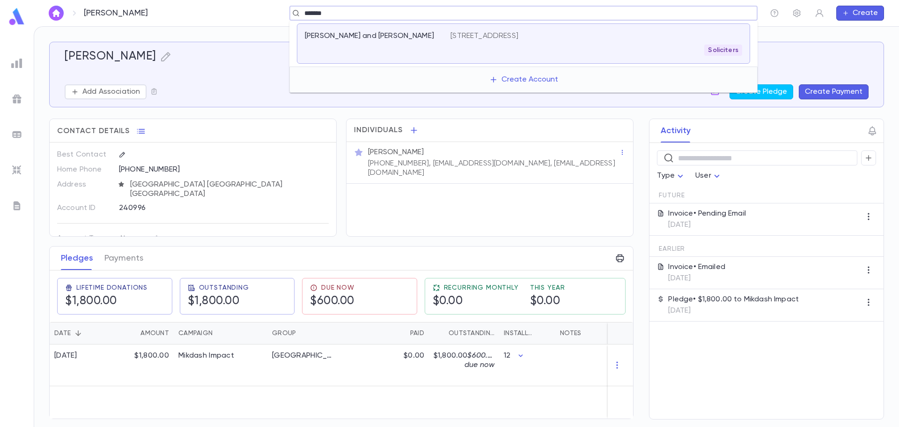
click at [667, 39] on div "[STREET_ADDRESS] Soliciters" at bounding box center [597, 43] width 292 height 24
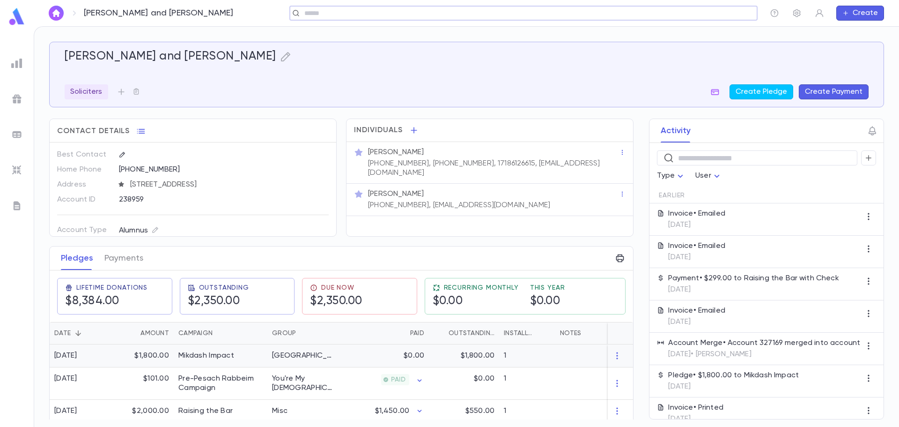
click at [365, 366] on div "$0.00" at bounding box center [383, 355] width 91 height 23
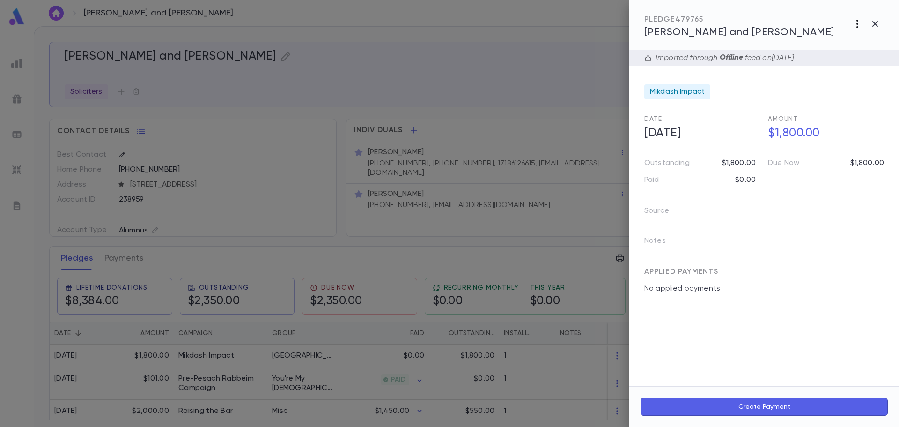
click at [856, 24] on icon "button" at bounding box center [857, 23] width 11 height 11
click at [852, 58] on li "Send Invoice" at bounding box center [836, 59] width 117 height 17
click at [870, 62] on li "Email" at bounding box center [875, 60] width 33 height 17
click at [874, 22] on icon "button" at bounding box center [876, 24] width 6 height 6
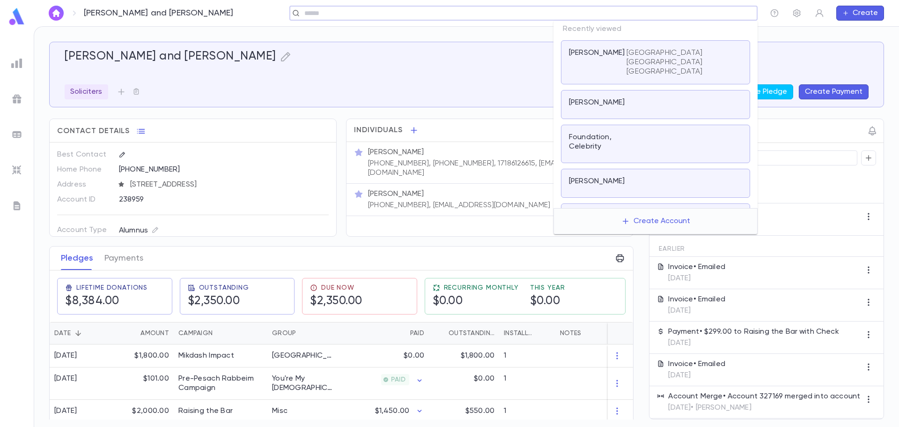
click at [688, 13] on input "text" at bounding box center [521, 13] width 438 height 9
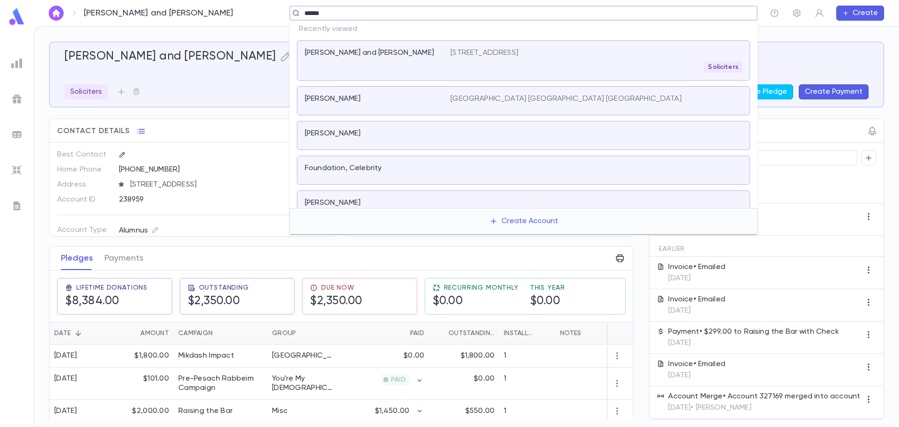
type input "*******"
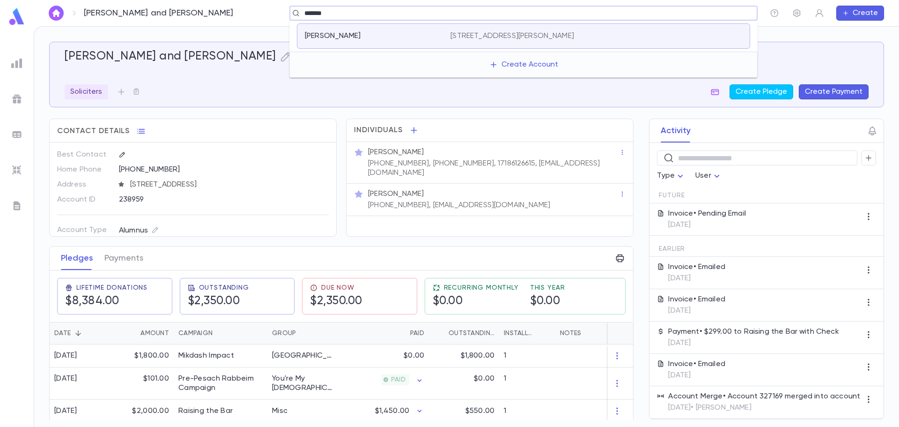
click at [666, 37] on div "[STREET_ADDRESS][PERSON_NAME]" at bounding box center [597, 35] width 292 height 9
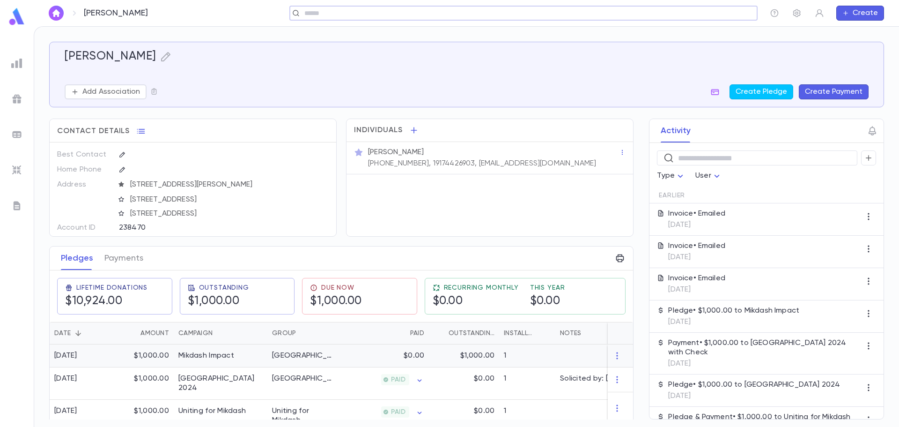
click at [432, 358] on div "$1,000.00" at bounding box center [464, 355] width 70 height 23
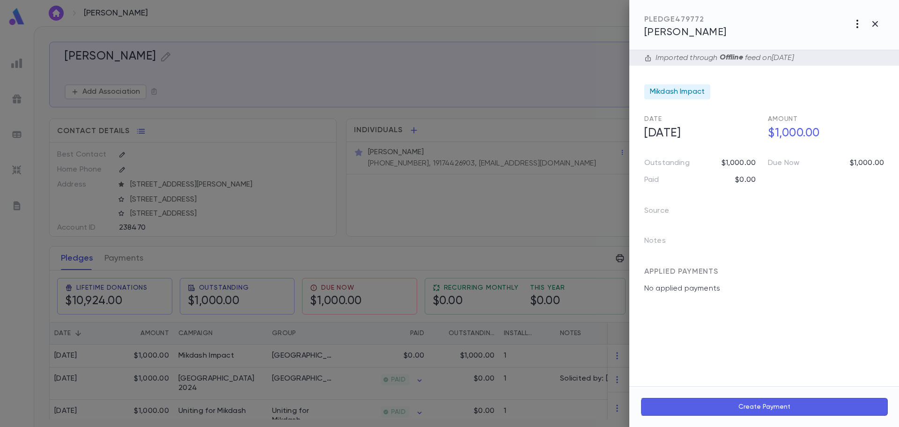
click at [857, 25] on icon "button" at bounding box center [857, 23] width 11 height 11
click at [841, 62] on li "Send Invoice" at bounding box center [836, 59] width 117 height 17
click at [873, 59] on li "Email" at bounding box center [875, 60] width 33 height 17
click at [880, 24] on icon "button" at bounding box center [875, 23] width 11 height 11
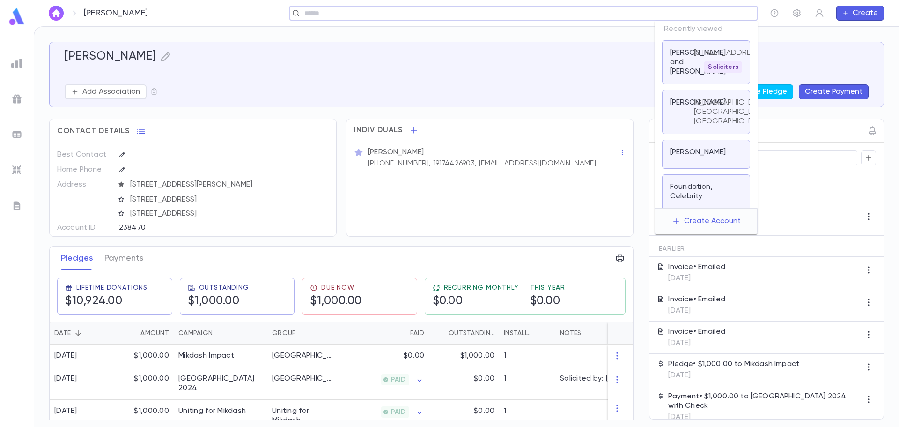
click at [685, 12] on input "text" at bounding box center [521, 13] width 438 height 9
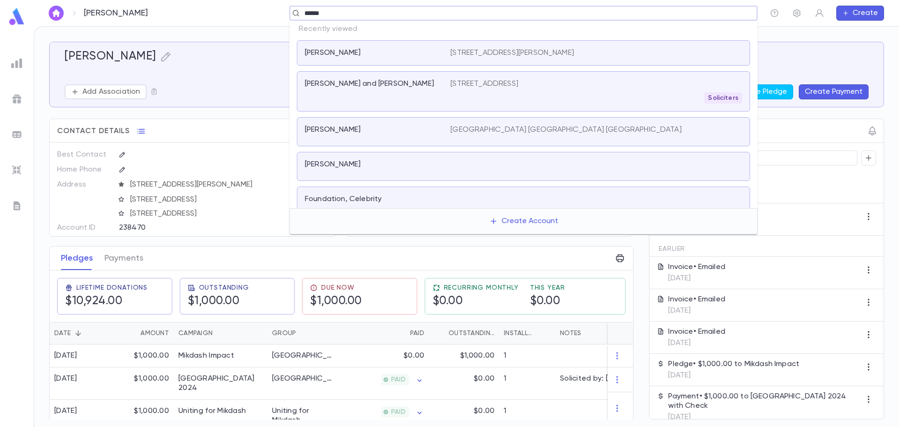
type input "*******"
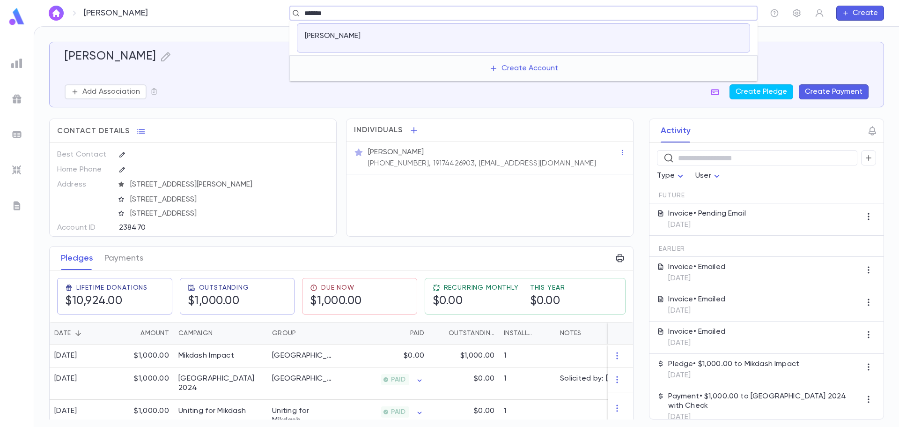
click at [677, 33] on div at bounding box center [597, 37] width 292 height 13
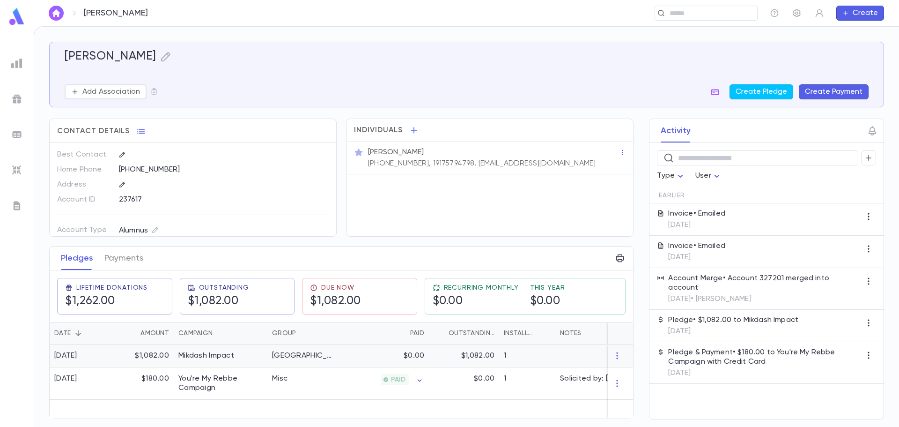
click at [382, 361] on div "$0.00" at bounding box center [383, 355] width 91 height 23
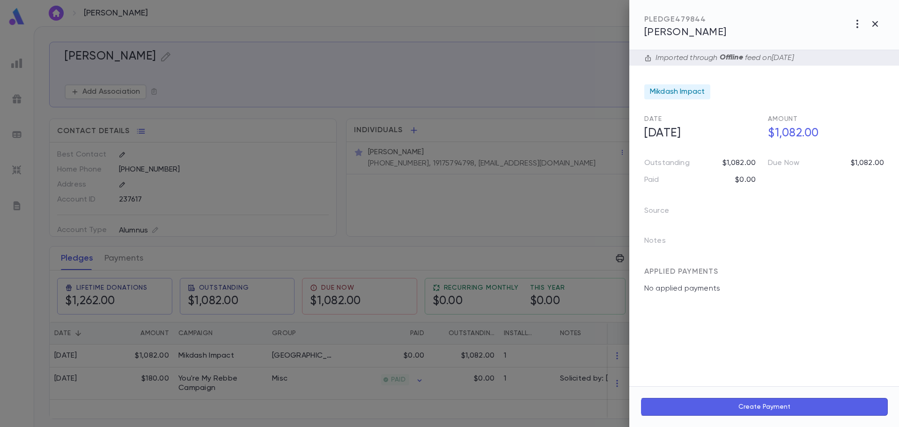
click at [863, 18] on icon "button" at bounding box center [857, 23] width 11 height 11
click at [835, 63] on li "Send Invoice" at bounding box center [836, 59] width 117 height 17
click at [880, 59] on li "Email" at bounding box center [875, 60] width 33 height 17
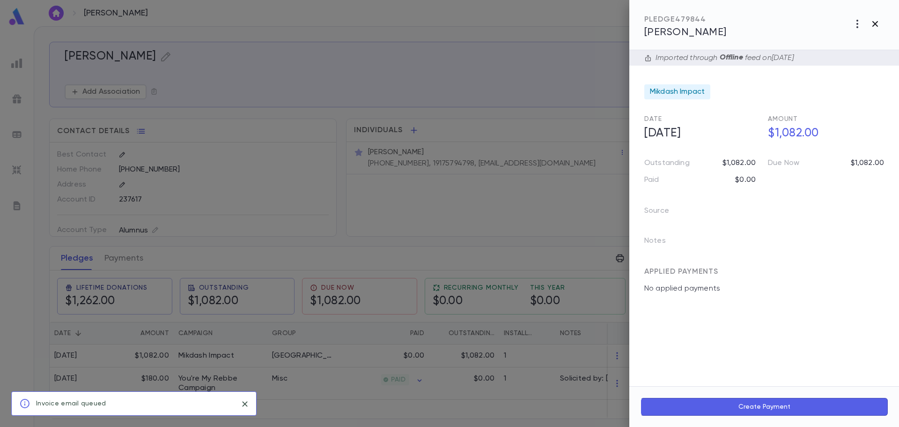
click at [879, 22] on icon "button" at bounding box center [875, 23] width 11 height 11
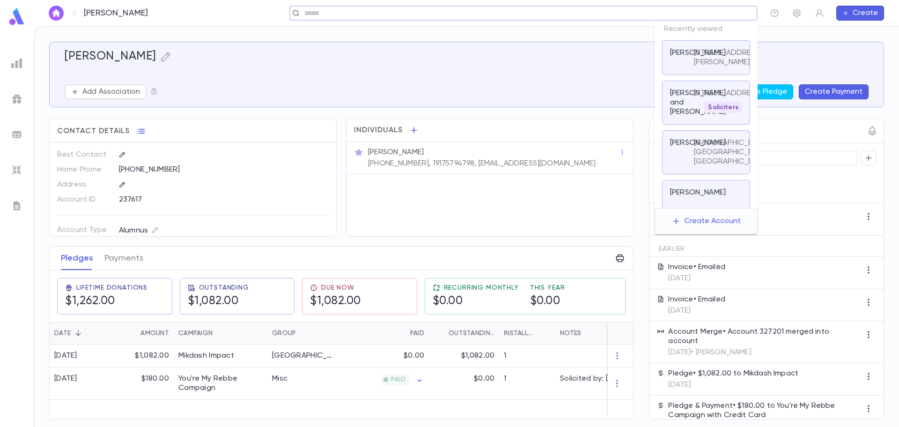
click at [708, 17] on input "text" at bounding box center [521, 13] width 438 height 9
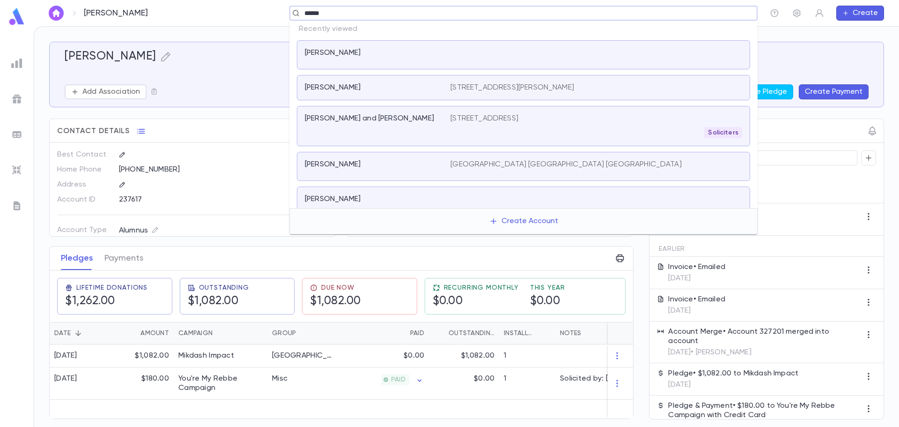
type input "*******"
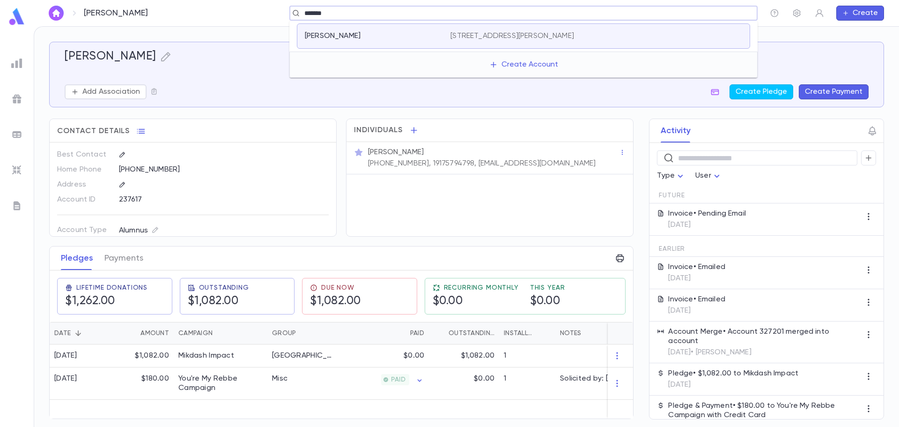
click at [662, 47] on div "[PERSON_NAME] [STREET_ADDRESS][PERSON_NAME]" at bounding box center [523, 35] width 453 height 25
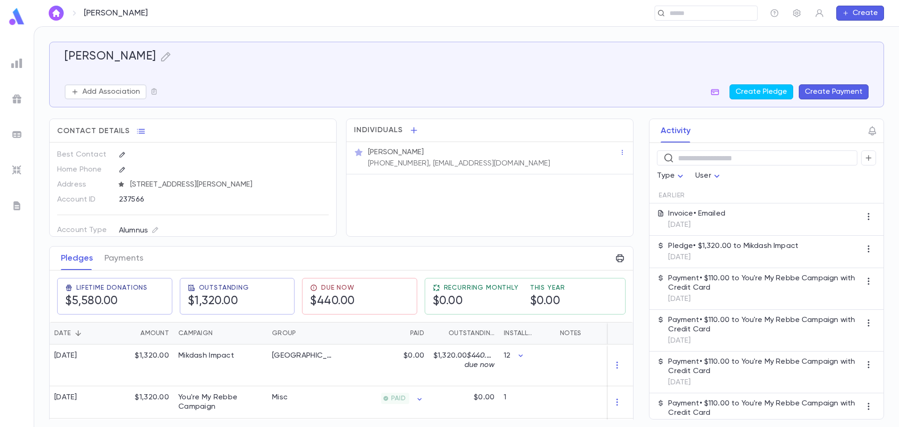
click at [735, 224] on div "Invoice • Emailed [DATE]" at bounding box center [767, 219] width 234 height 32
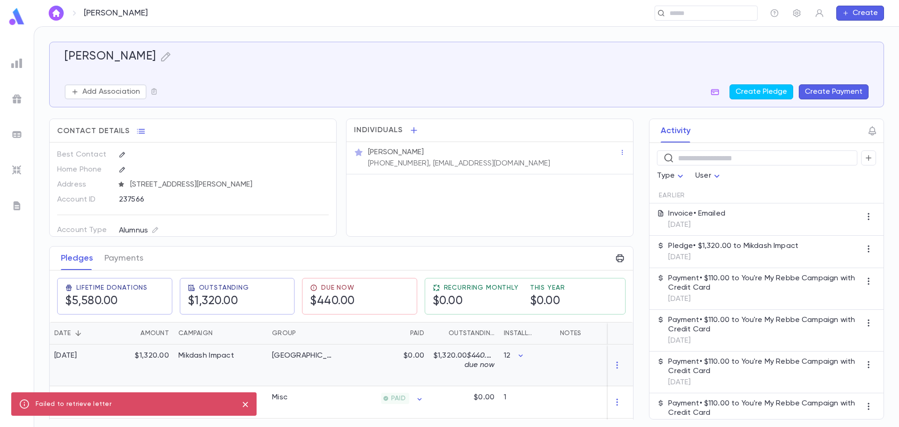
click at [402, 360] on div "$0.00" at bounding box center [383, 365] width 91 height 42
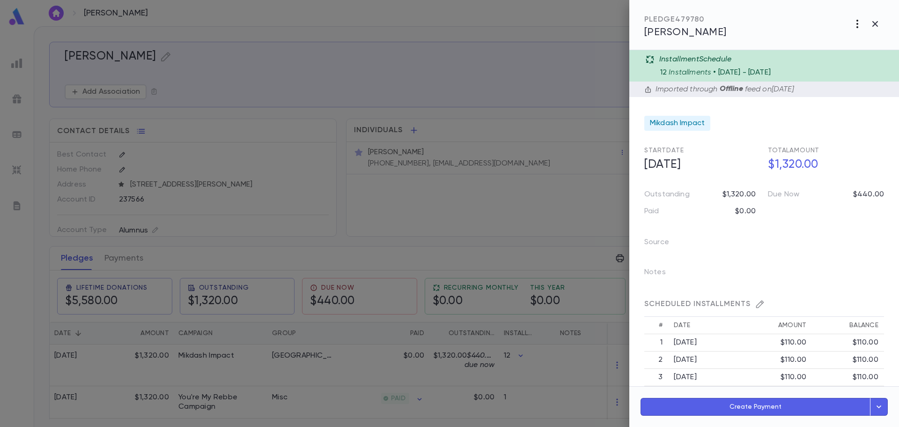
click at [859, 22] on icon "button" at bounding box center [857, 23] width 11 height 11
click at [856, 44] on p "Send Invoice" at bounding box center [848, 44] width 45 height 9
click at [870, 44] on li "Email" at bounding box center [875, 45] width 33 height 17
click at [874, 23] on icon "button" at bounding box center [875, 23] width 11 height 11
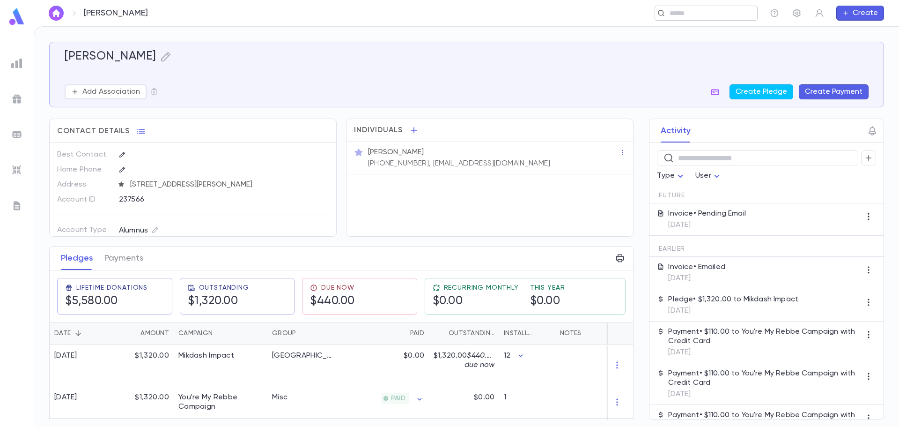
click at [697, 19] on div "​" at bounding box center [706, 13] width 103 height 15
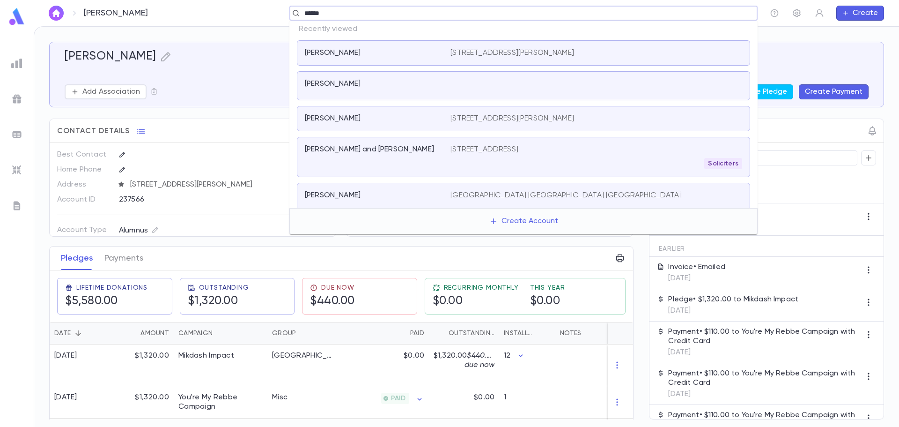
type input "*******"
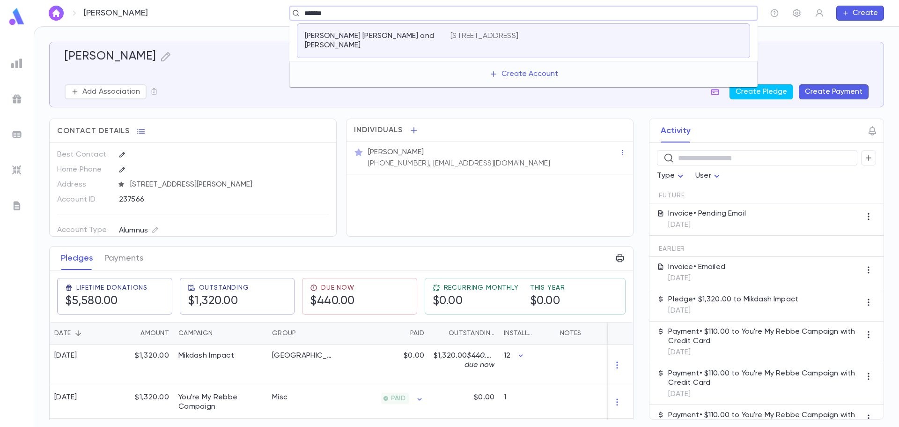
click at [674, 44] on div "[PERSON_NAME] [PERSON_NAME] and [PERSON_NAME] [STREET_ADDRESS]" at bounding box center [523, 40] width 453 height 35
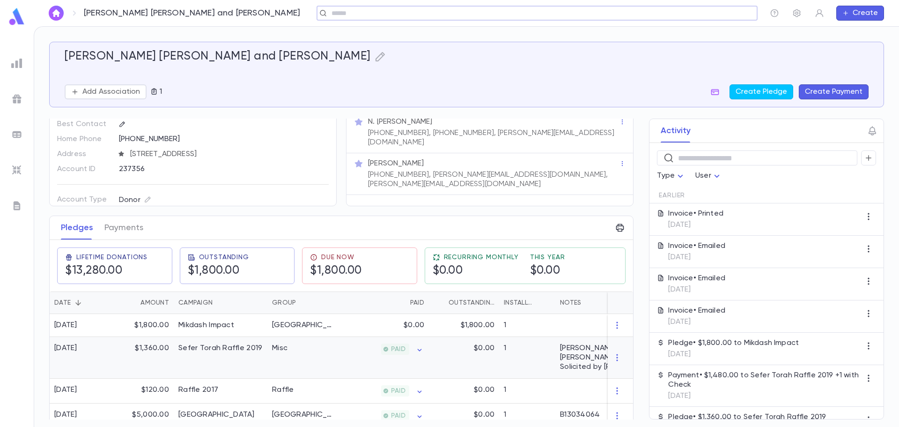
scroll to position [47, 0]
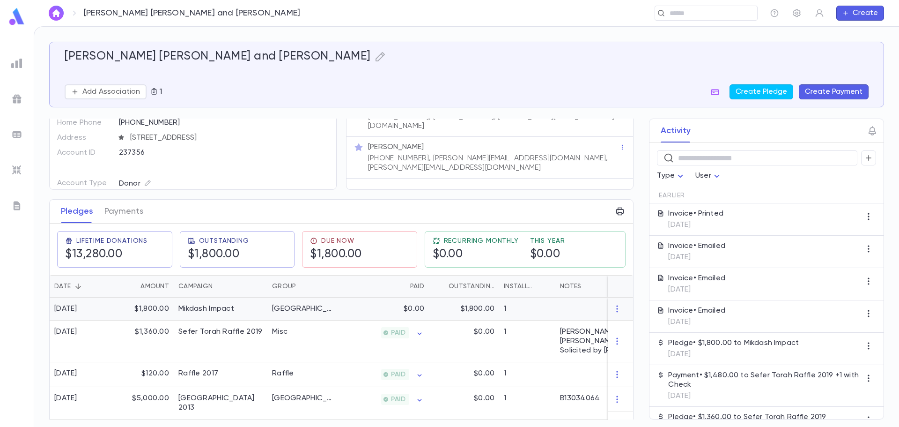
click at [318, 314] on div "[GEOGRAPHIC_DATA]" at bounding box center [302, 308] width 70 height 23
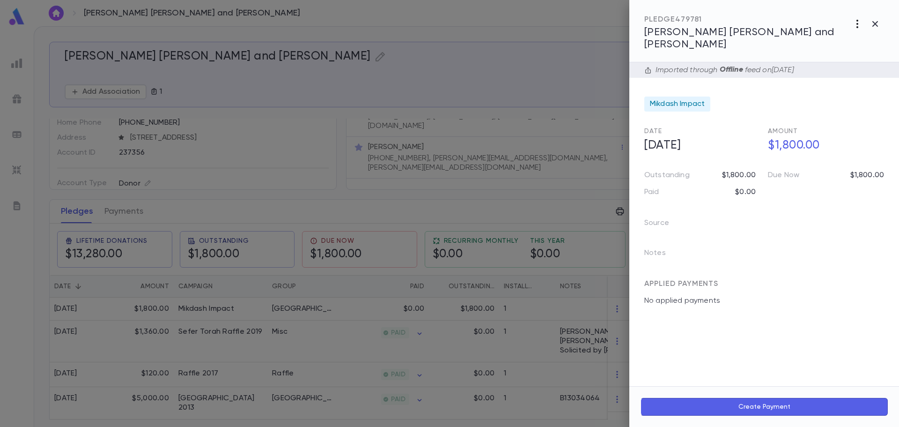
click at [854, 28] on icon "button" at bounding box center [857, 23] width 11 height 11
click at [852, 55] on li "Send Invoice" at bounding box center [836, 59] width 117 height 17
click at [871, 60] on li "Email" at bounding box center [875, 60] width 33 height 17
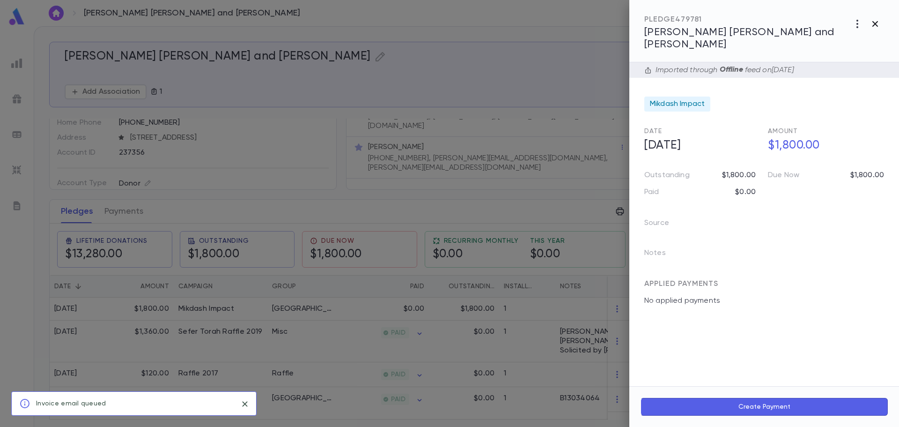
click at [875, 25] on icon "button" at bounding box center [876, 24] width 6 height 6
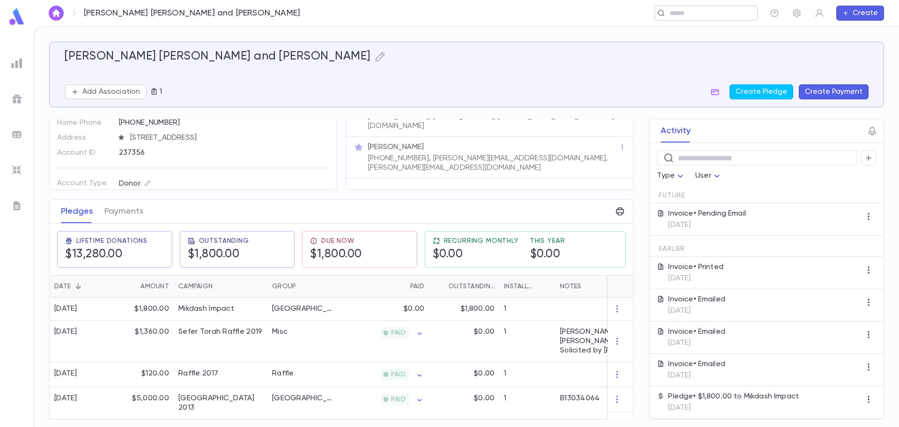
click at [703, 10] on input "text" at bounding box center [703, 13] width 73 height 9
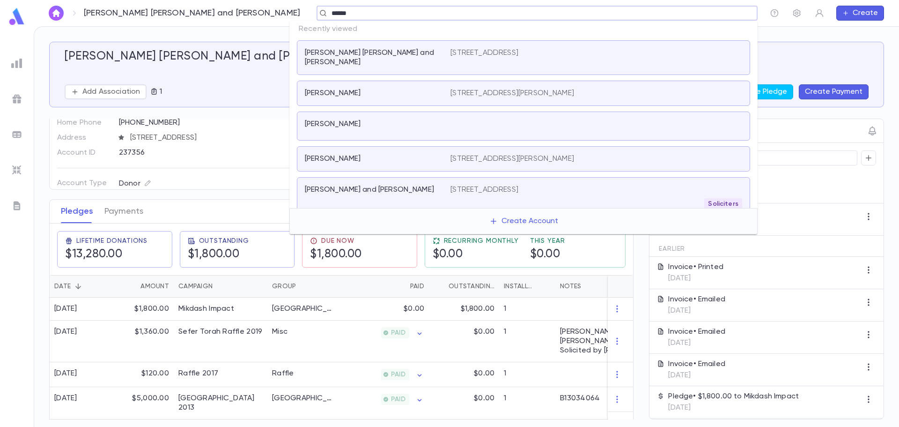
type input "*******"
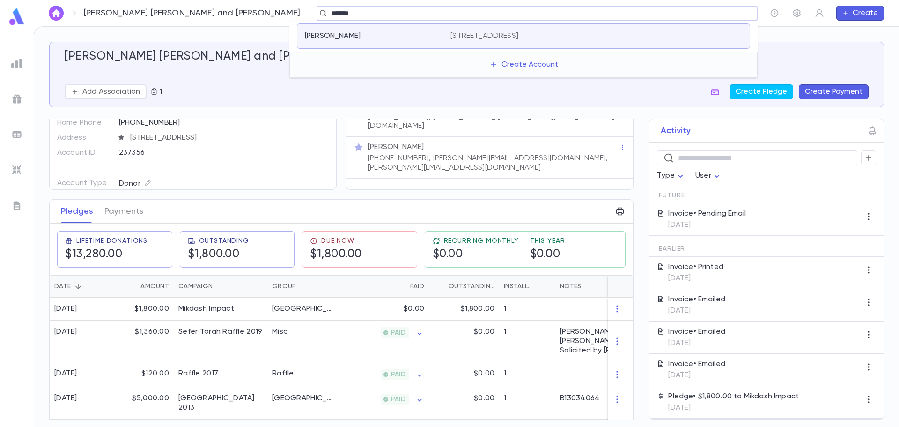
click at [671, 29] on div "[PERSON_NAME] [STREET_ADDRESS]" at bounding box center [523, 35] width 453 height 25
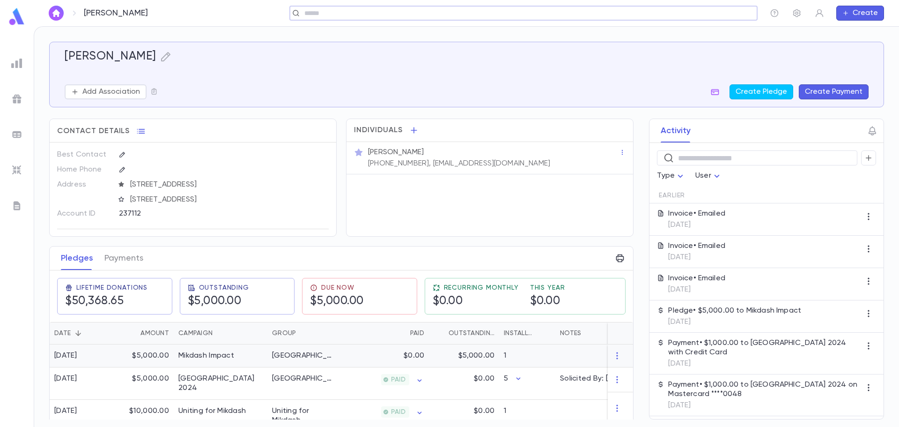
click at [399, 358] on div "$0.00" at bounding box center [383, 355] width 91 height 23
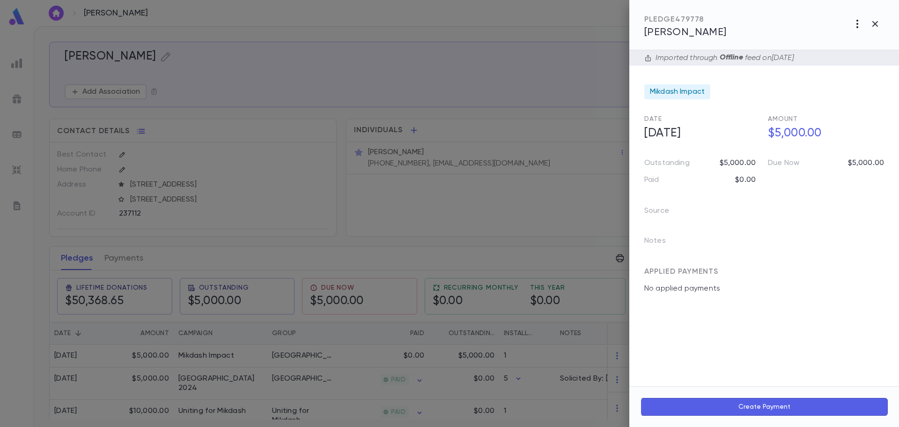
click at [856, 22] on icon "button" at bounding box center [857, 23] width 11 height 11
click at [852, 57] on li "Send Invoice" at bounding box center [836, 59] width 117 height 17
click at [870, 59] on li "Email" at bounding box center [875, 60] width 33 height 17
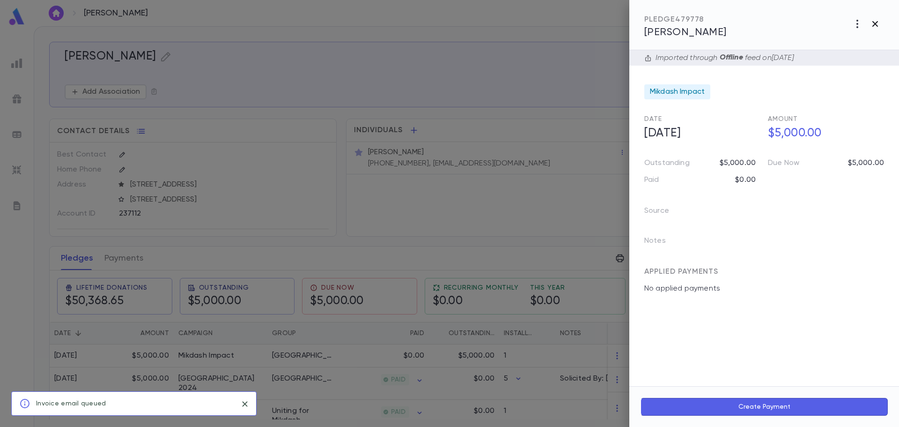
click at [876, 22] on icon "button" at bounding box center [875, 23] width 11 height 11
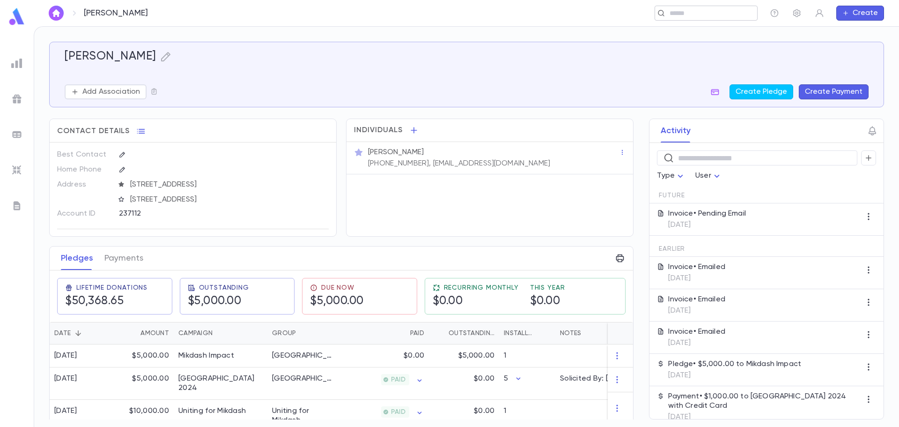
click at [722, 16] on input "text" at bounding box center [703, 13] width 73 height 9
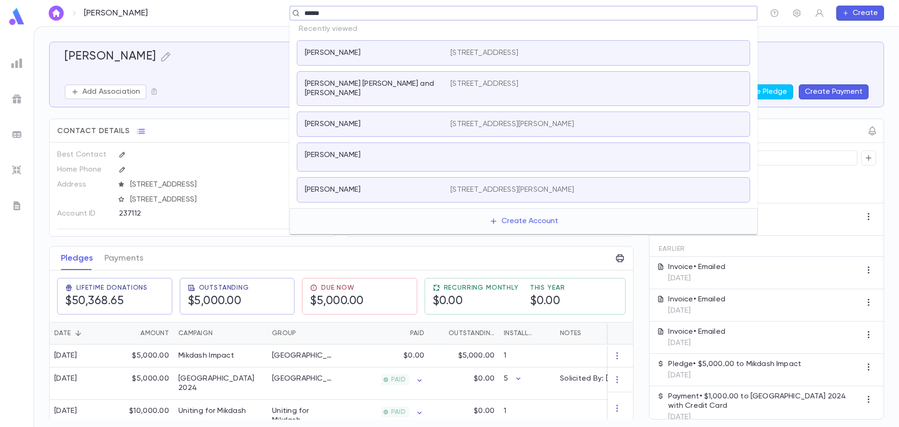
type input "*******"
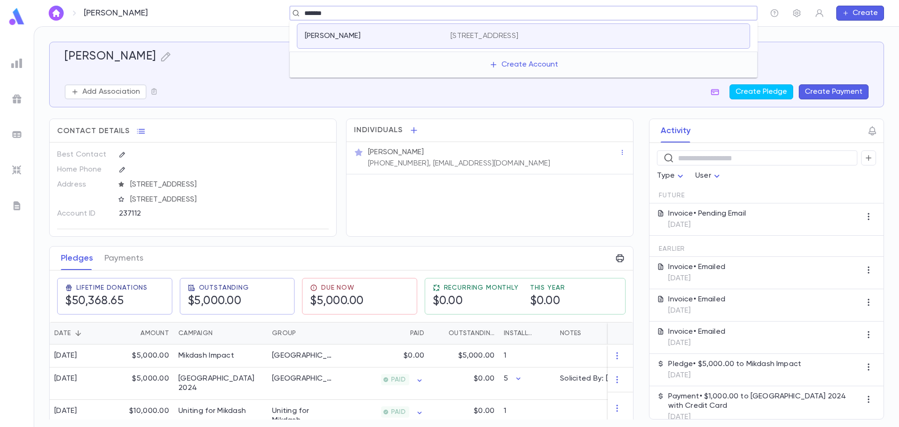
click at [678, 31] on div "[STREET_ADDRESS]" at bounding box center [597, 35] width 292 height 9
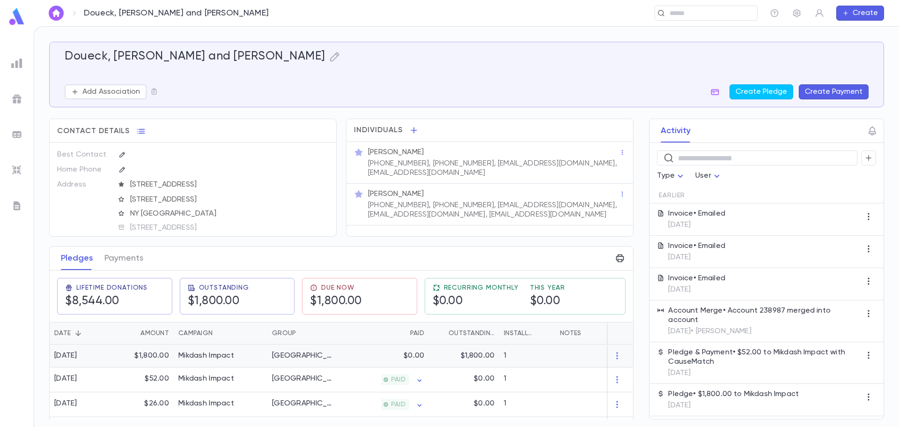
click at [430, 359] on div "$1,800.00" at bounding box center [464, 355] width 70 height 23
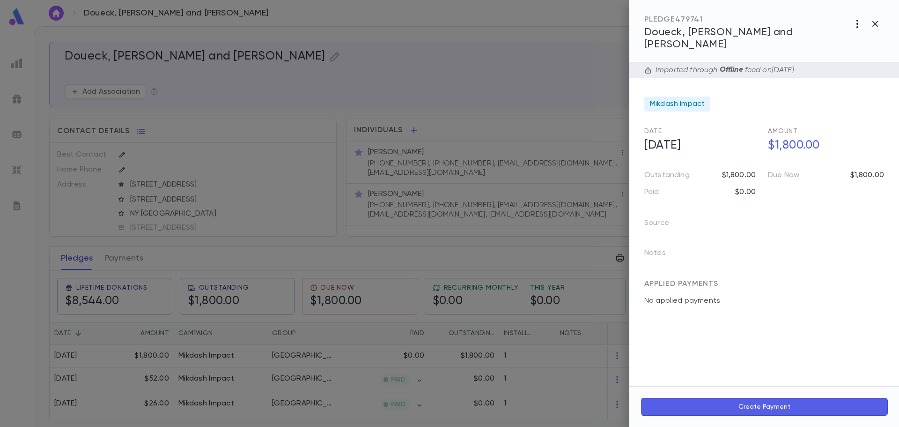
click at [858, 22] on icon "button" at bounding box center [858, 24] width 2 height 8
click at [842, 56] on li "Send Invoice" at bounding box center [836, 59] width 117 height 17
click at [862, 59] on li "Email" at bounding box center [875, 60] width 33 height 17
click at [874, 26] on icon "button" at bounding box center [875, 23] width 11 height 11
